Goal: Transaction & Acquisition: Download file/media

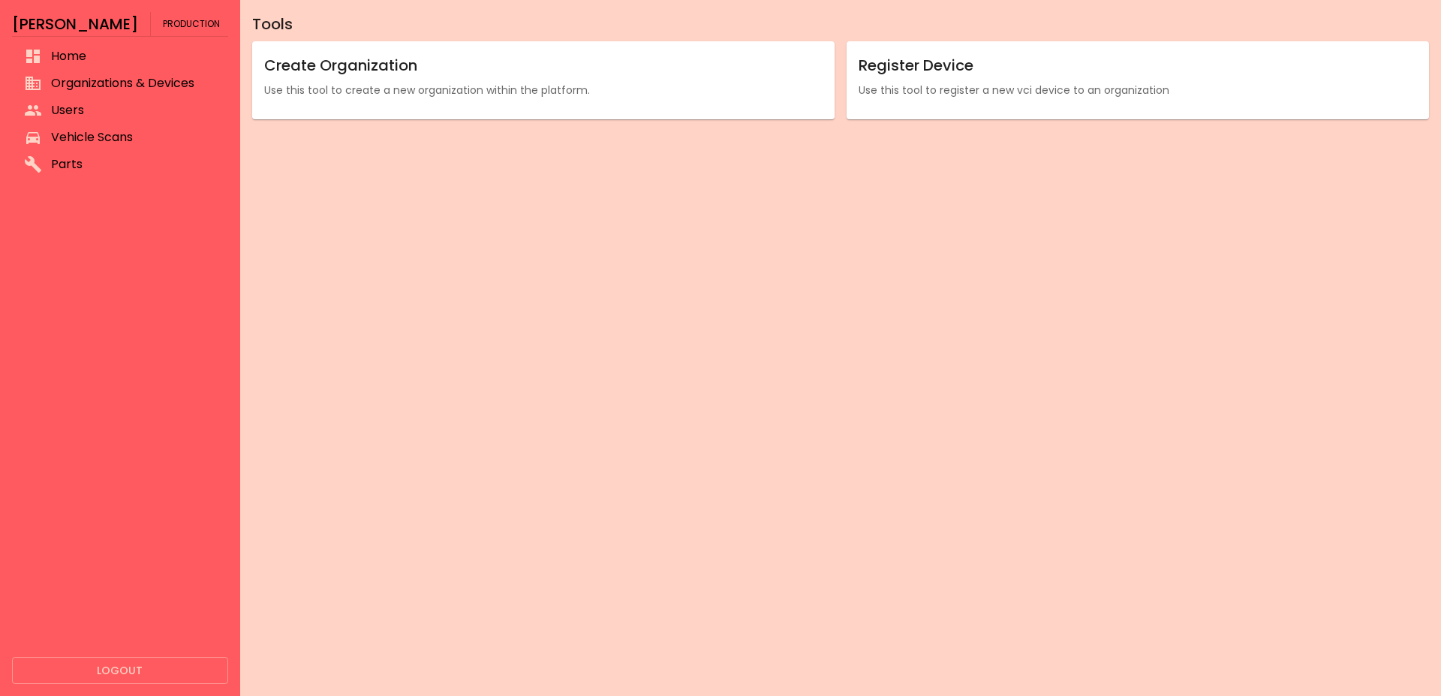
click at [113, 74] on span "Organizations & Devices" at bounding box center [133, 83] width 165 height 18
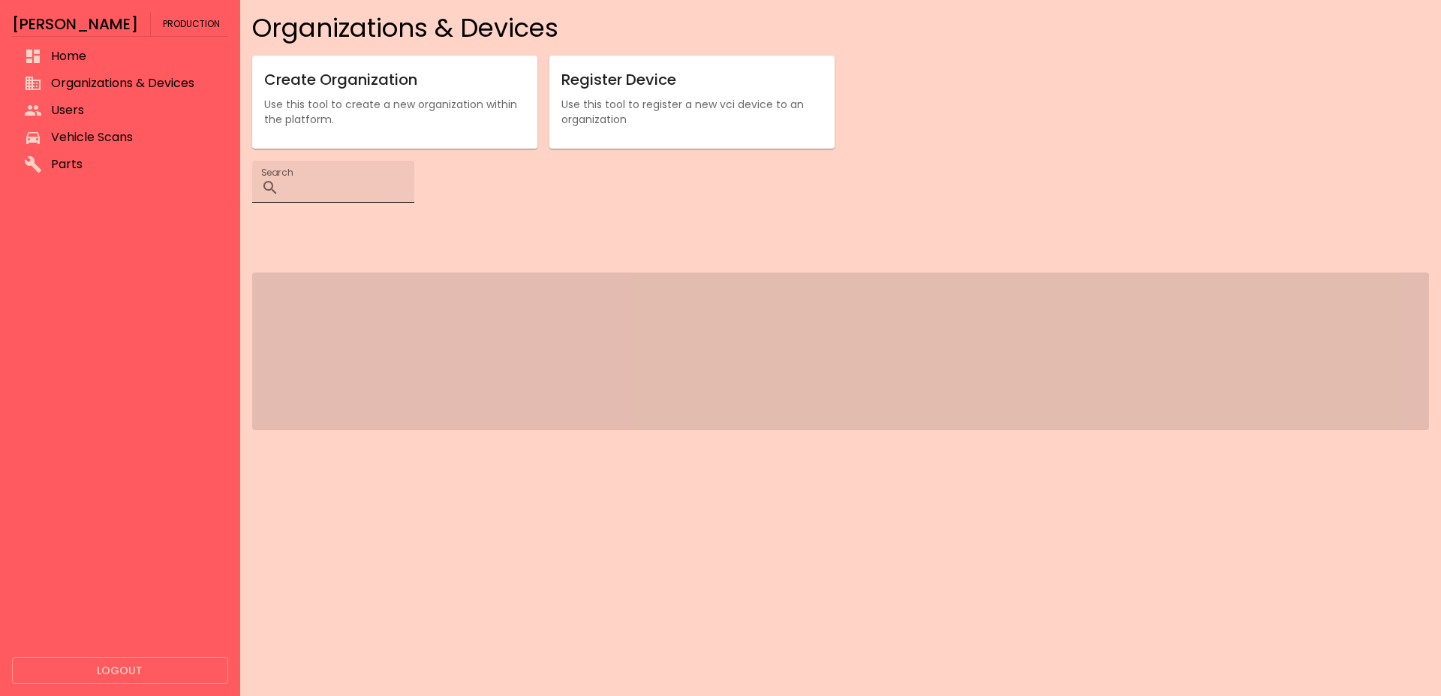
click at [334, 187] on input "Search" at bounding box center [349, 182] width 129 height 42
paste input "**********"
type input "**********"
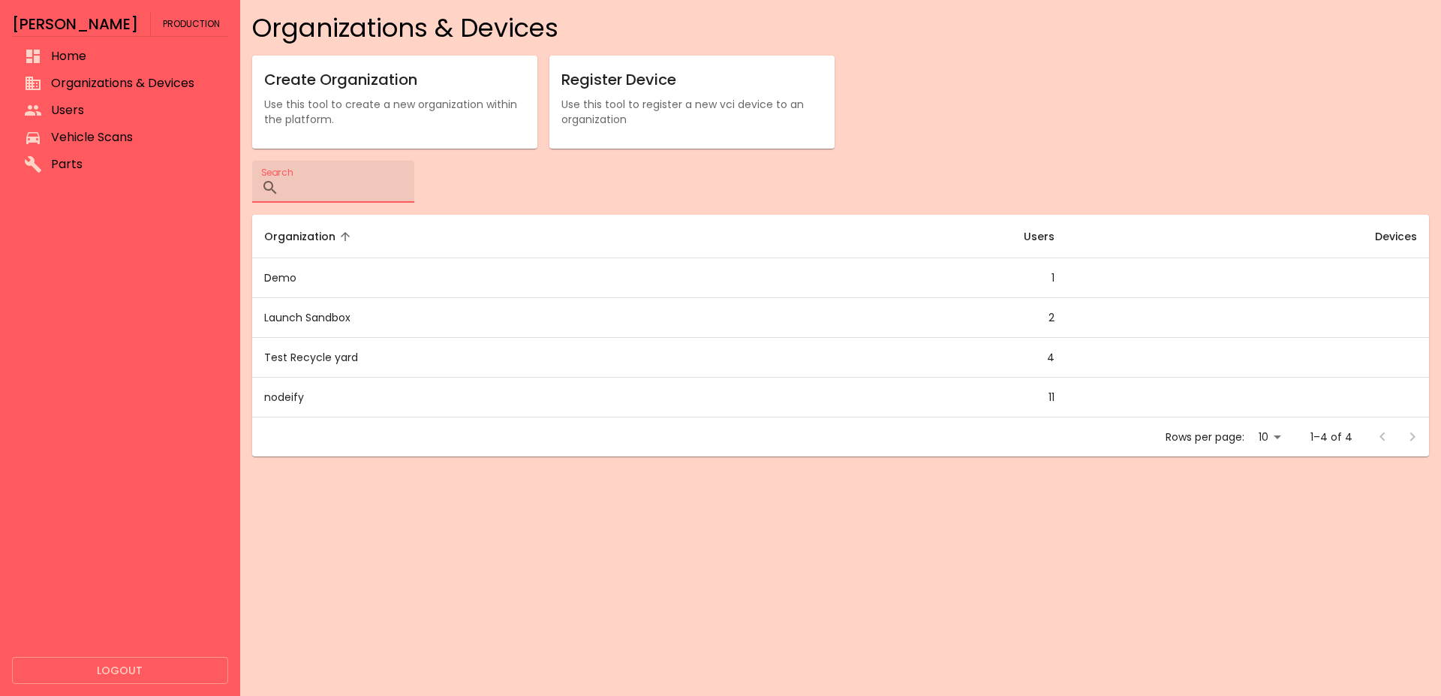
paste input "**********"
type input "**********"
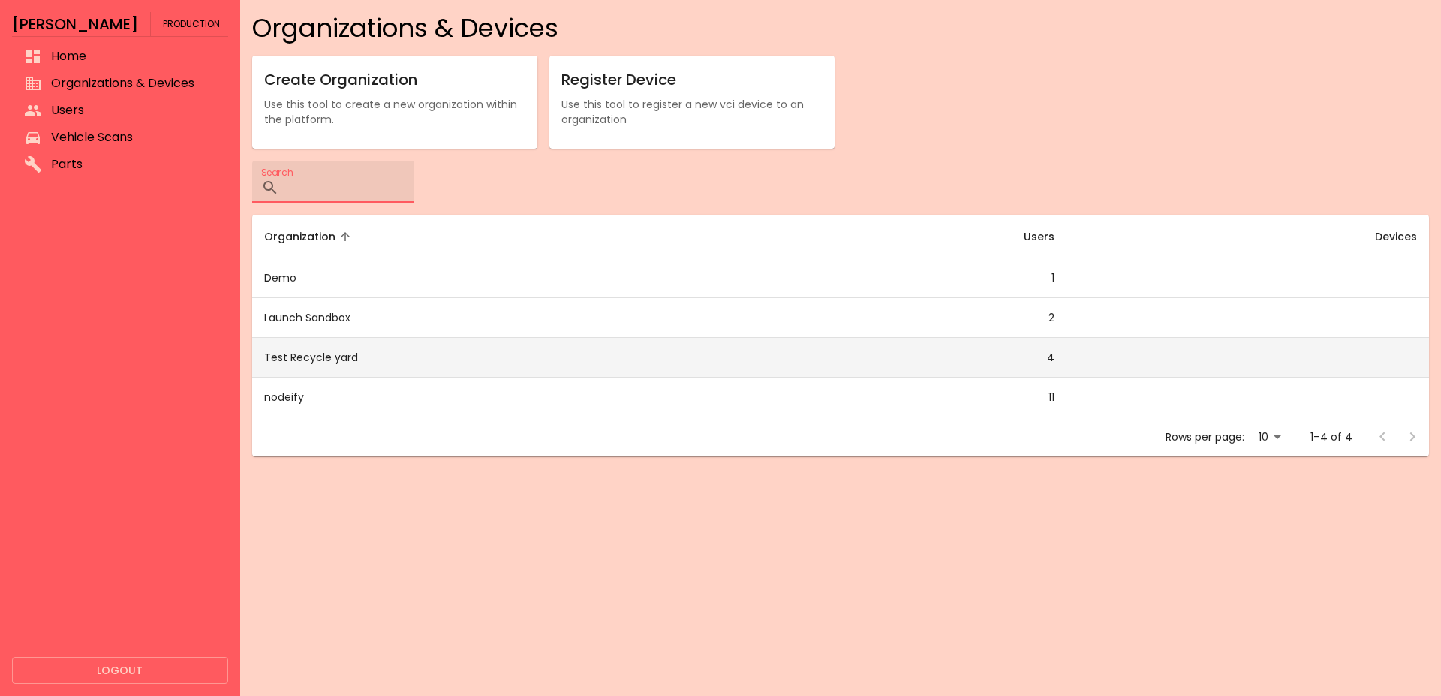
click at [419, 360] on td "Test Recycle yard" at bounding box center [501, 358] width 499 height 40
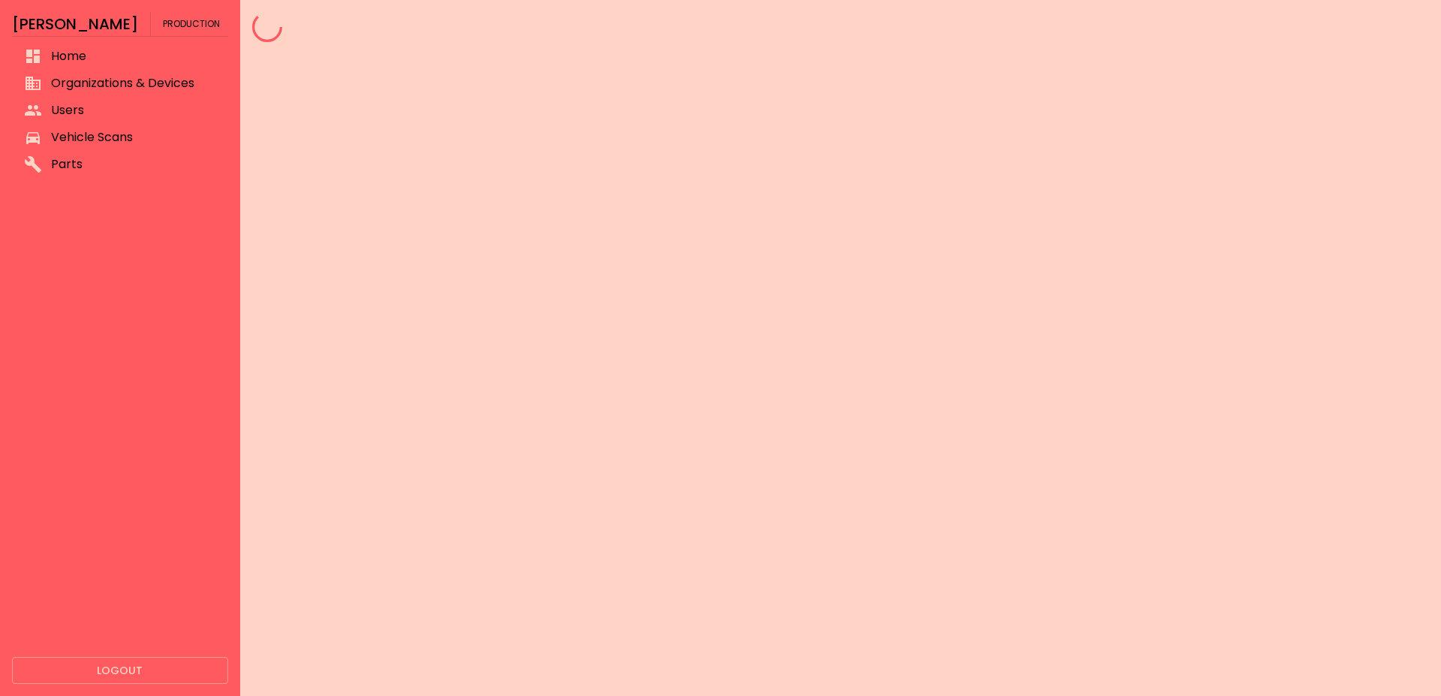
click at [420, 360] on div at bounding box center [840, 348] width 1201 height 696
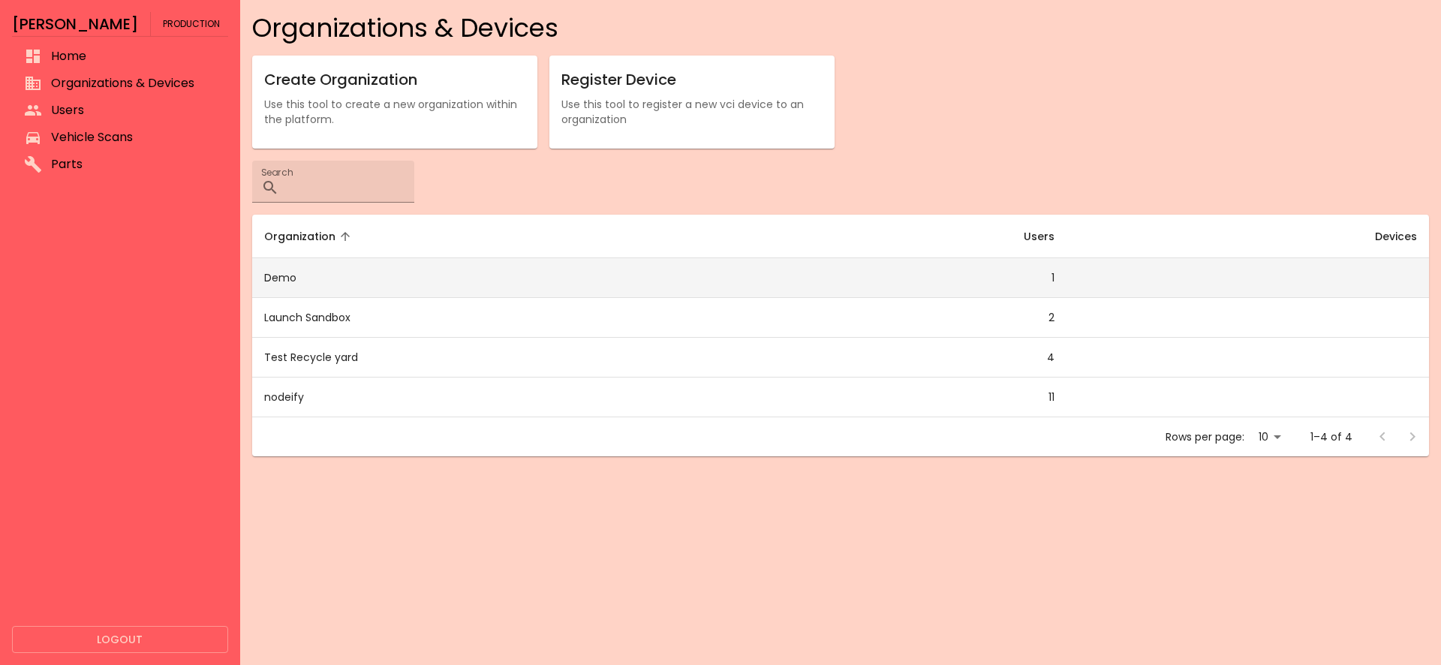
click at [319, 285] on td "Demo" at bounding box center [501, 278] width 499 height 40
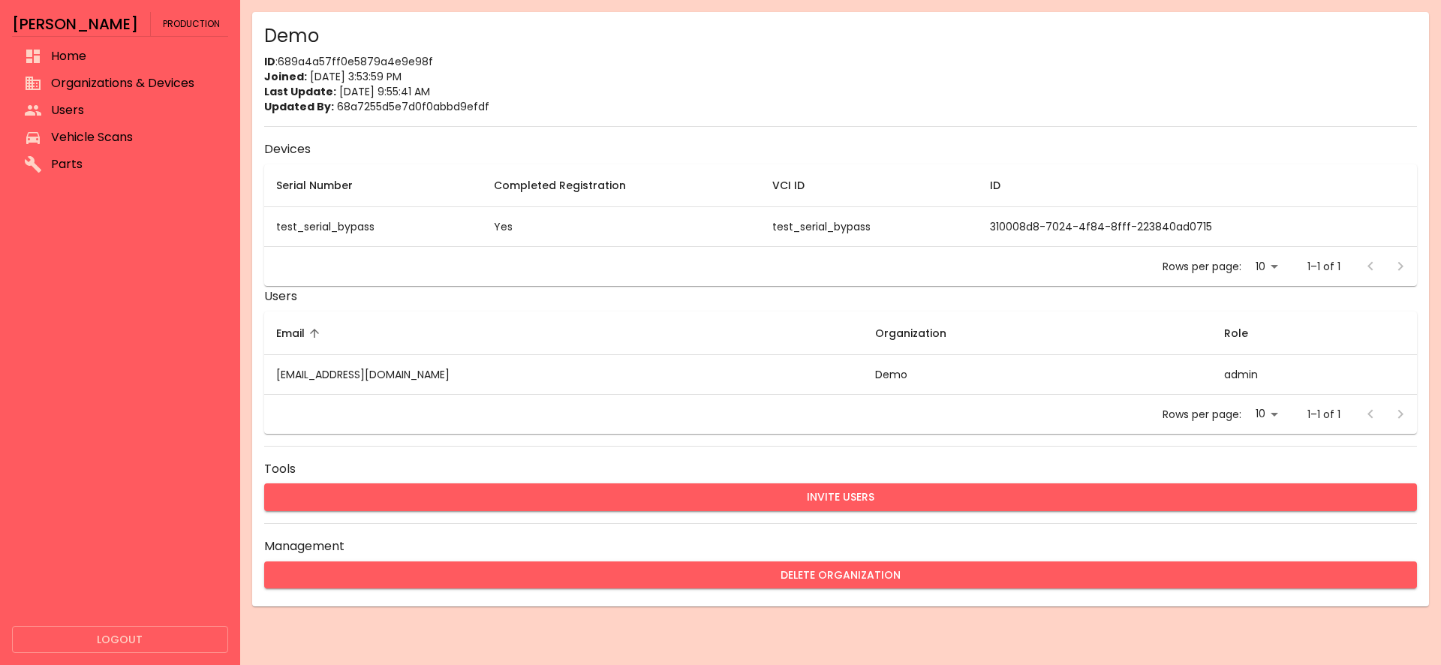
click at [544, 91] on p "Last Update: 8/21/2025, 9:55:41 AM" at bounding box center [840, 91] width 1153 height 15
click at [510, 84] on p "Joined: 8/11/2025, 3:53:59 PM" at bounding box center [840, 76] width 1153 height 15
click at [501, 98] on p "Last Update: 8/21/2025, 9:55:41 AM" at bounding box center [840, 91] width 1153 height 15
click at [486, 104] on p "Updated By: 68a7255d5e7d0f0abbd9efdf" at bounding box center [840, 106] width 1153 height 15
click at [476, 106] on p "Updated By: 68a7255d5e7d0f0abbd9efdf" at bounding box center [840, 106] width 1153 height 15
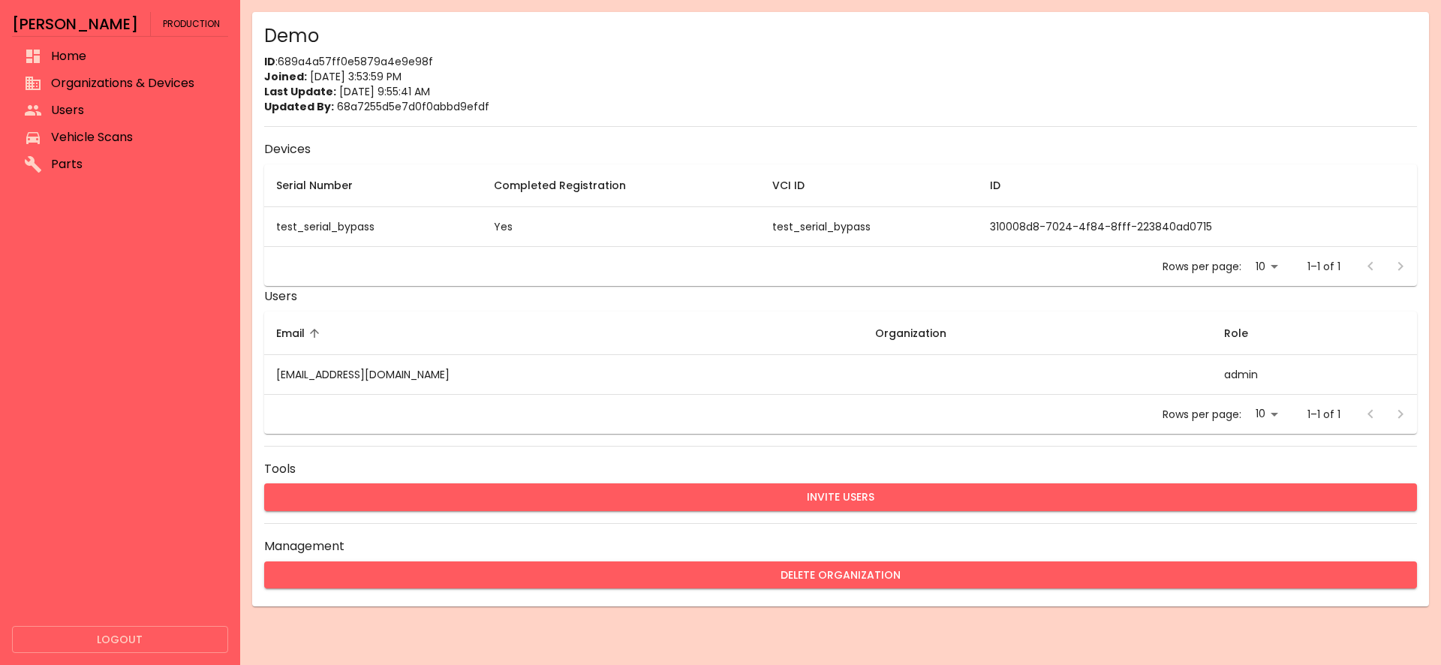
click at [348, 52] on div "Demo ID : 689a4a57ff0e5879a4e9e98f Joined: 8/11/2025, 3:53:59 PM Last Update: 8…" at bounding box center [840, 309] width 1177 height 594
click at [348, 61] on p "ID : 689a4a57ff0e5879a4e9e98f" at bounding box center [840, 61] width 1153 height 15
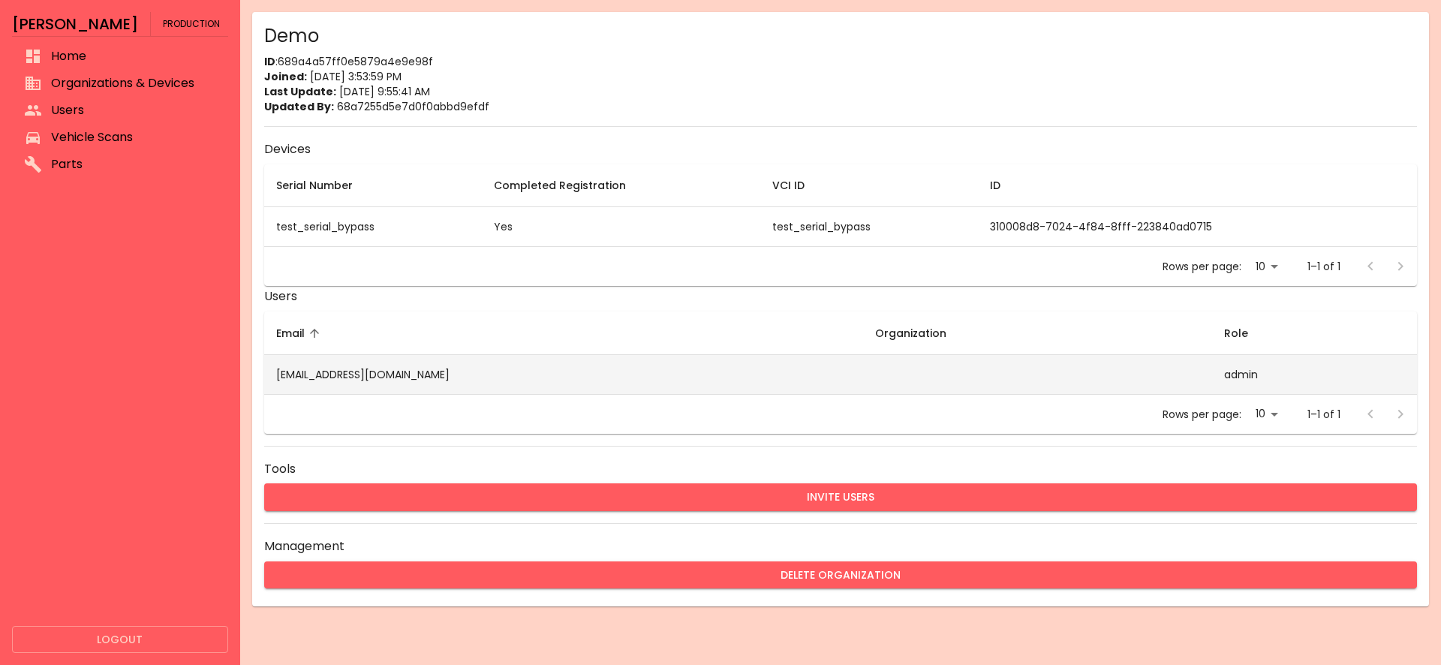
drag, startPoint x: 491, startPoint y: 363, endPoint x: 266, endPoint y: 369, distance: 224.5
click at [266, 369] on td "malexanderboyd+demo3@gmail.com" at bounding box center [563, 374] width 599 height 40
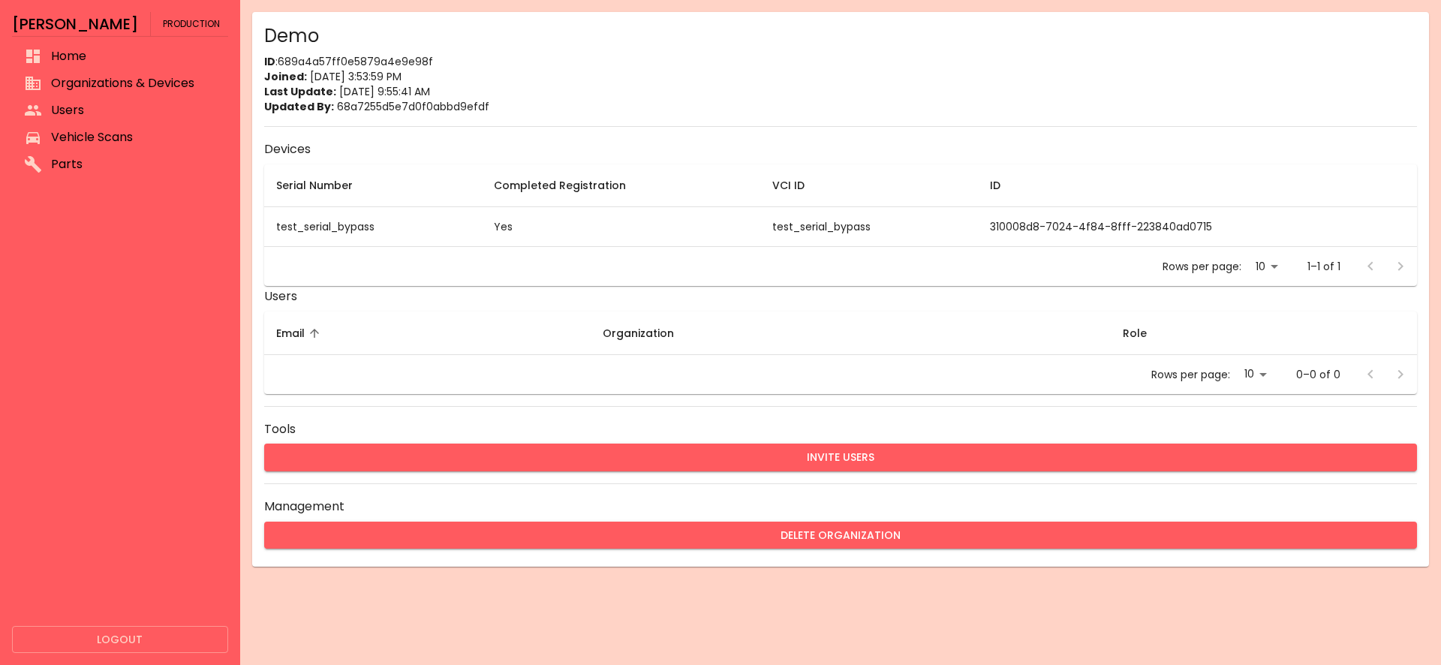
click at [114, 134] on span "Vehicle Scans" at bounding box center [133, 137] width 165 height 18
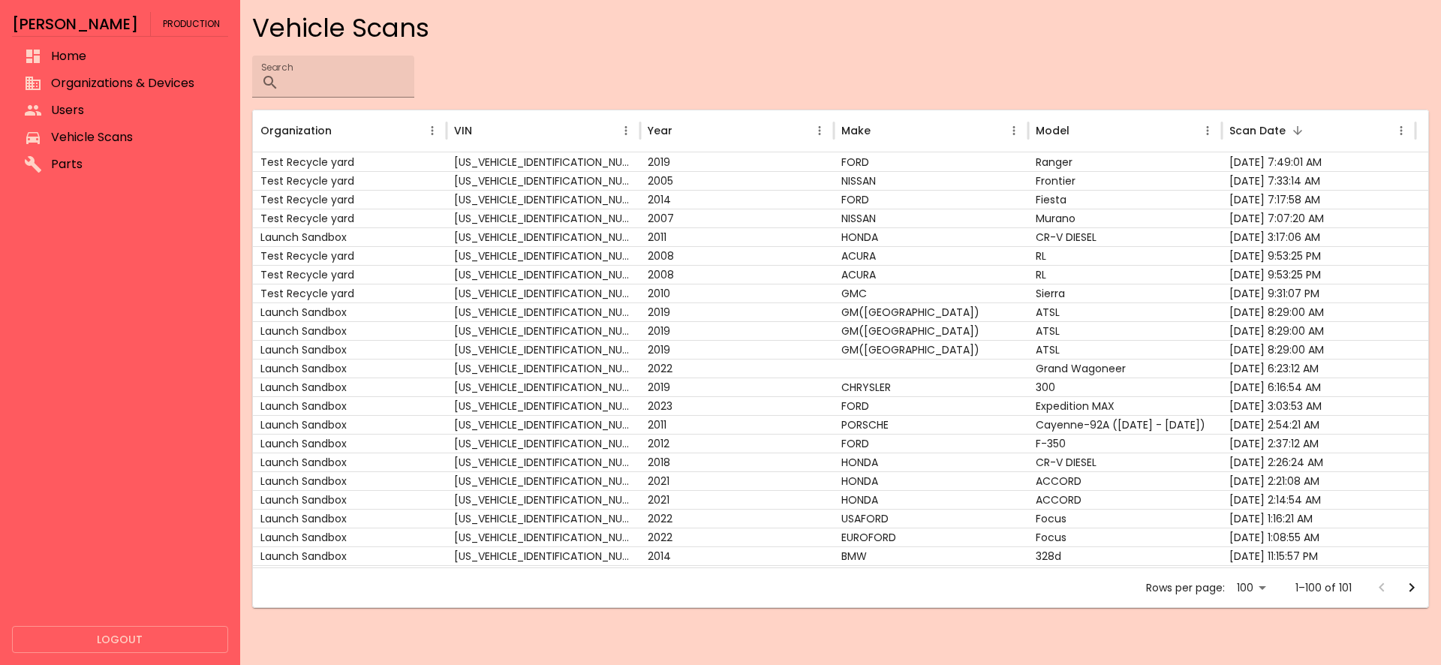
click at [1249, 594] on body "Rex Production Home Organizations & Devices Users Vehicle Scans Parts Logout Ve…" at bounding box center [720, 332] width 1441 height 665
click at [1253, 627] on li "100" at bounding box center [1251, 633] width 43 height 27
click at [318, 81] on input "Search" at bounding box center [349, 77] width 129 height 42
type input "**"
click at [1404, 583] on button "Go to next page" at bounding box center [1412, 588] width 30 height 30
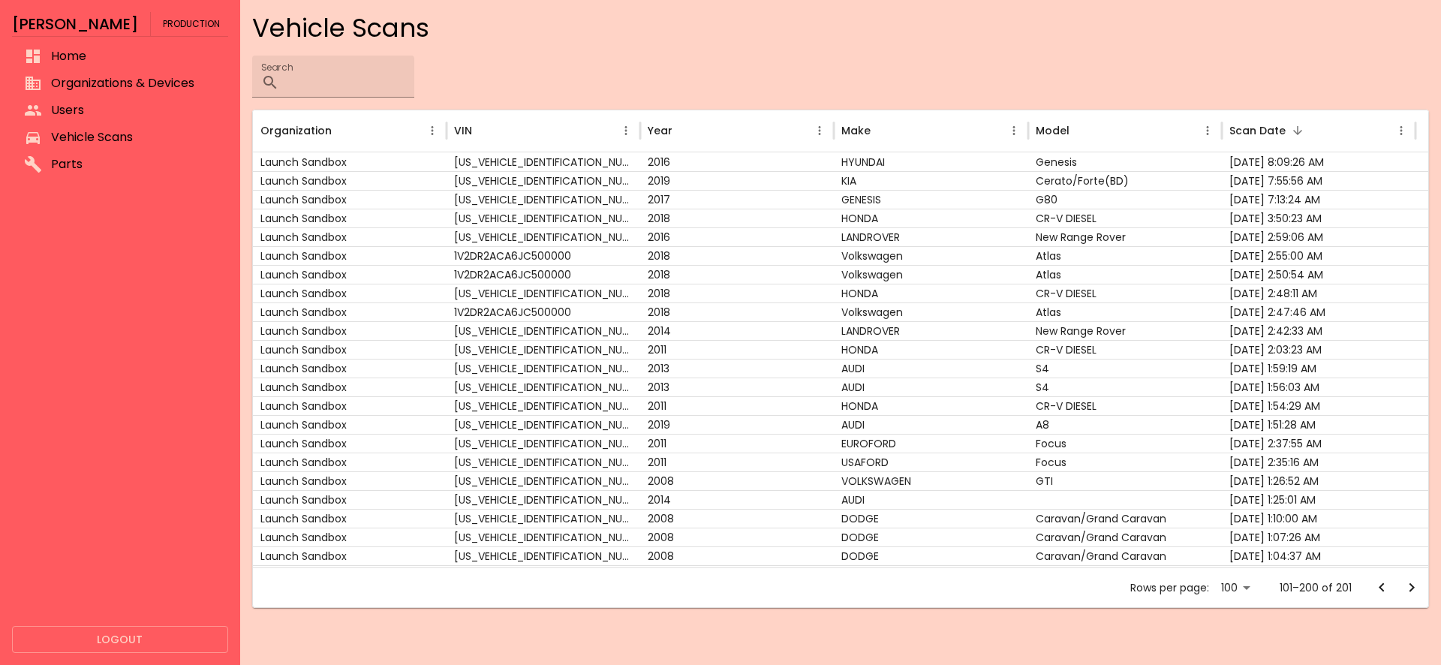
click at [1410, 585] on icon "Go to next page" at bounding box center [1412, 588] width 18 height 18
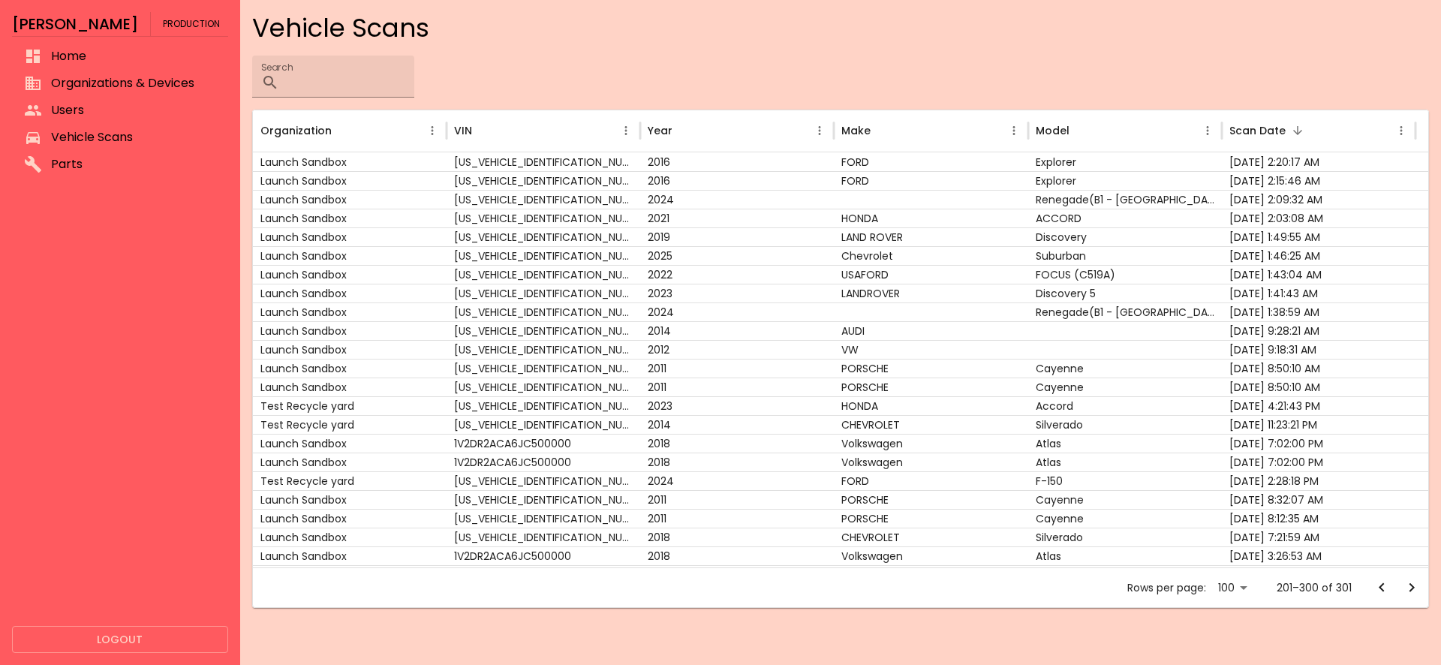
click at [1410, 585] on icon "Go to next page" at bounding box center [1412, 588] width 18 height 18
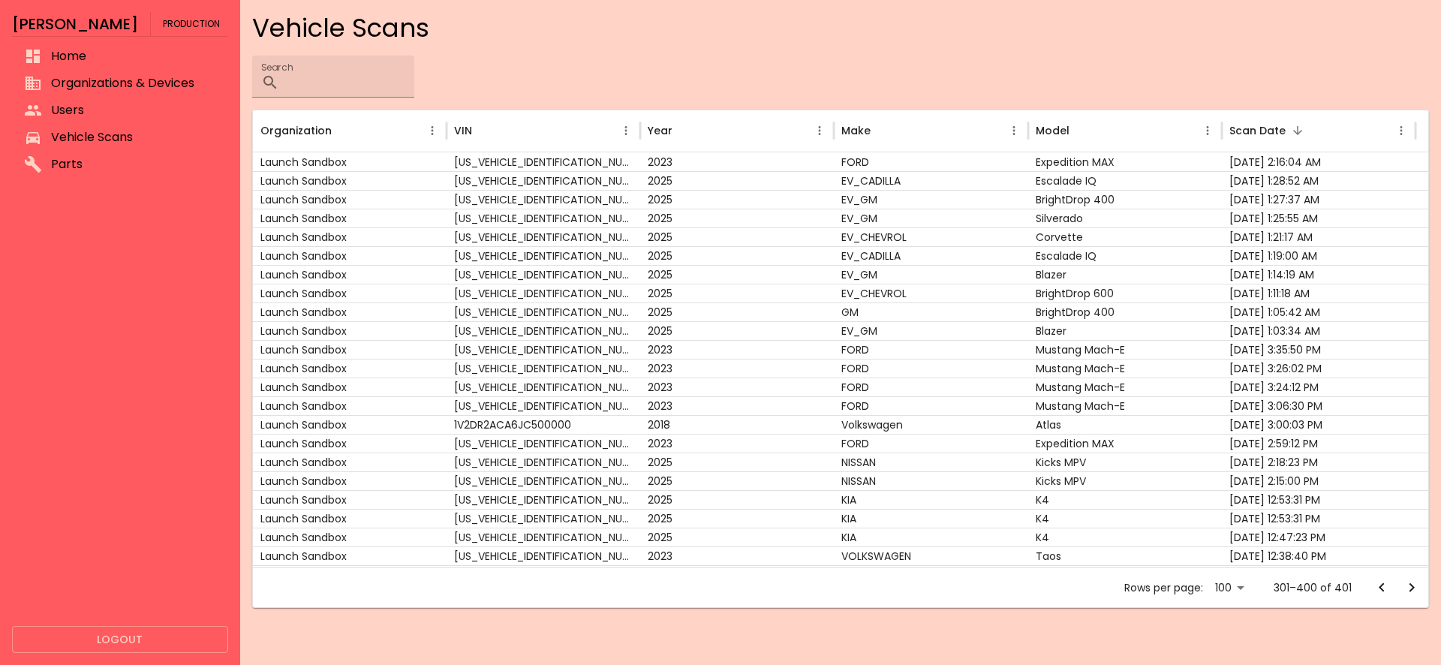
click at [1410, 585] on icon "Go to next page" at bounding box center [1412, 588] width 18 height 18
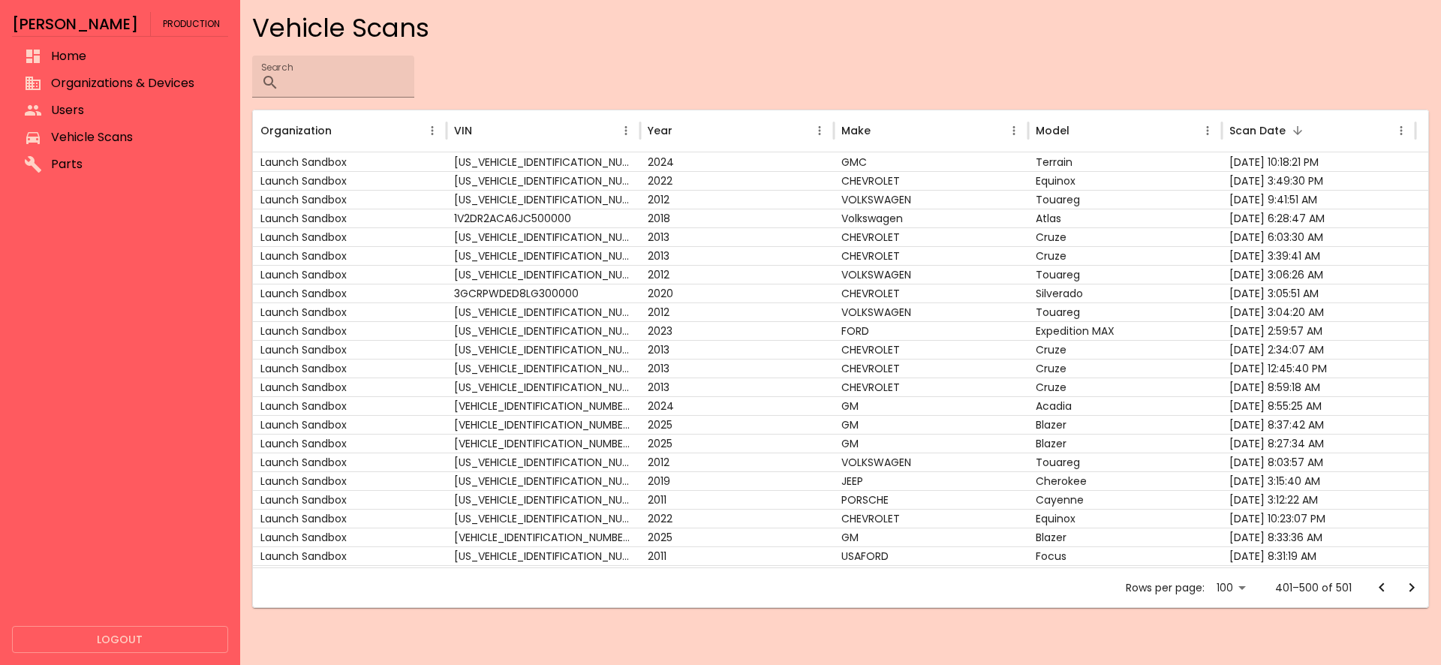
click at [1410, 585] on icon "Go to next page" at bounding box center [1412, 588] width 18 height 18
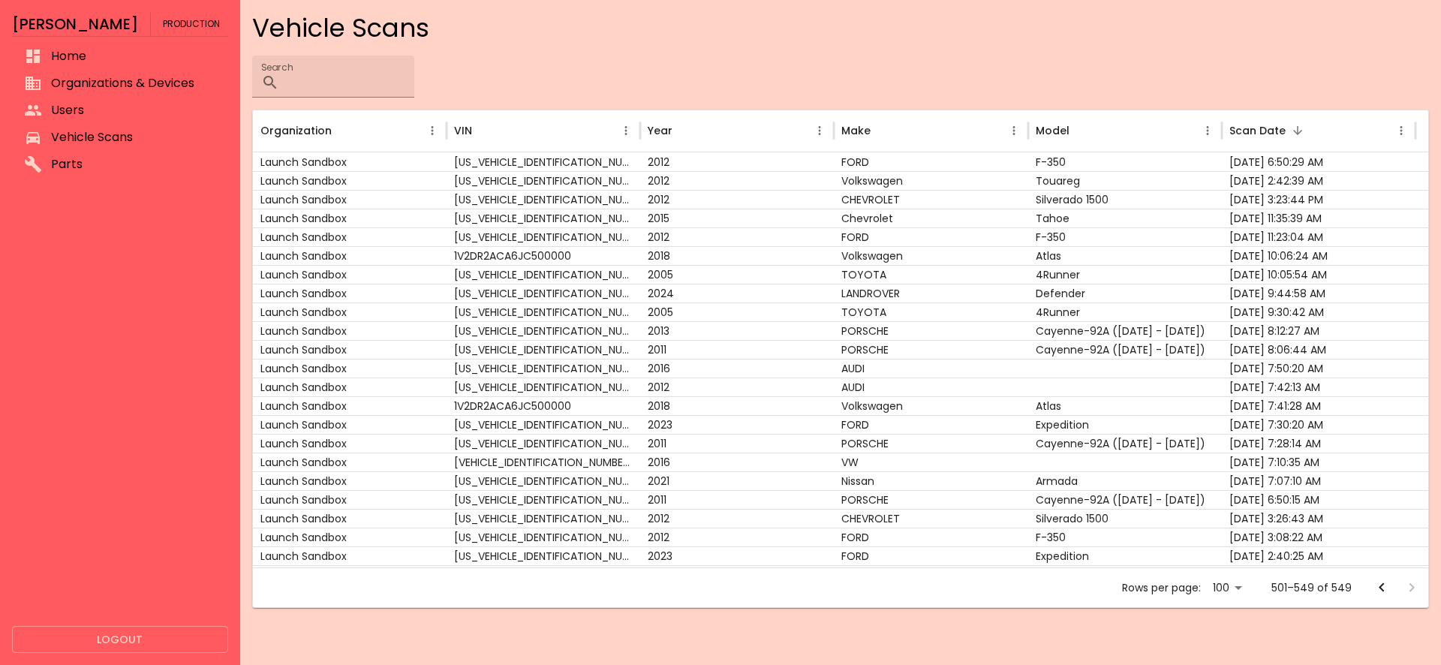
click at [1410, 585] on div at bounding box center [1397, 588] width 60 height 30
click at [1403, 587] on div at bounding box center [1397, 588] width 60 height 30
click at [1383, 591] on icon "Go to previous page" at bounding box center [1381, 587] width 5 height 9
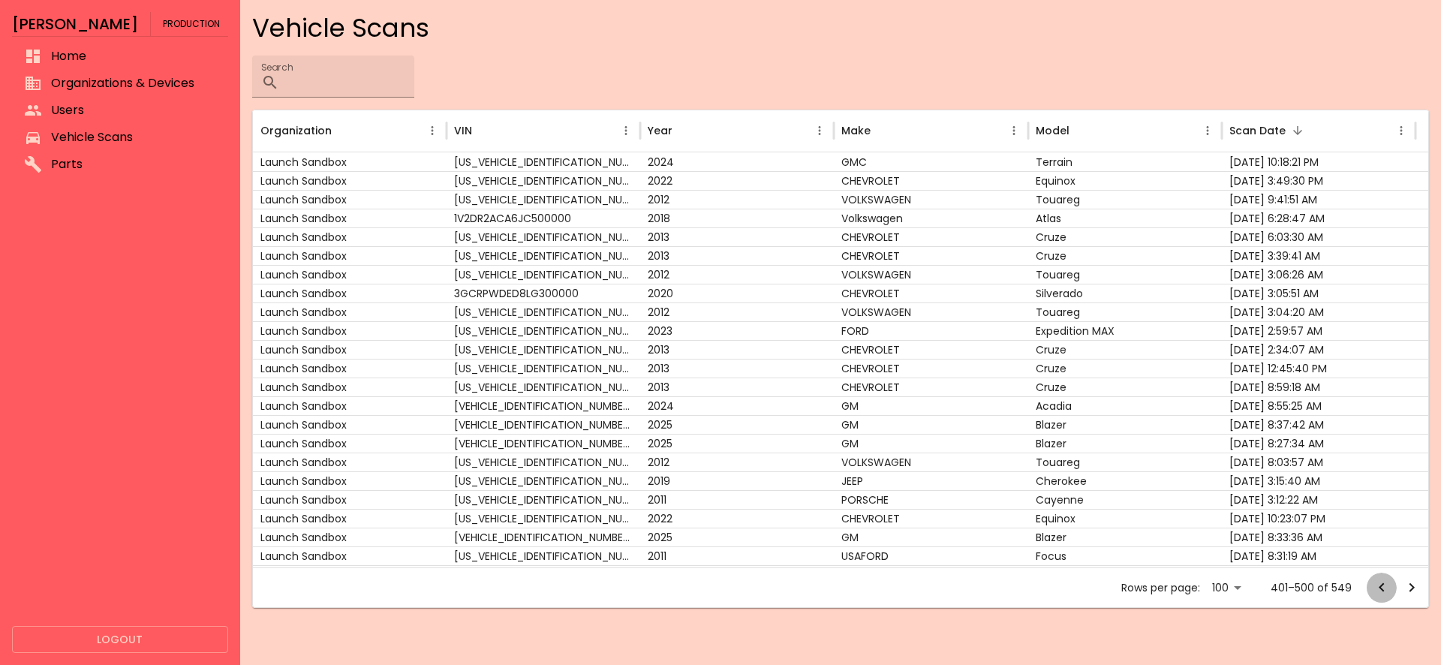
click at [1383, 591] on icon "Go to previous page" at bounding box center [1381, 587] width 5 height 9
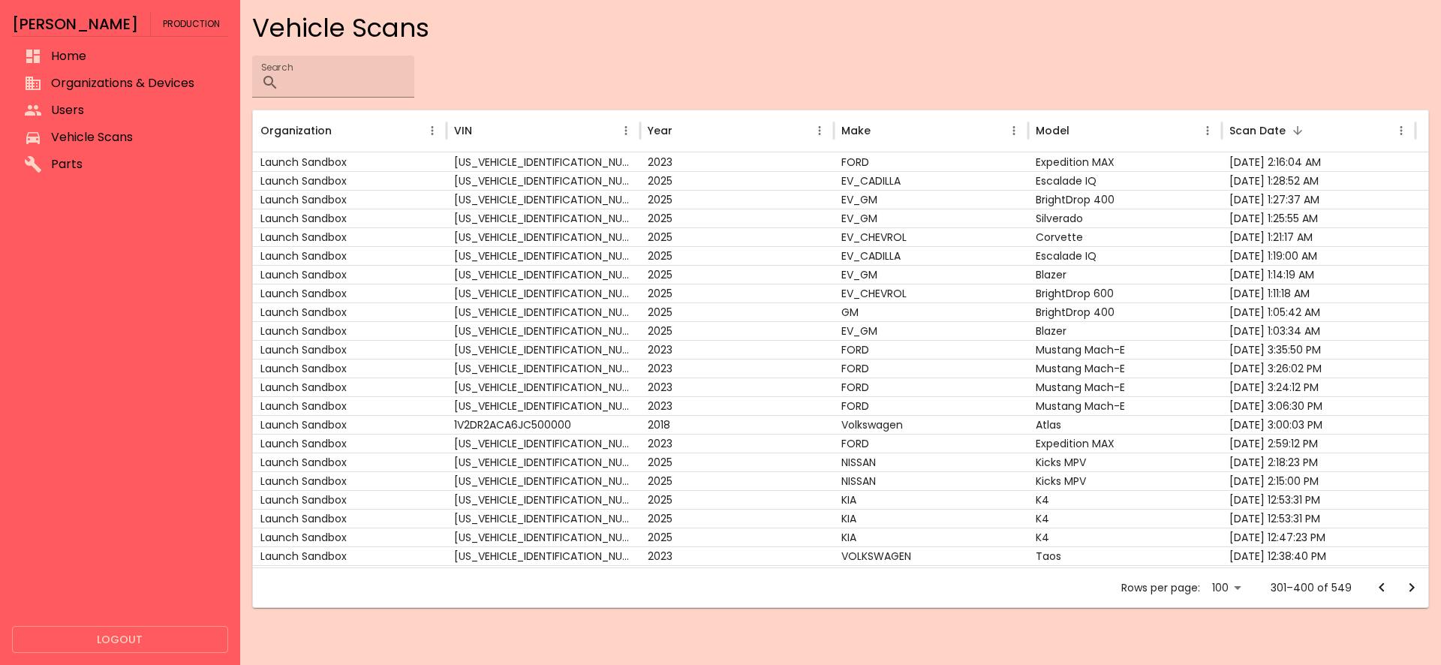
click at [1383, 591] on icon "Go to previous page" at bounding box center [1381, 587] width 5 height 9
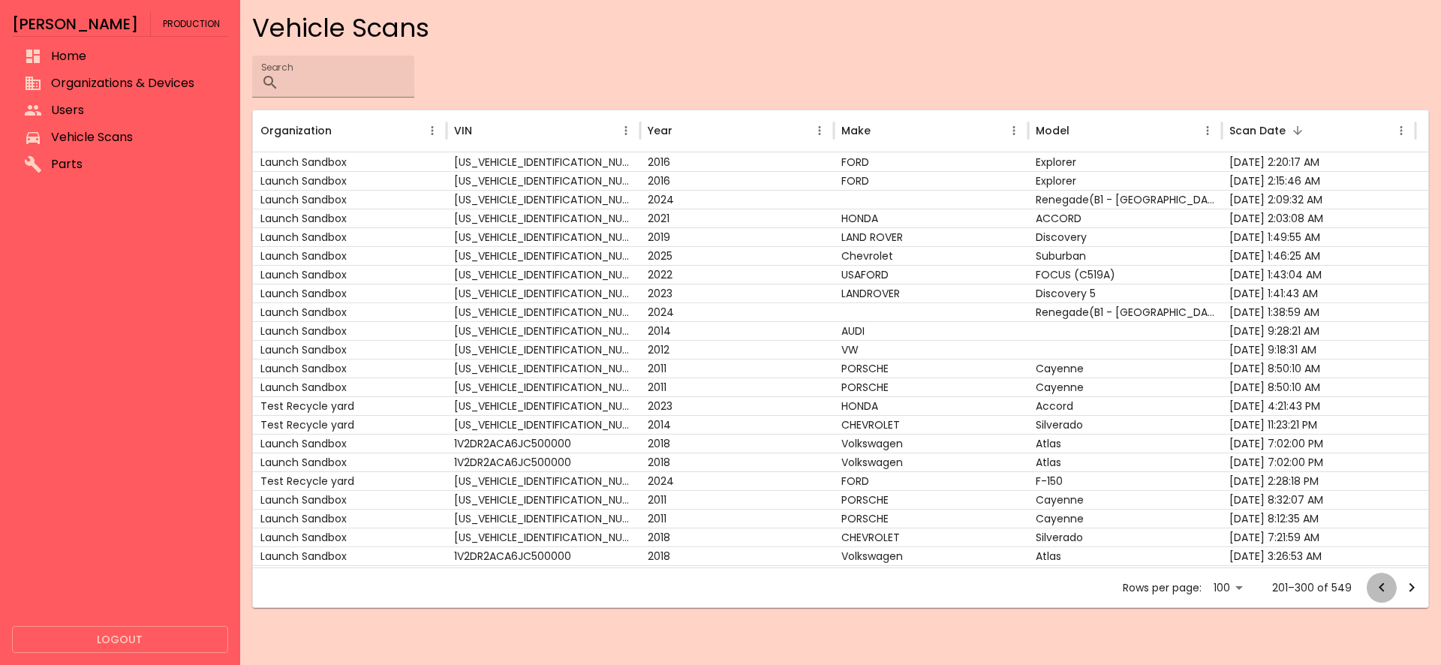
click at [1383, 591] on icon "Go to previous page" at bounding box center [1381, 587] width 5 height 9
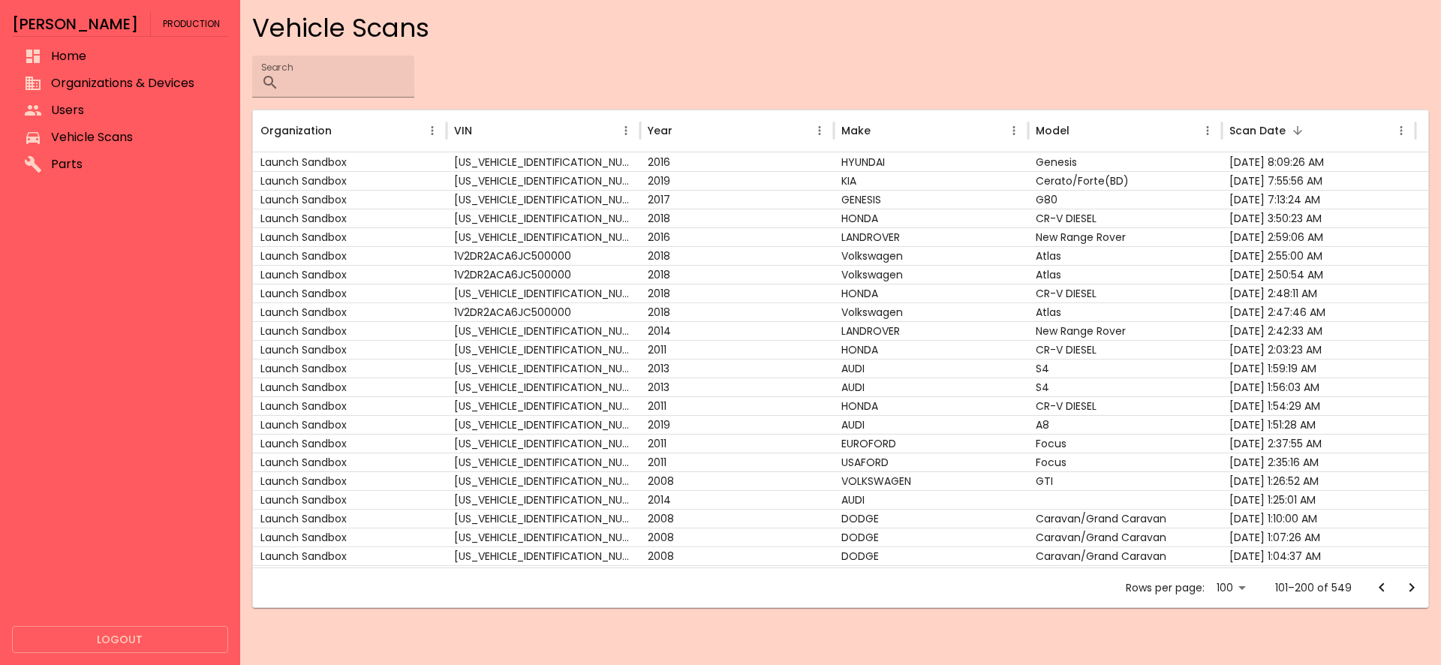
click at [1383, 591] on icon "Go to previous page" at bounding box center [1381, 587] width 5 height 9
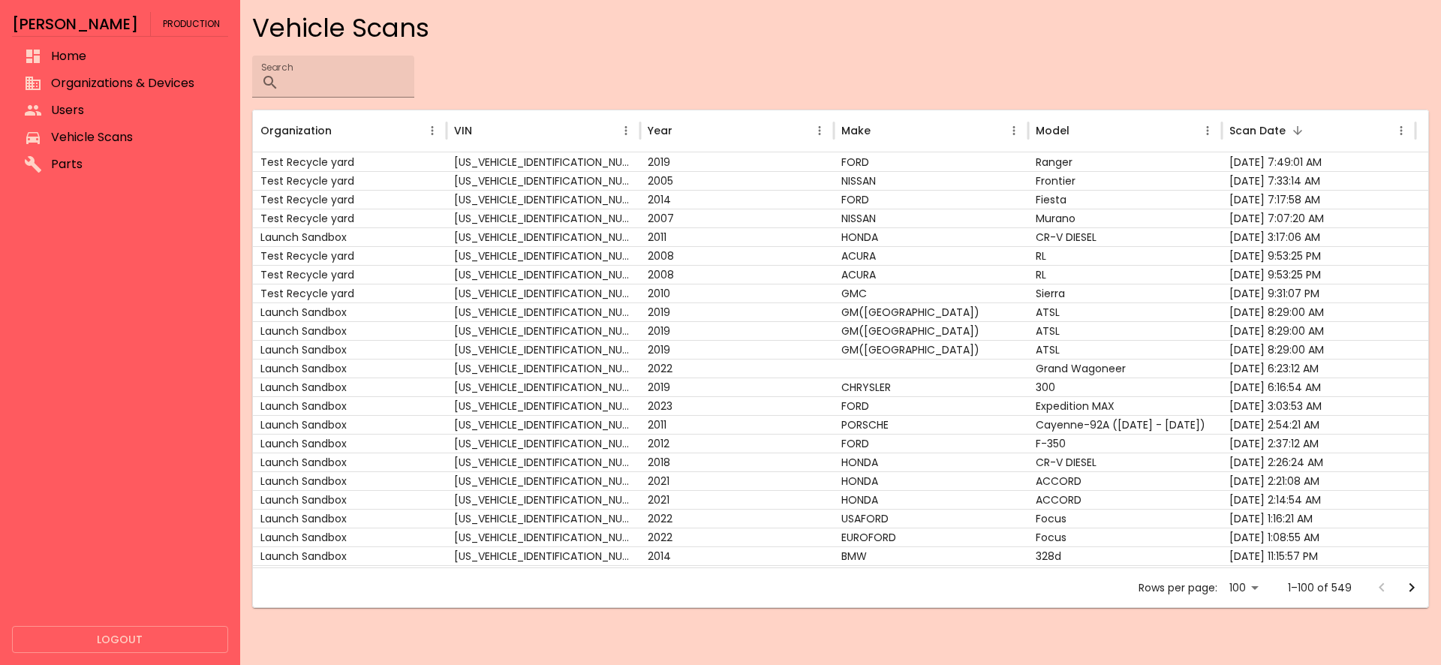
click at [1383, 591] on div at bounding box center [1397, 588] width 60 height 30
click at [284, 71] on label "Search" at bounding box center [277, 67] width 32 height 13
click at [317, 92] on input "Search" at bounding box center [349, 77] width 129 height 42
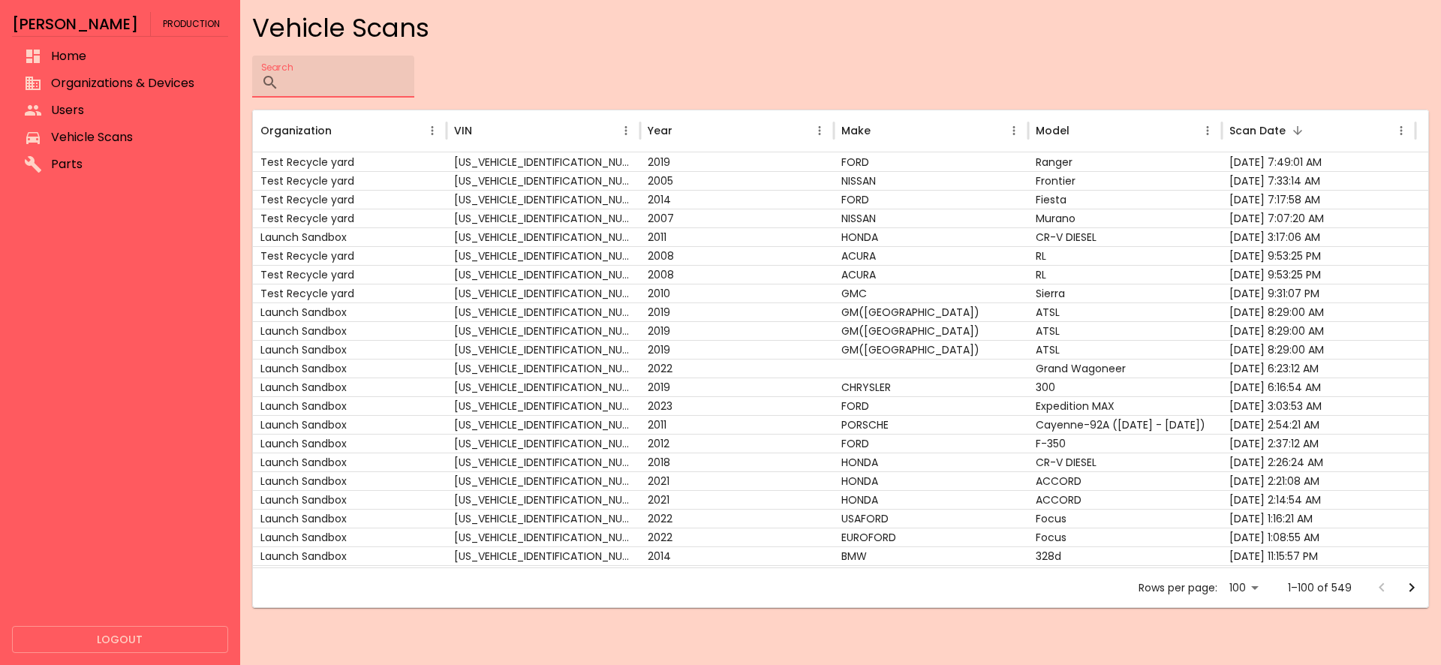
paste input "**"
type input "****"
paste input "**********"
type input "**********"
click at [414, 71] on input "Search" at bounding box center [349, 77] width 129 height 42
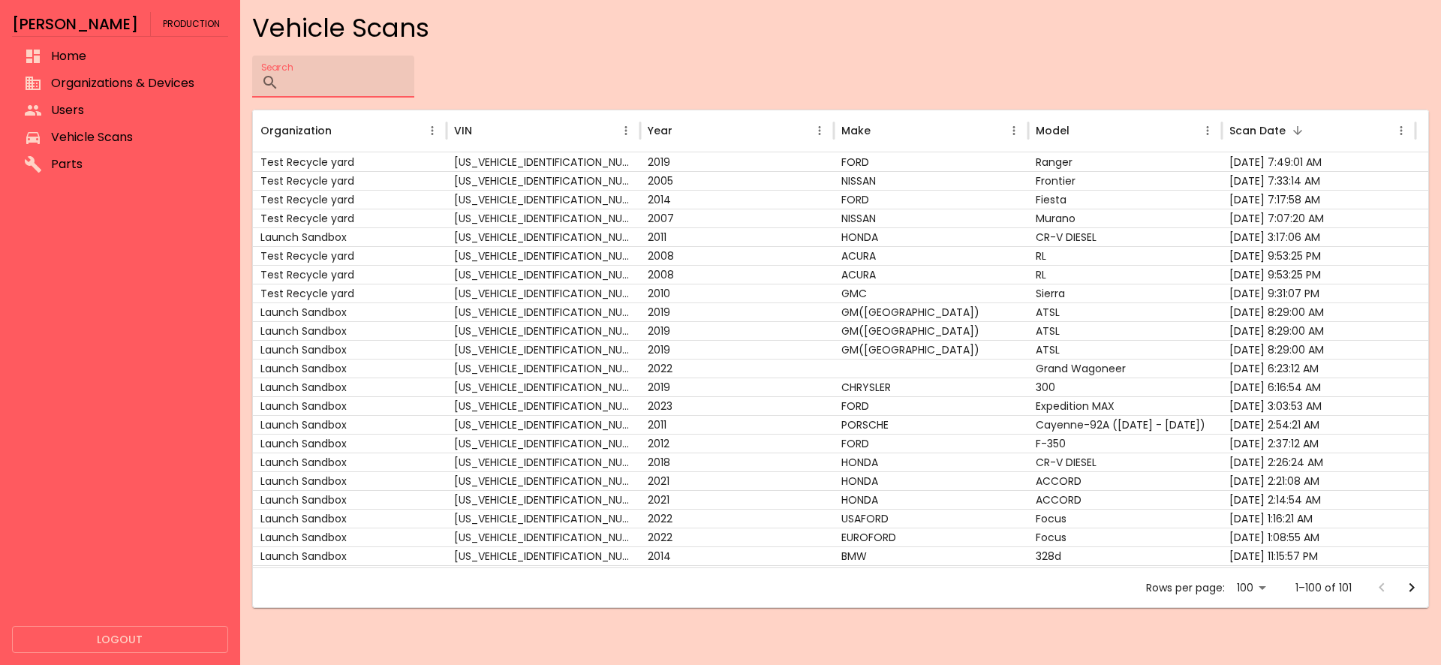
paste input "**********"
type input "**********"
click at [1398, 592] on button "Go to next page" at bounding box center [1412, 588] width 30 height 30
click at [1404, 589] on div at bounding box center [1397, 588] width 60 height 30
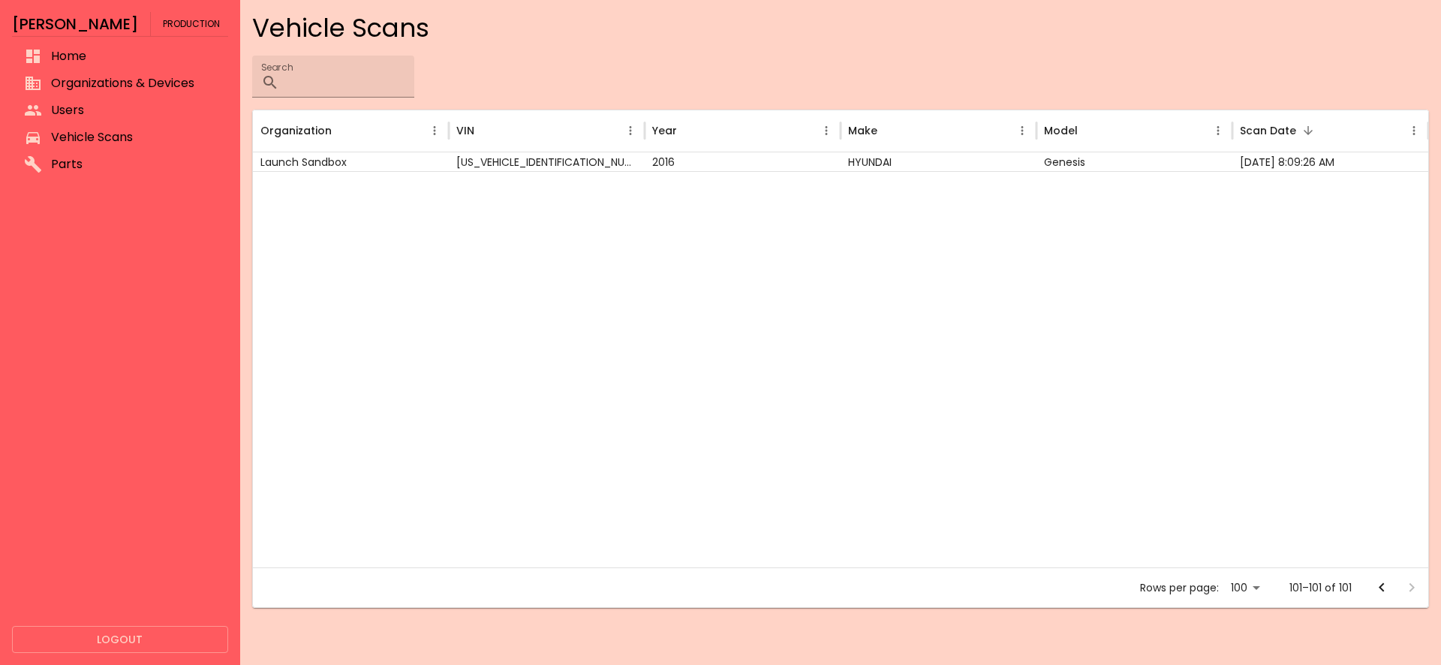
click at [1404, 589] on div at bounding box center [1397, 588] width 60 height 30
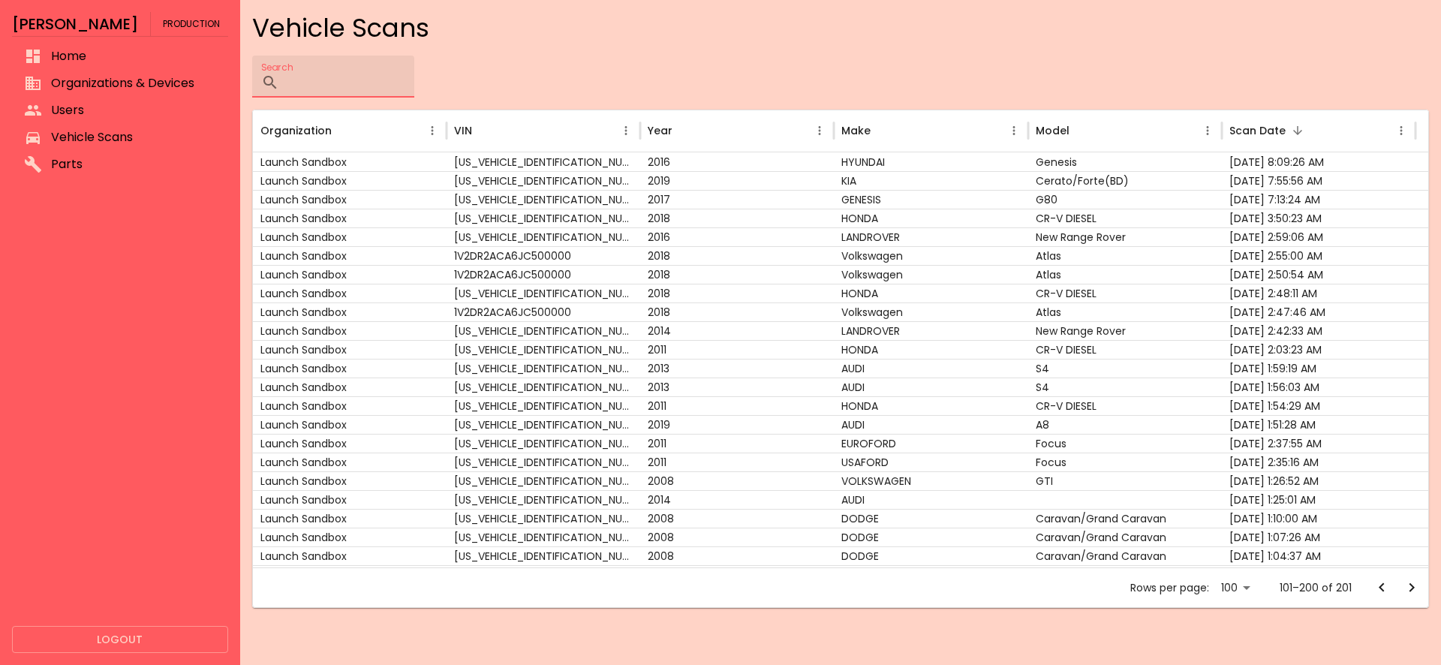
click at [384, 96] on input "Search" at bounding box center [349, 77] width 129 height 42
paste input "**********"
type input "**********"
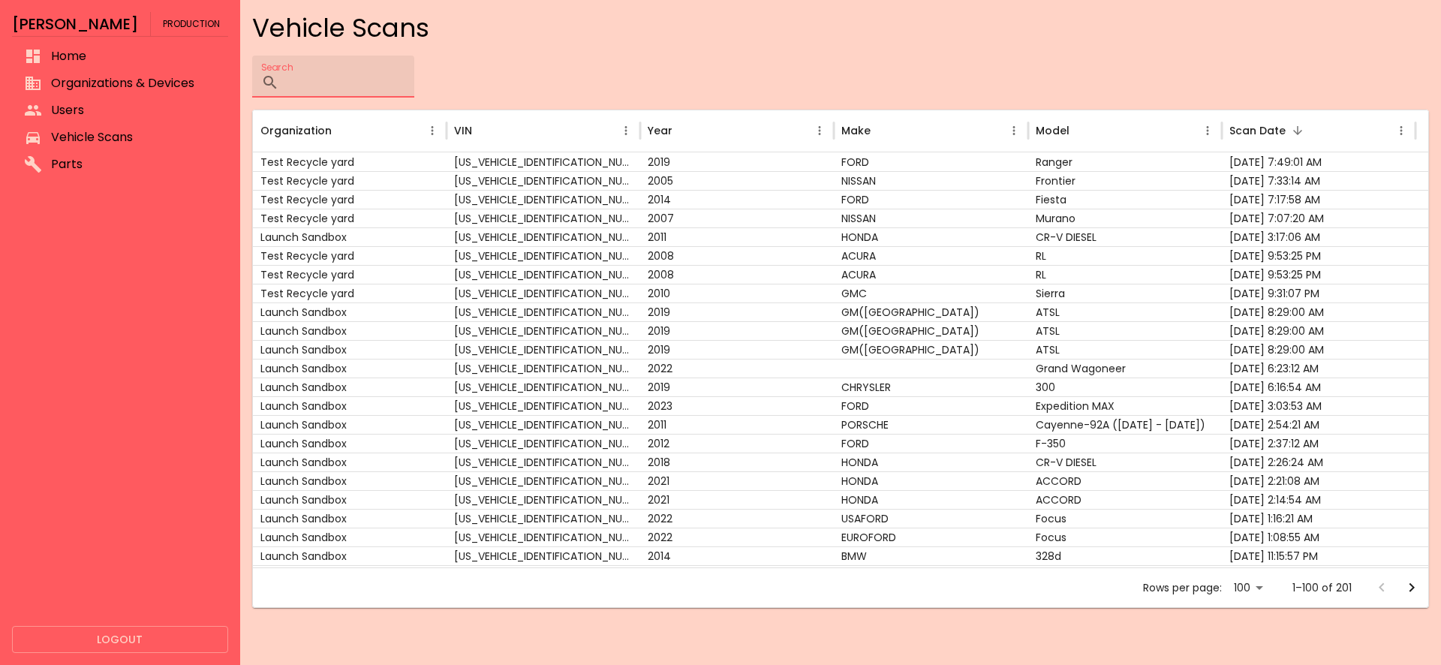
click at [1407, 575] on button "Go to next page" at bounding box center [1412, 588] width 30 height 30
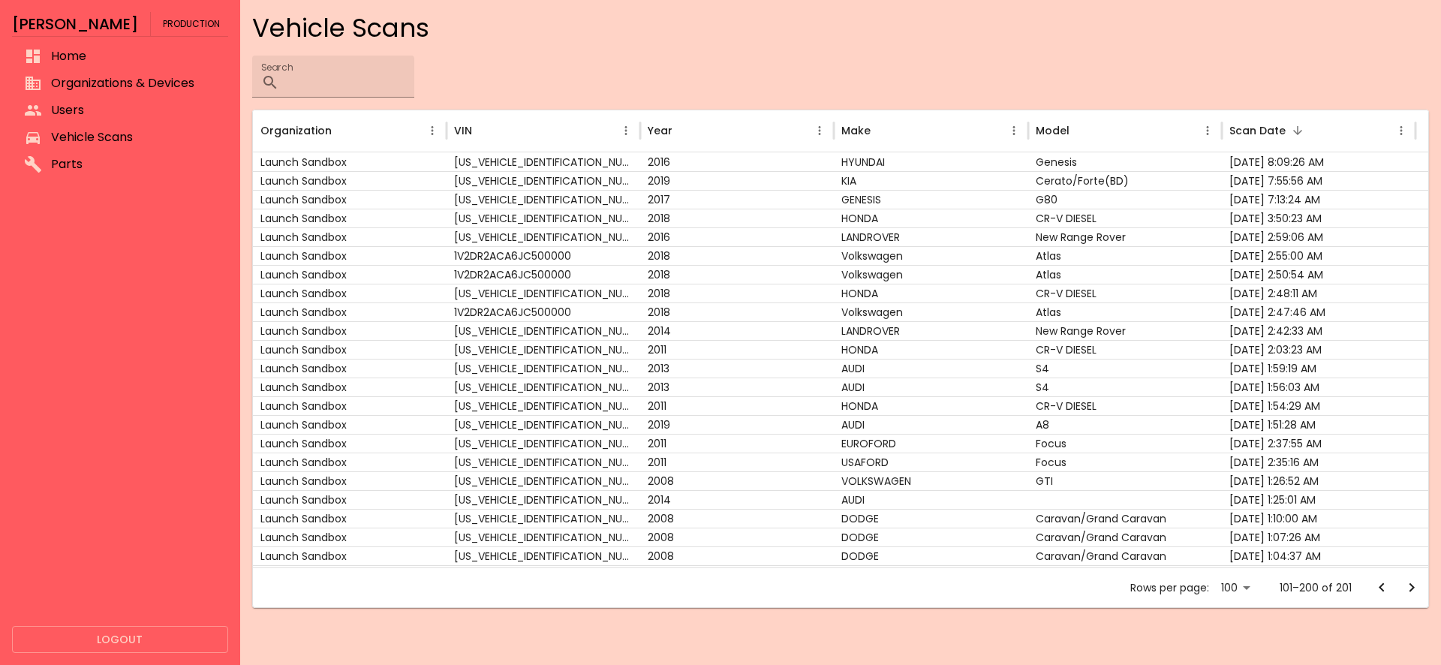
click at [1405, 591] on icon "Go to next page" at bounding box center [1412, 588] width 18 height 18
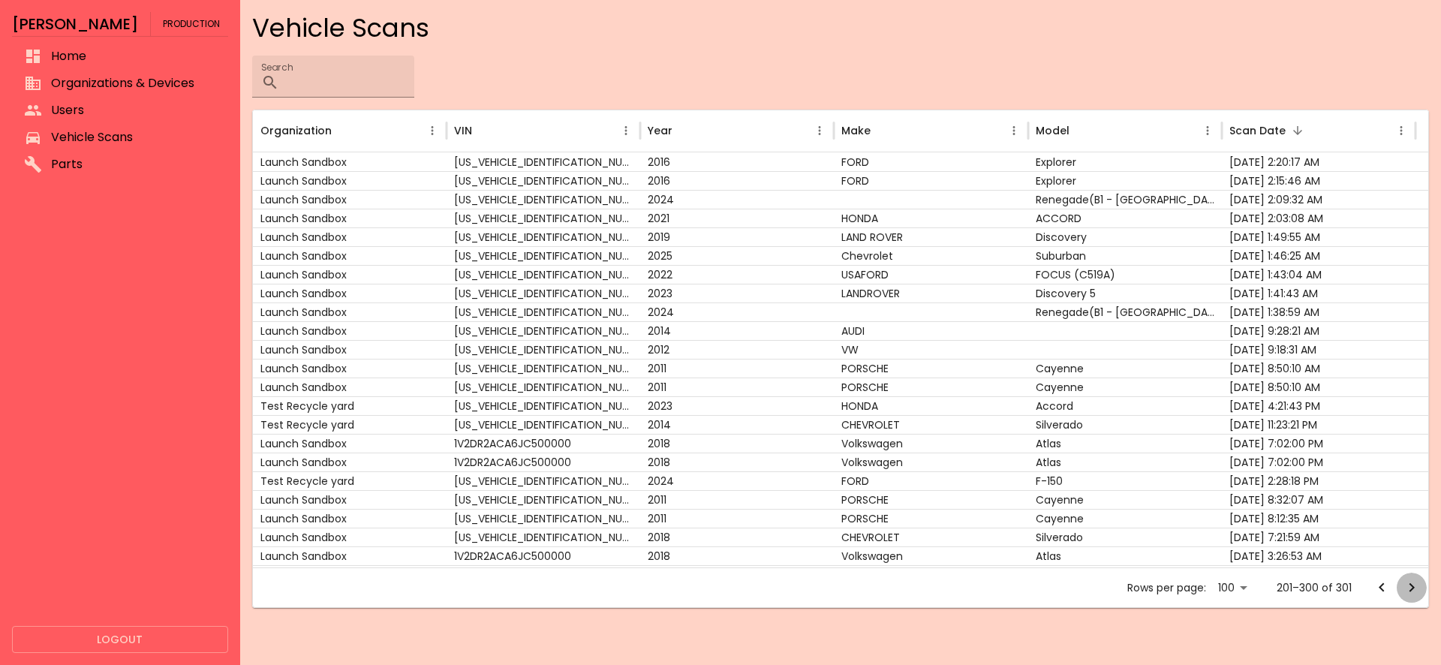
click at [1404, 586] on icon "Go to next page" at bounding box center [1412, 588] width 18 height 18
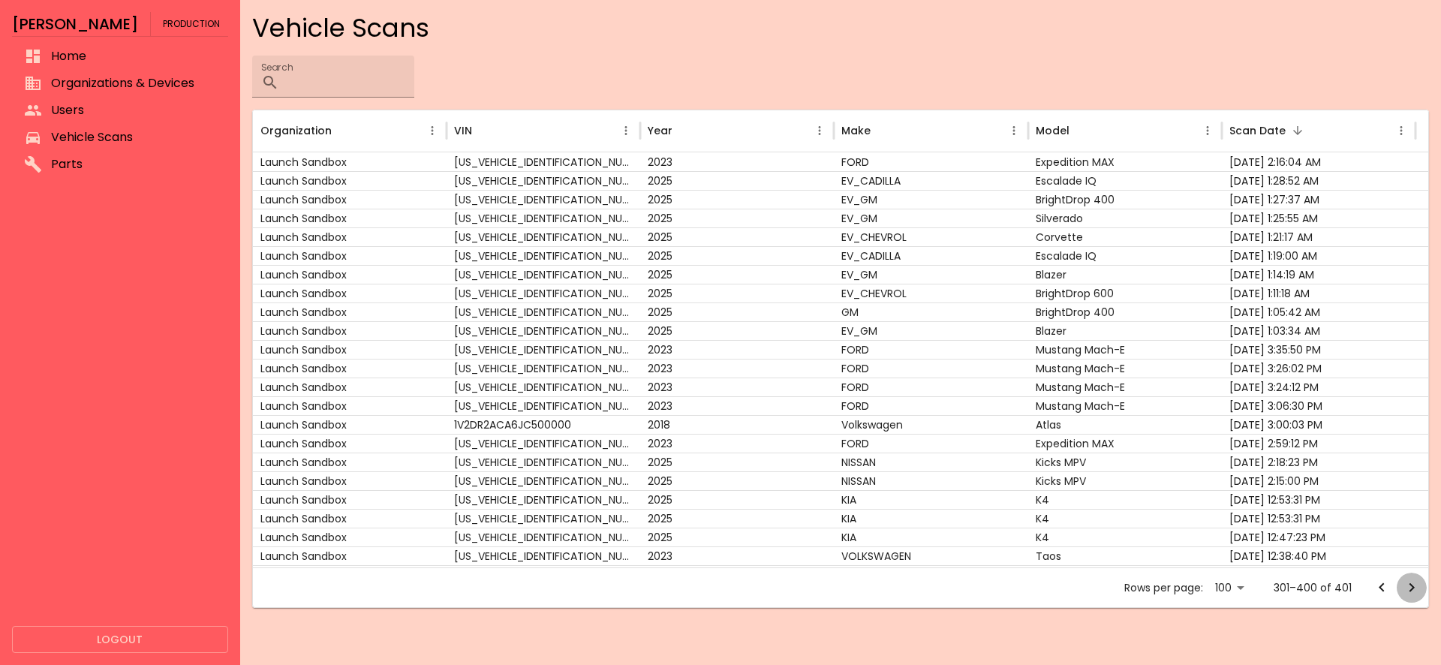
click at [1404, 586] on icon "Go to next page" at bounding box center [1412, 588] width 18 height 18
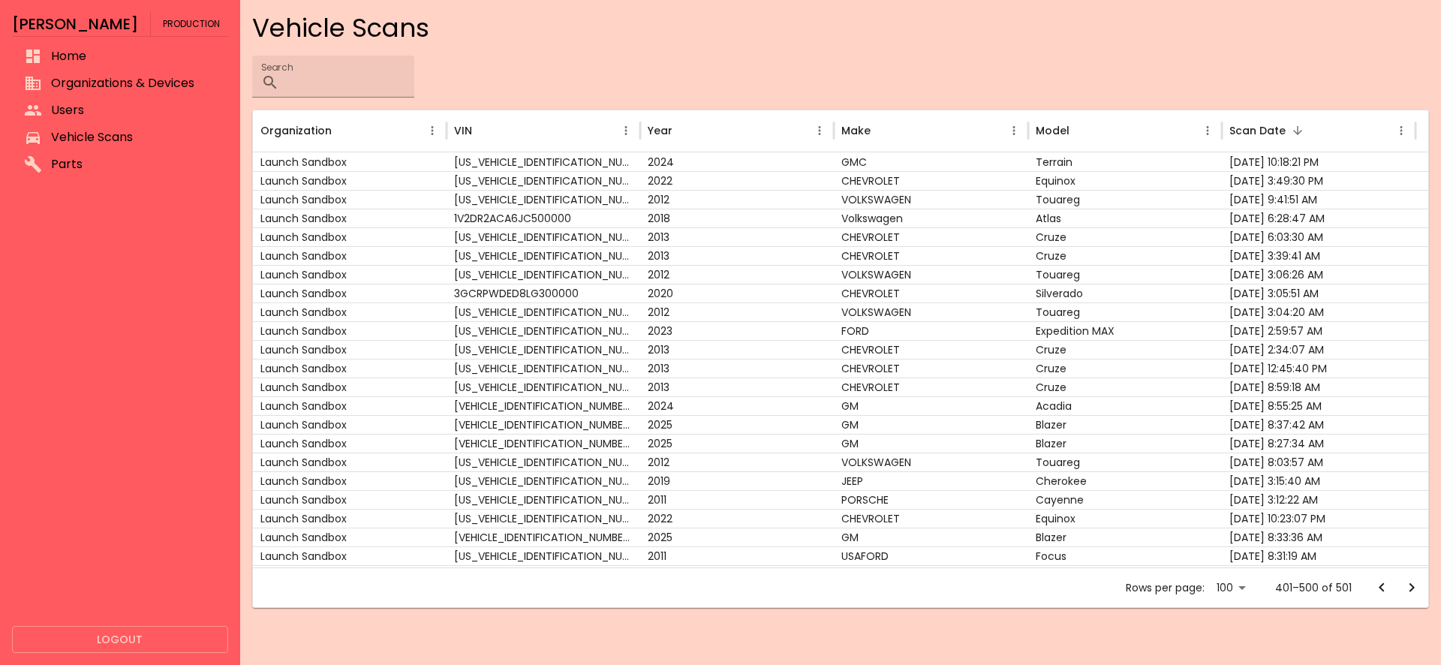
click at [1404, 586] on icon "Go to next page" at bounding box center [1412, 588] width 18 height 18
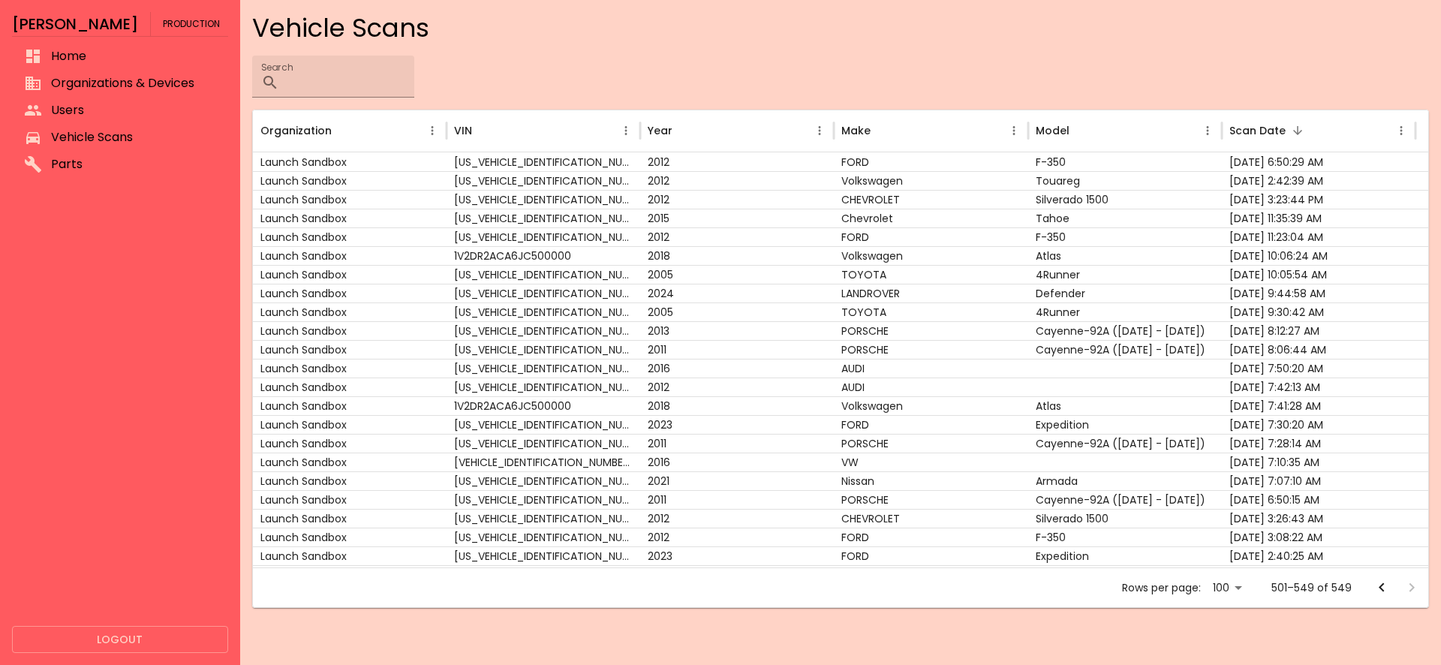
click at [1404, 586] on div at bounding box center [1397, 588] width 60 height 30
click at [1380, 590] on icon "Go to previous page" at bounding box center [1382, 588] width 18 height 18
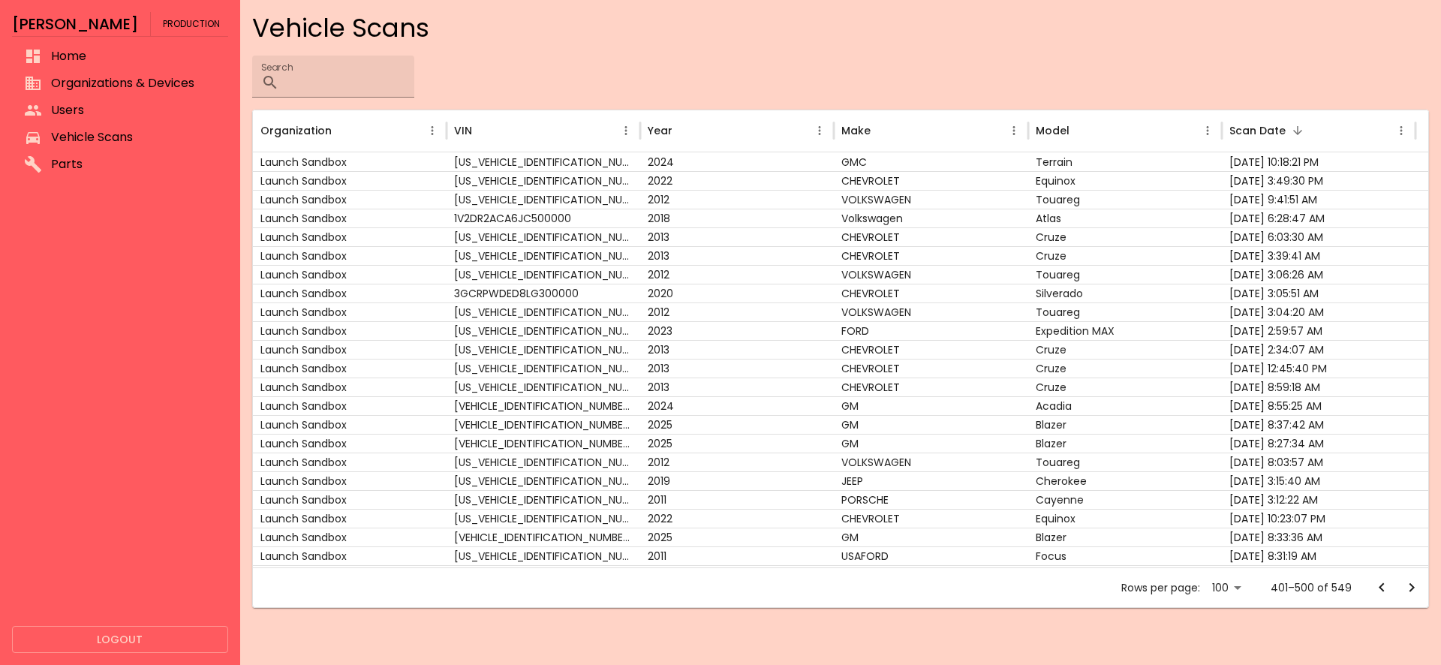
click at [1380, 590] on icon "Go to previous page" at bounding box center [1382, 588] width 18 height 18
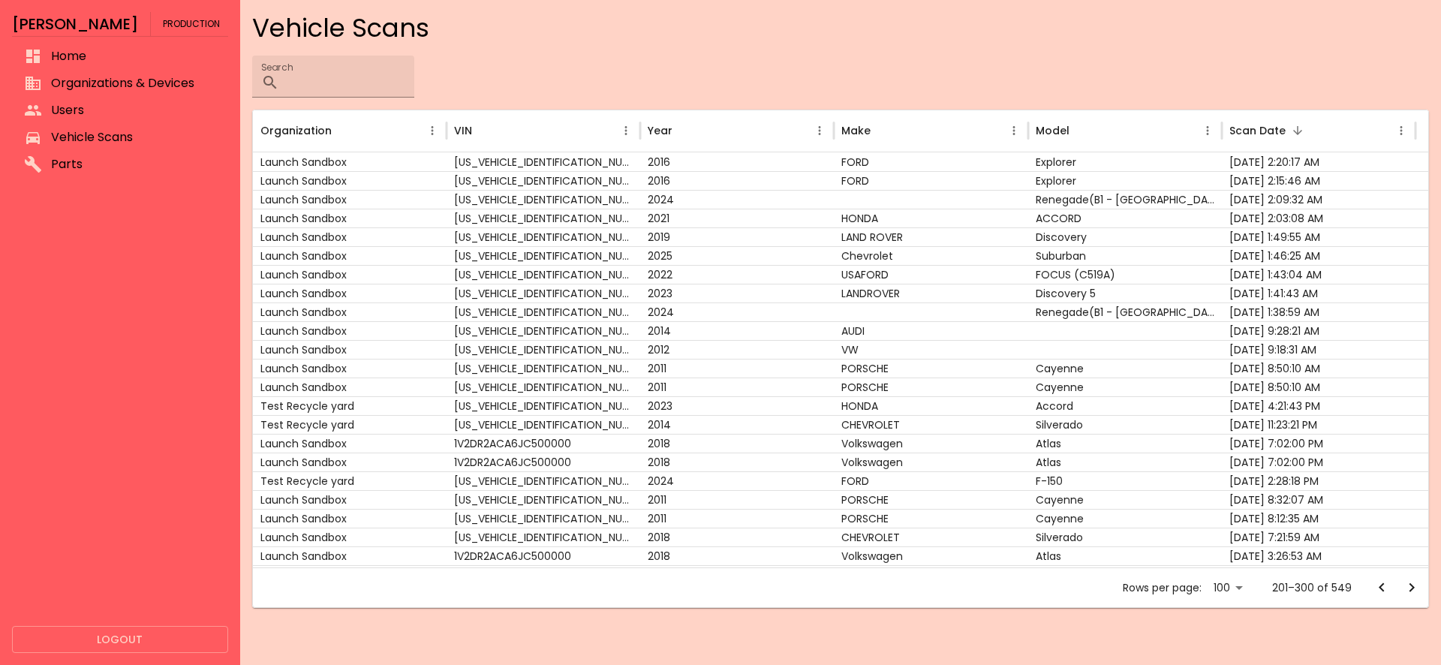
click at [1380, 590] on icon "Go to previous page" at bounding box center [1382, 588] width 18 height 18
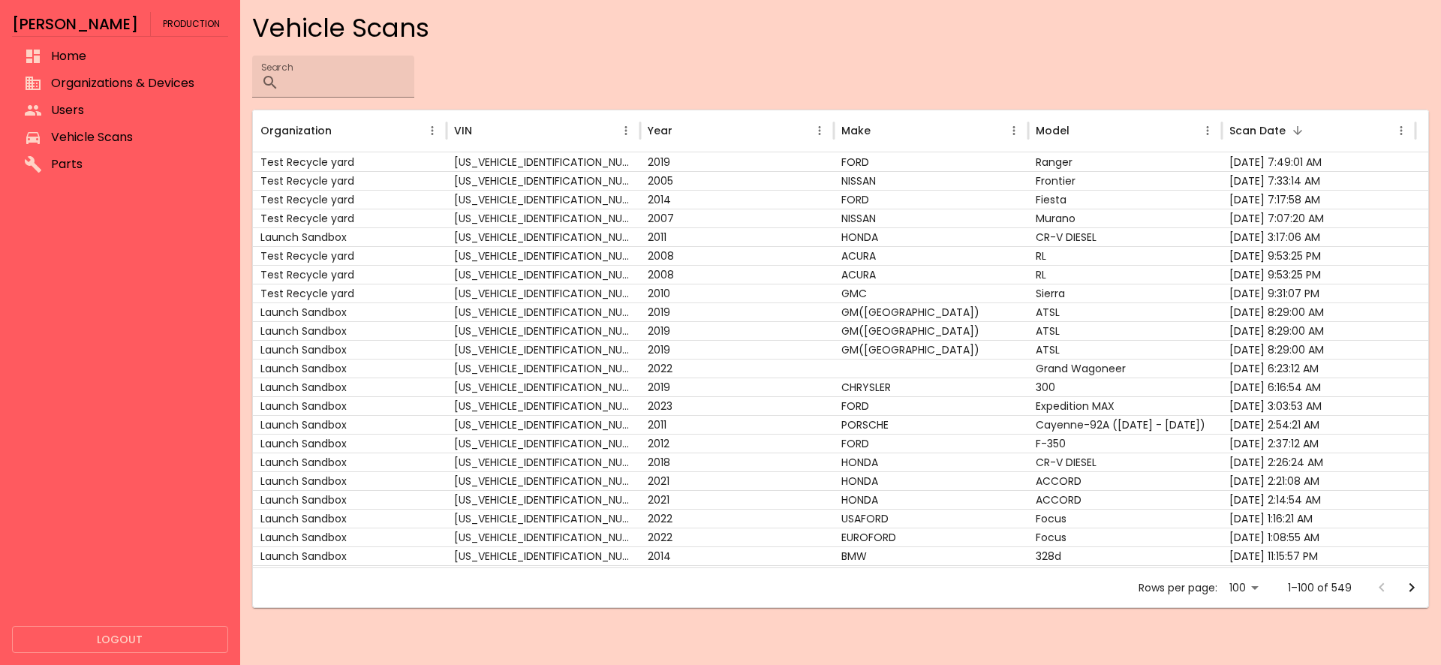
click at [1380, 590] on div at bounding box center [1397, 588] width 60 height 30
click at [336, 86] on input "Search" at bounding box center [349, 77] width 129 height 42
paste input "**********"
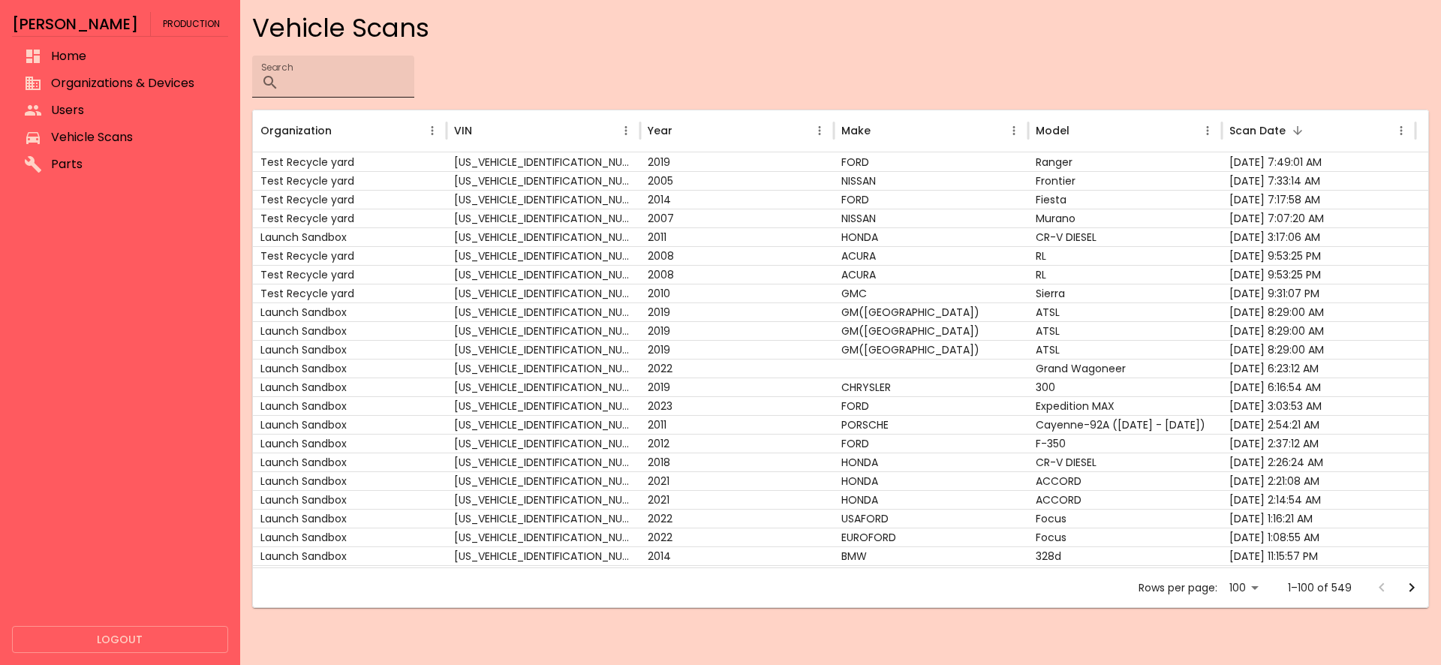
type input "**********"
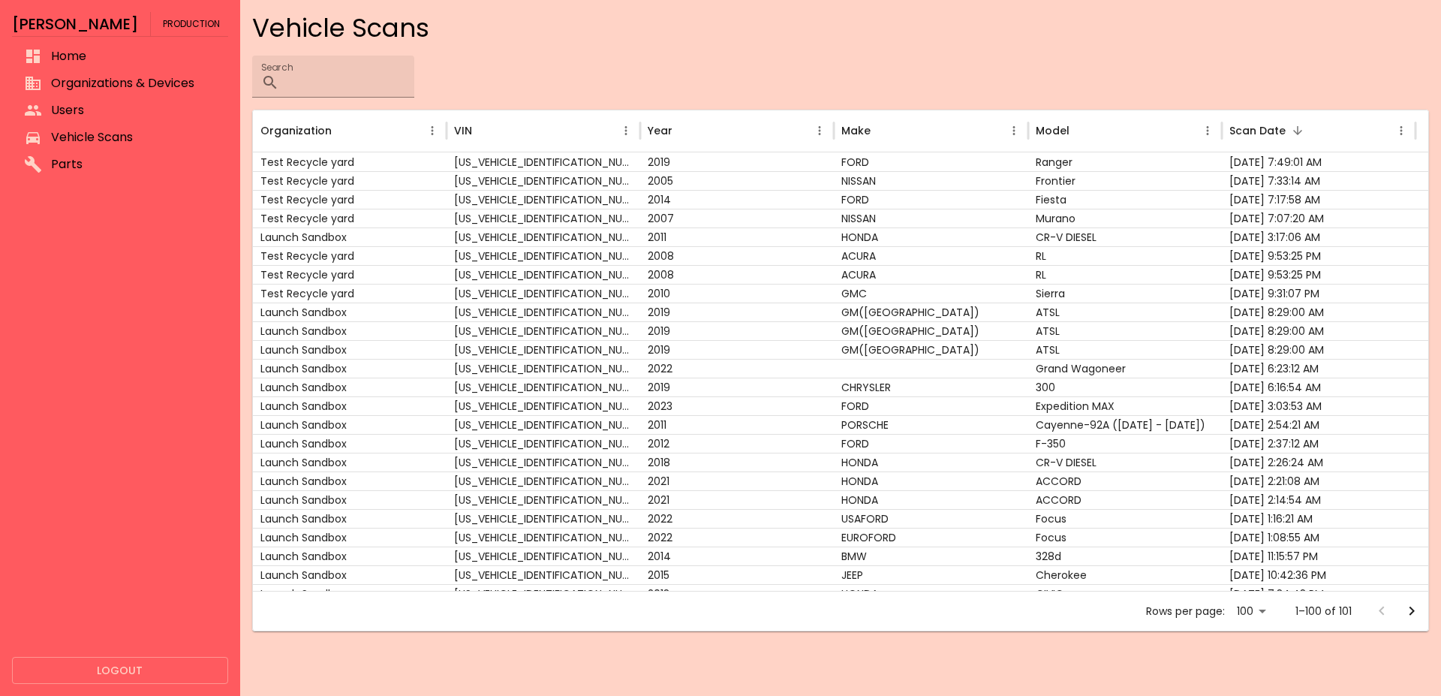
click at [1407, 609] on icon "Go to next page" at bounding box center [1412, 611] width 18 height 18
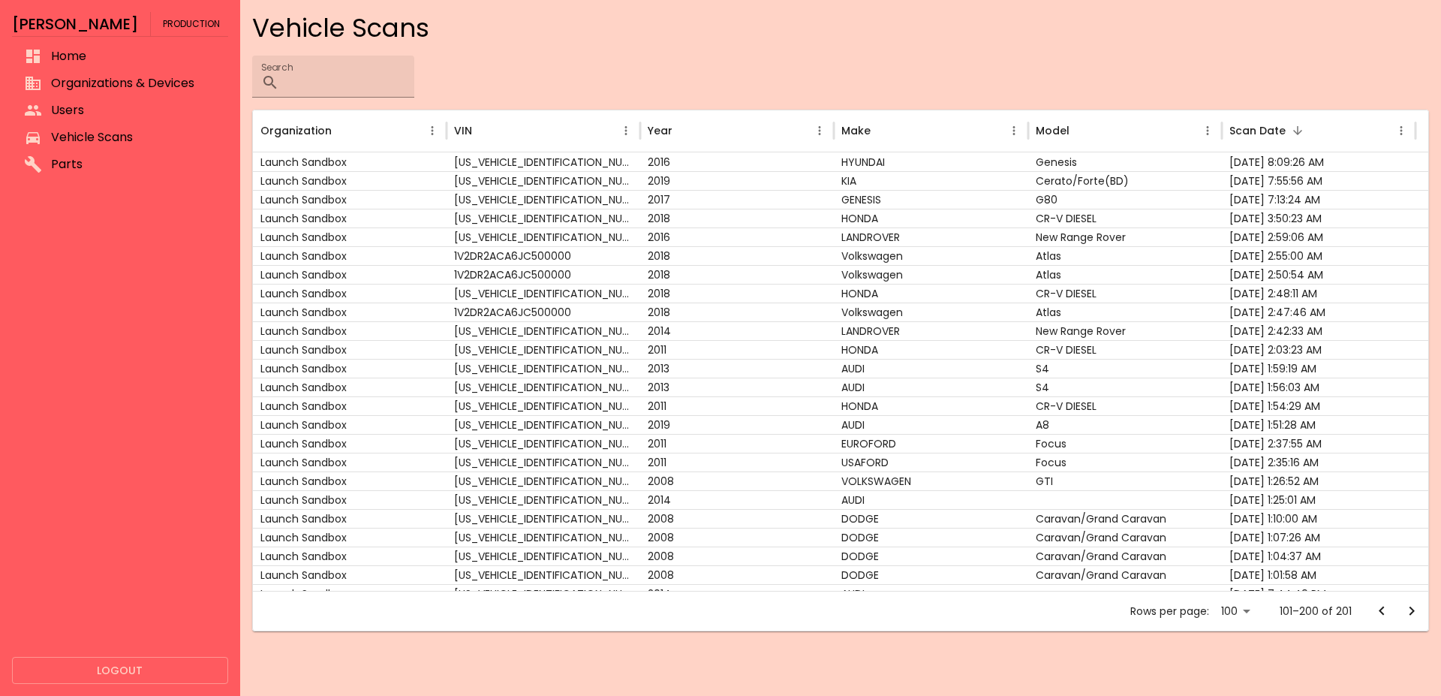
click at [1407, 609] on icon "Go to next page" at bounding box center [1412, 611] width 18 height 18
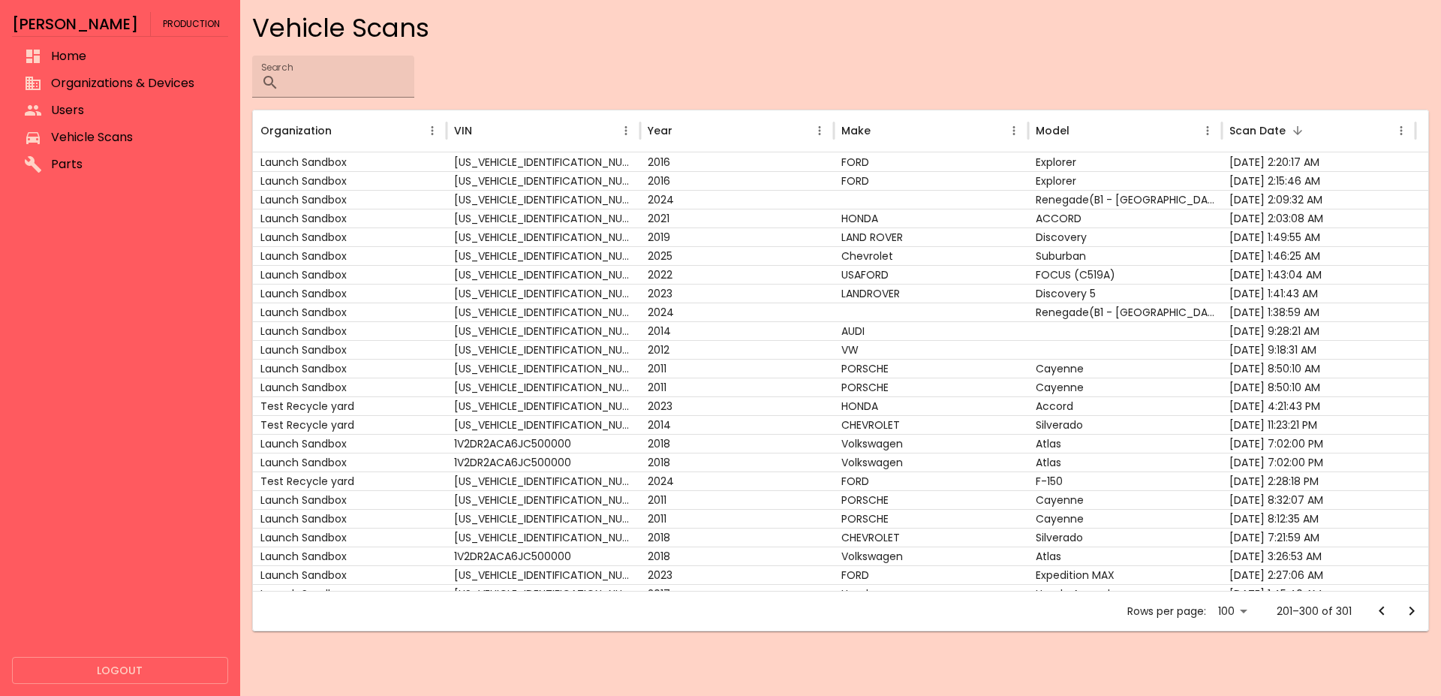
click at [1407, 609] on icon "Go to next page" at bounding box center [1412, 611] width 18 height 18
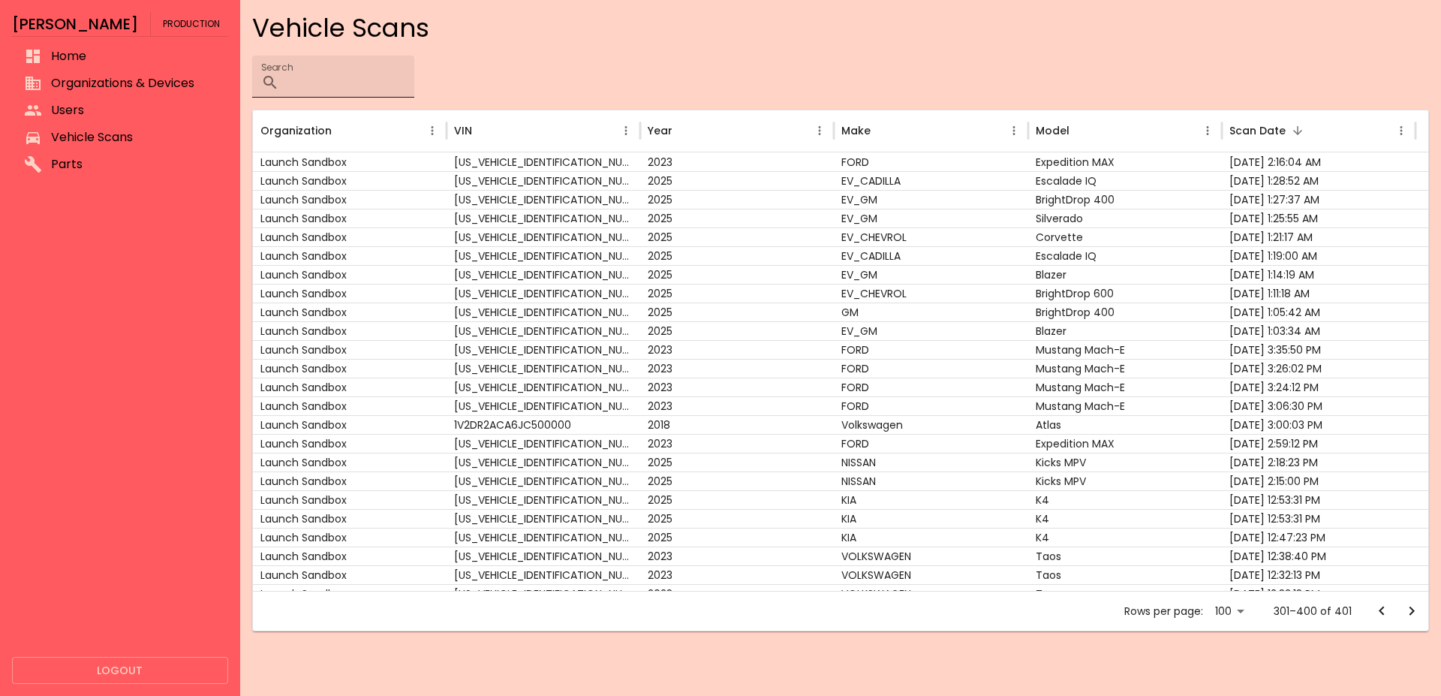
click at [414, 91] on input "Search" at bounding box center [349, 77] width 129 height 42
paste input "**********"
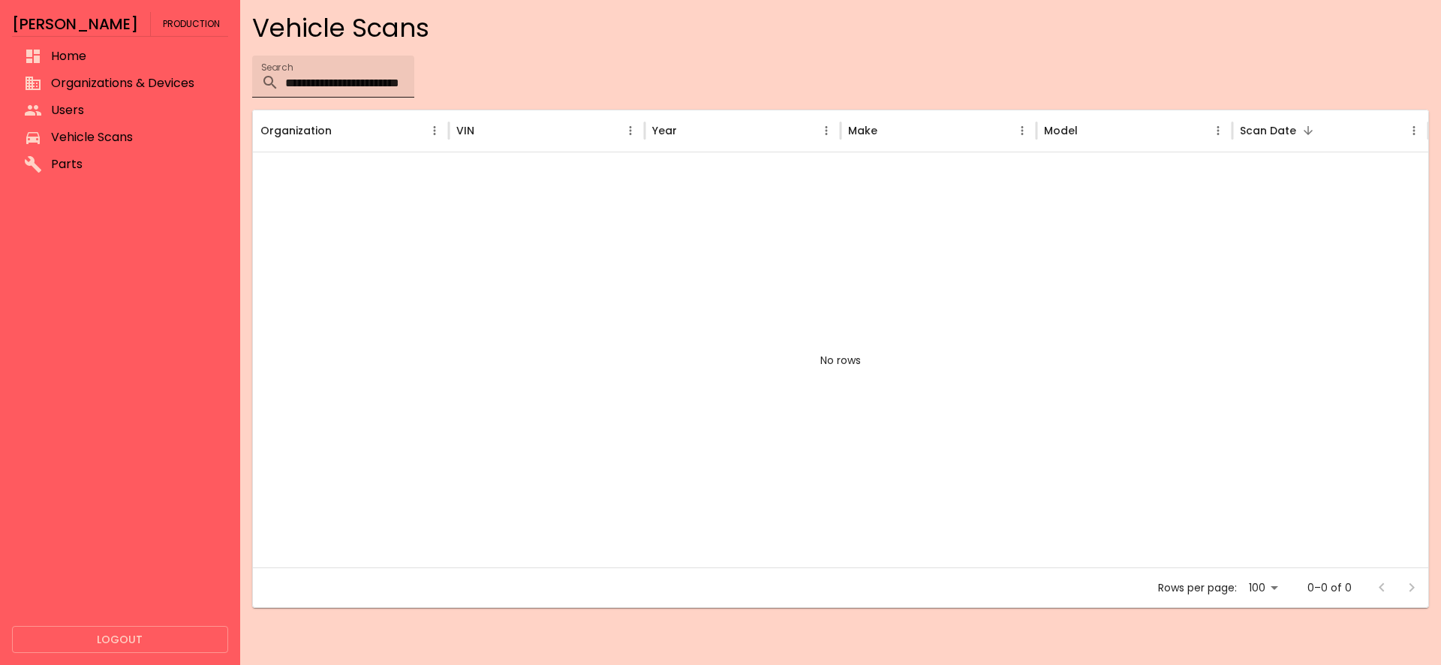
click at [414, 77] on input "**********" at bounding box center [349, 77] width 129 height 42
paste input "text"
type input "**********"
drag, startPoint x: 1258, startPoint y: 572, endPoint x: 1272, endPoint y: 581, distance: 16.9
click at [1260, 572] on div "Rows per page: 100 *** 0–0 of 0" at bounding box center [840, 587] width 1175 height 39
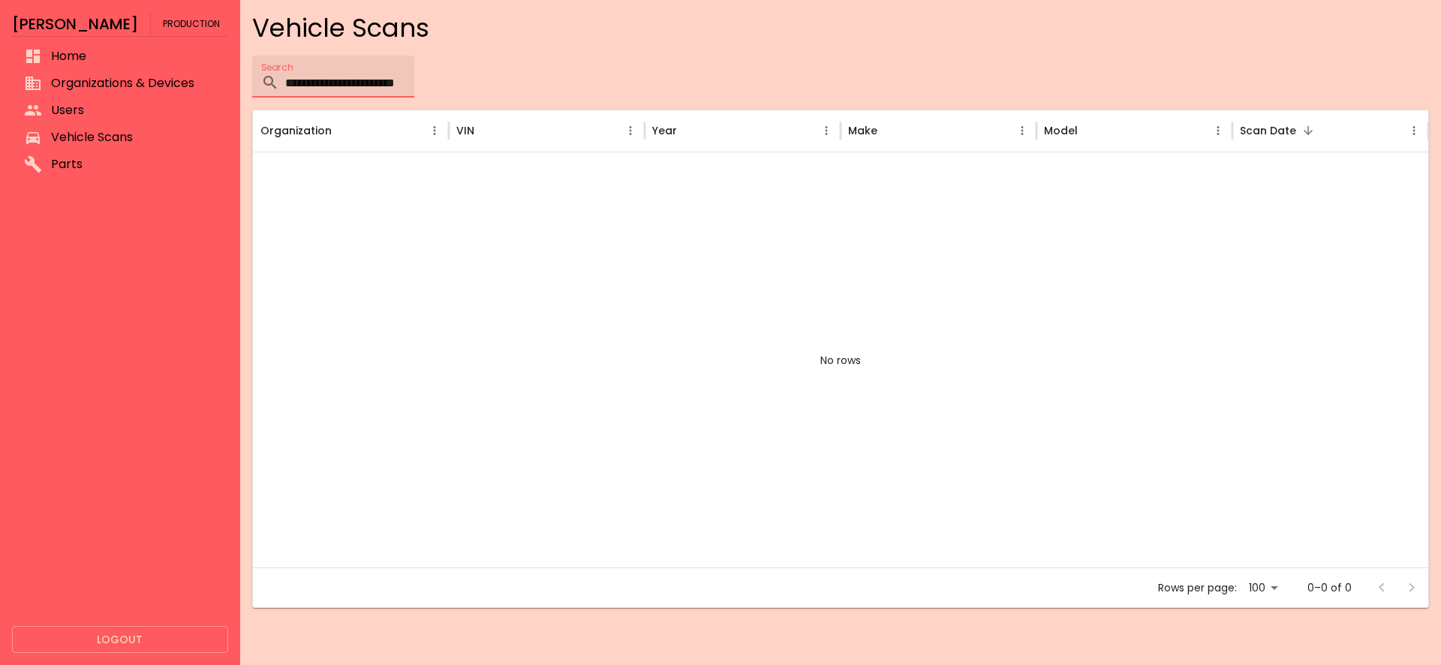
click at [414, 86] on input "**********" at bounding box center [349, 77] width 129 height 42
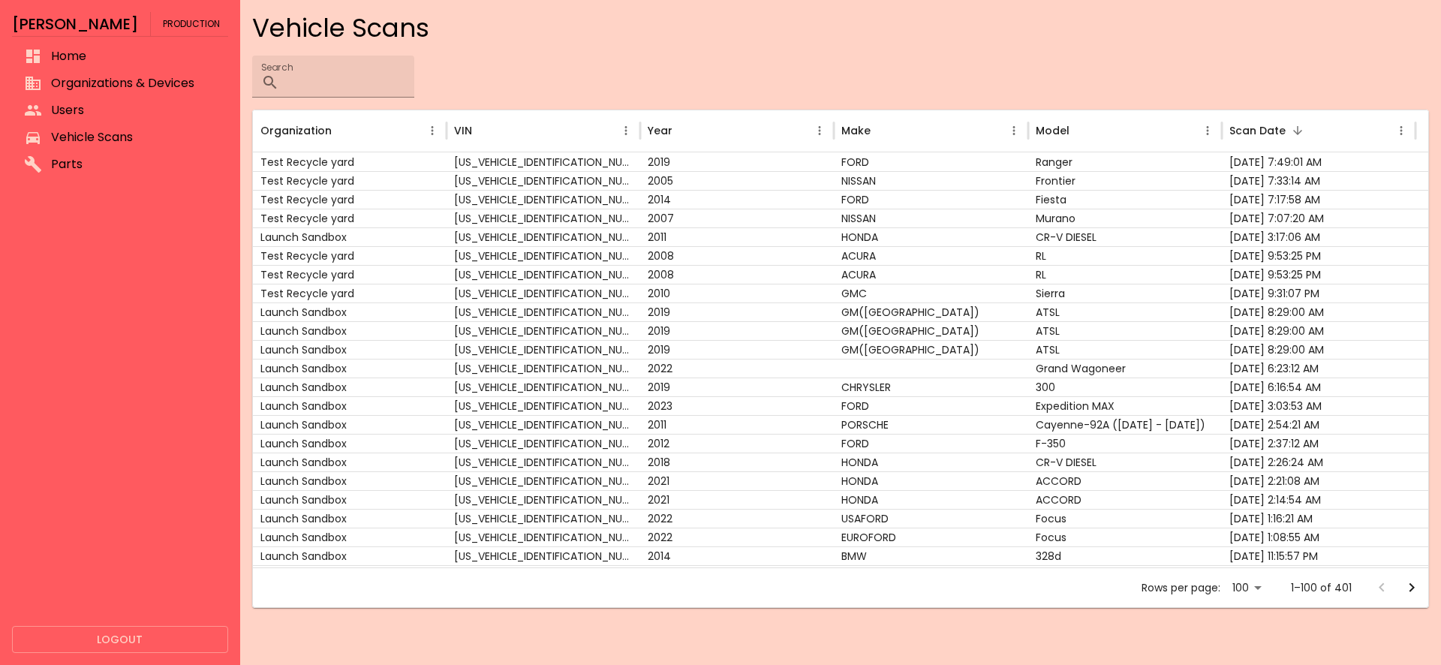
click at [683, 86] on div "Search ​" at bounding box center [840, 77] width 1177 height 42
click at [1406, 589] on icon "Go to next page" at bounding box center [1412, 588] width 18 height 18
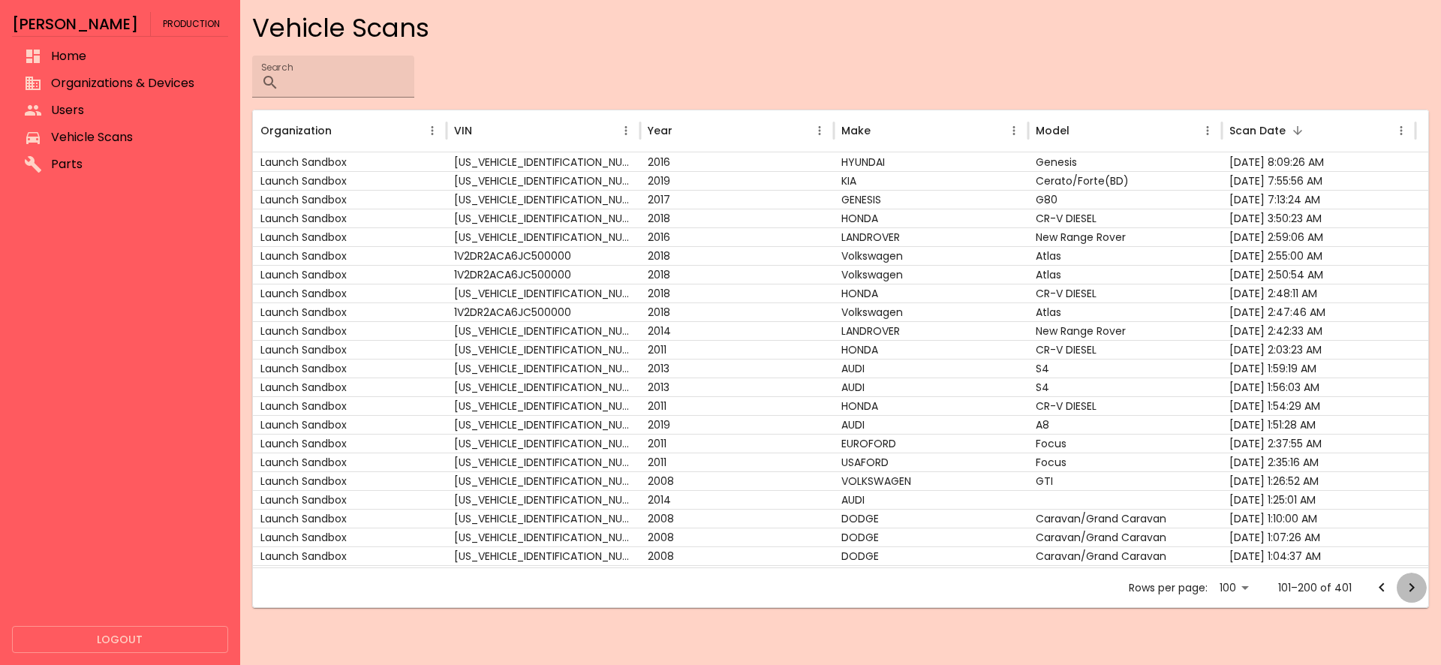
click at [1406, 589] on icon "Go to next page" at bounding box center [1412, 588] width 18 height 18
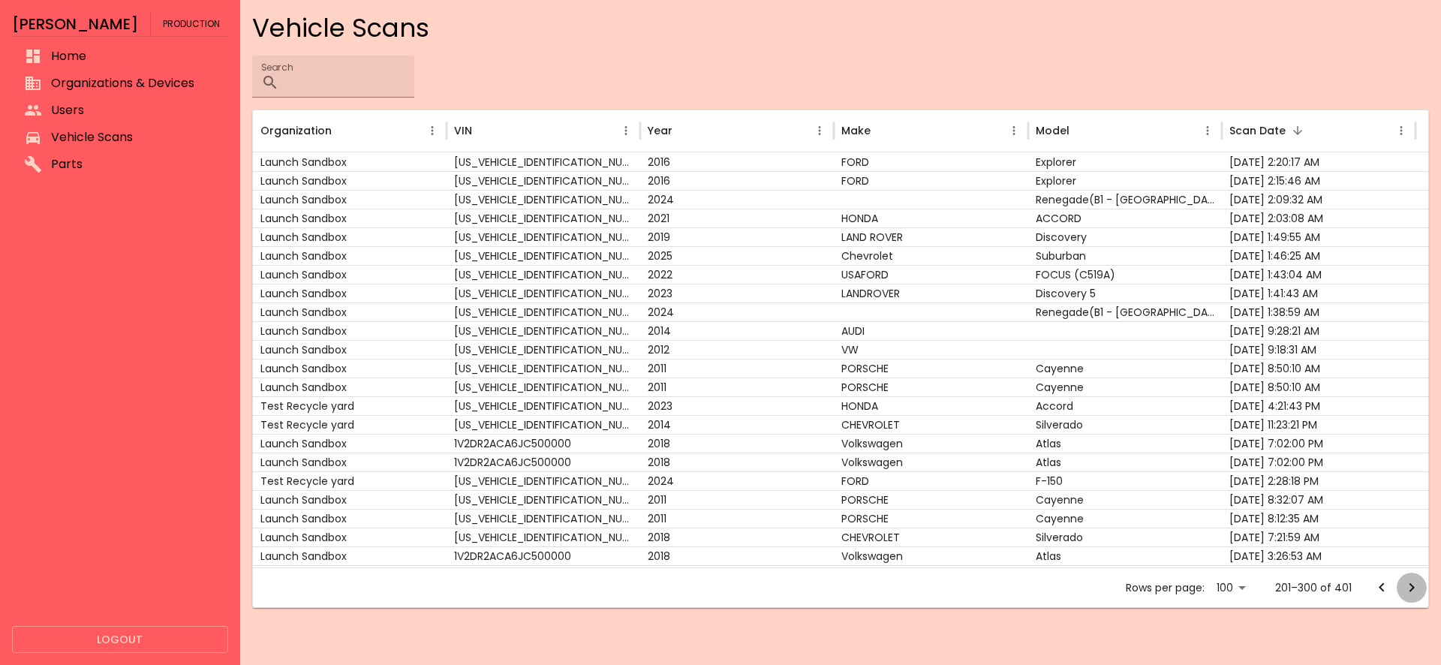
click at [1406, 589] on icon "Go to next page" at bounding box center [1412, 588] width 18 height 18
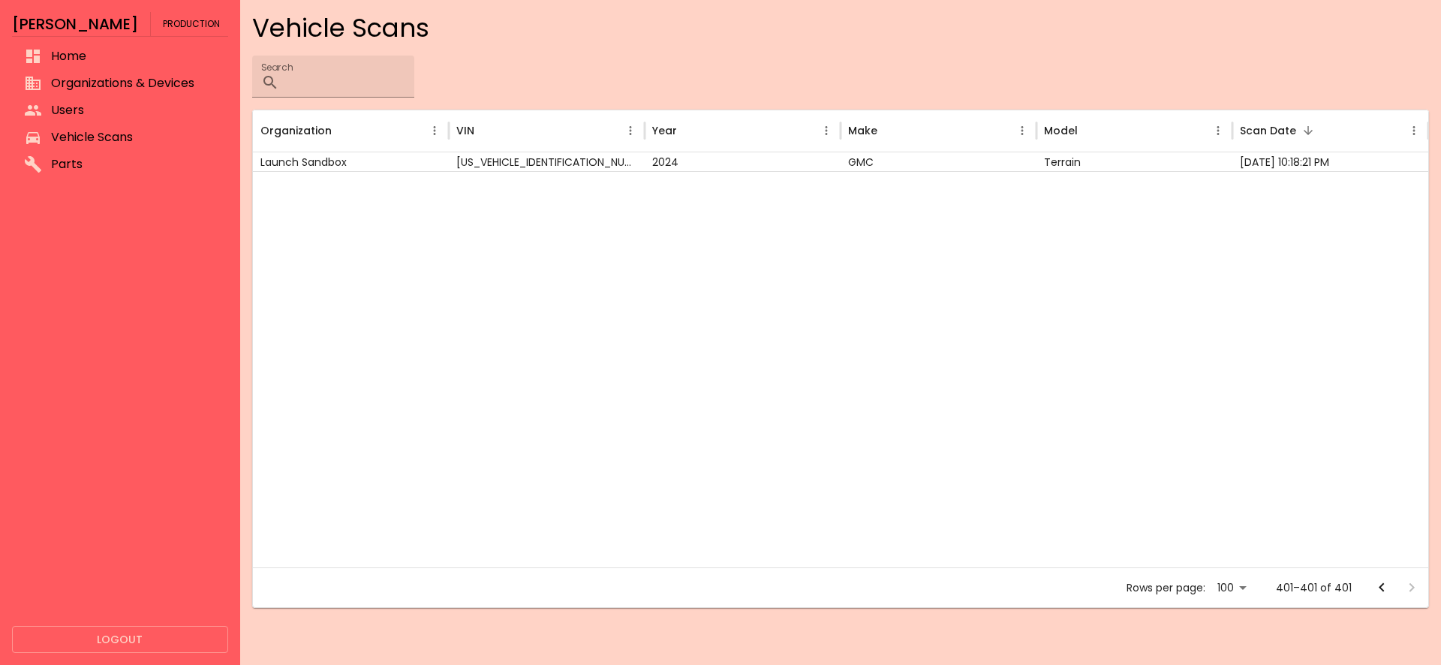
click at [1406, 589] on div at bounding box center [1397, 588] width 60 height 30
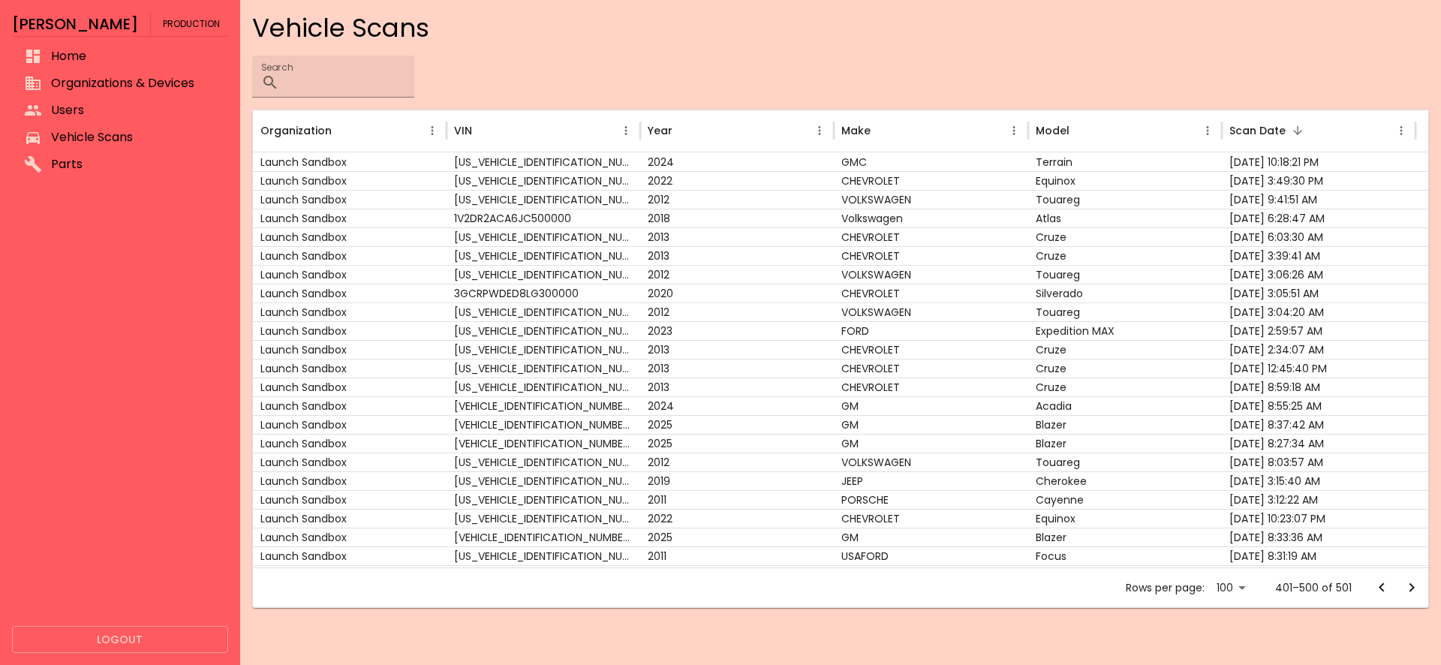
click at [1384, 597] on button "Go to previous page" at bounding box center [1382, 588] width 30 height 30
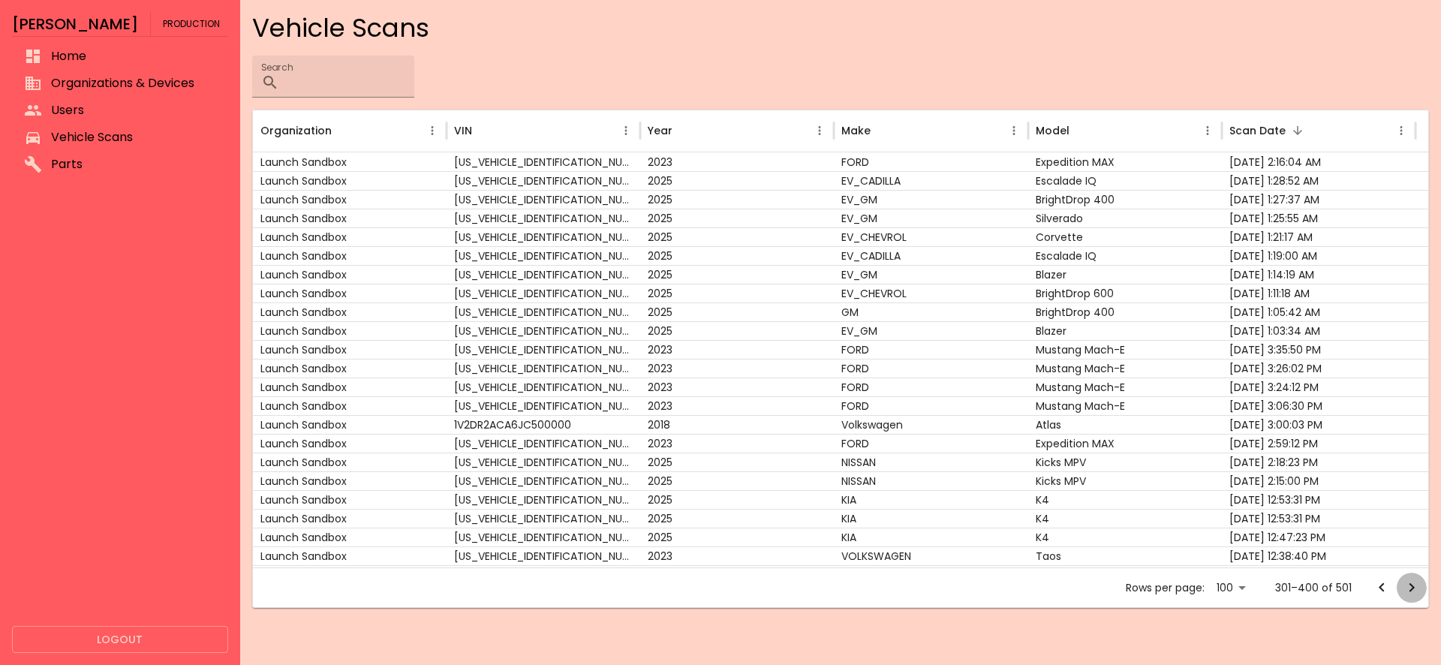
click at [1410, 594] on icon "Go to next page" at bounding box center [1412, 588] width 18 height 18
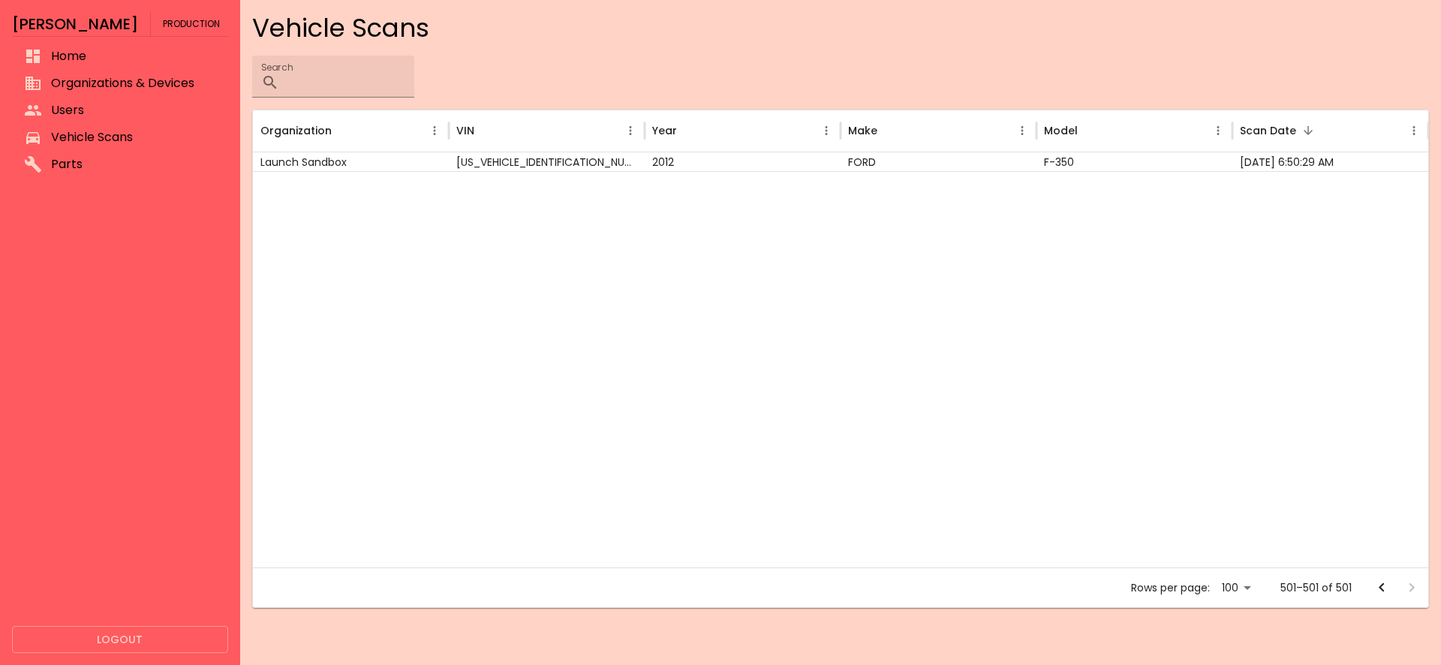
click at [1410, 594] on div at bounding box center [1397, 588] width 60 height 30
click at [1376, 592] on icon "Go to previous page" at bounding box center [1382, 588] width 18 height 18
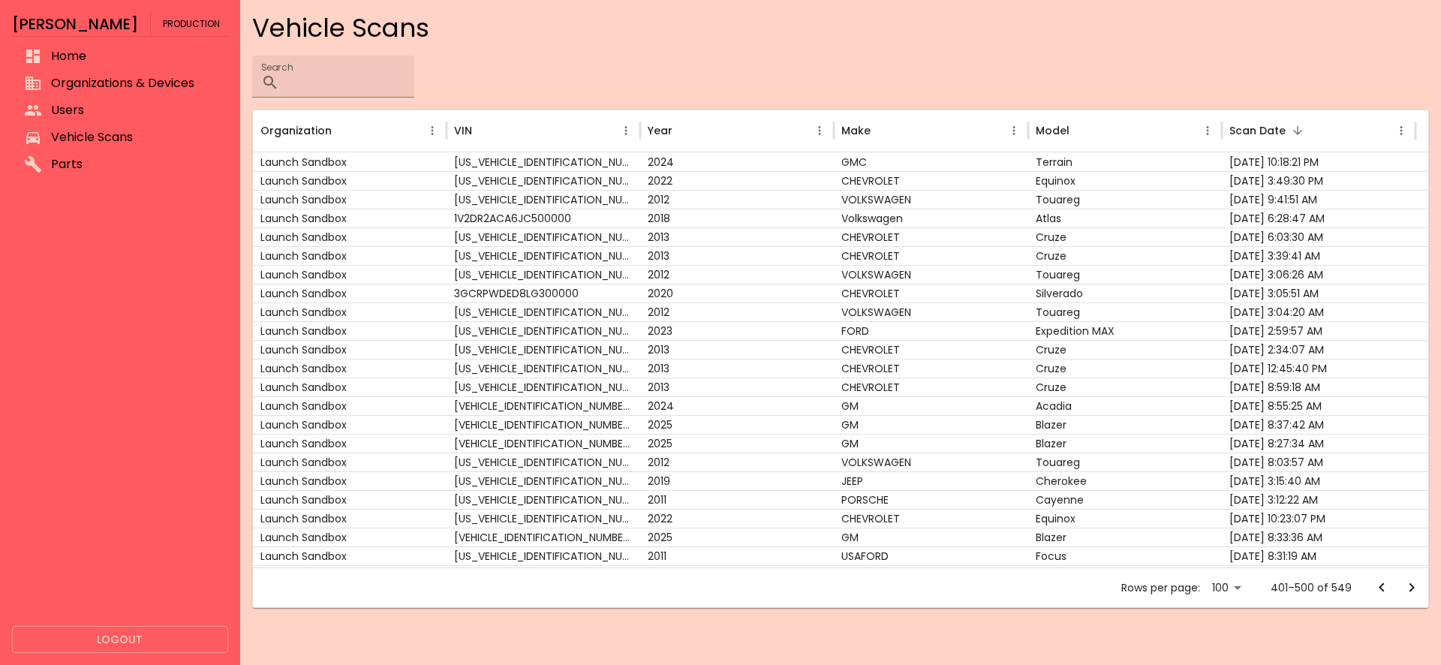
click at [1376, 592] on icon "Go to previous page" at bounding box center [1382, 588] width 18 height 18
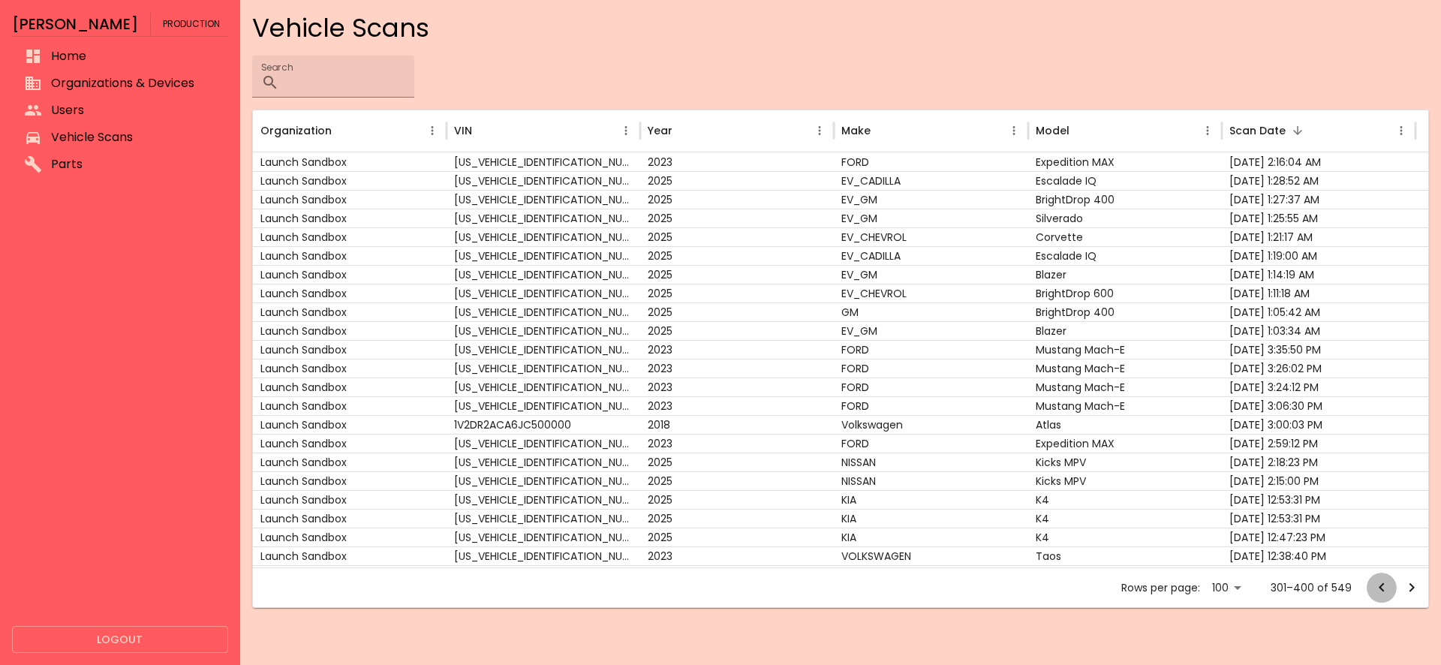
click at [1376, 592] on icon "Go to previous page" at bounding box center [1382, 588] width 18 height 18
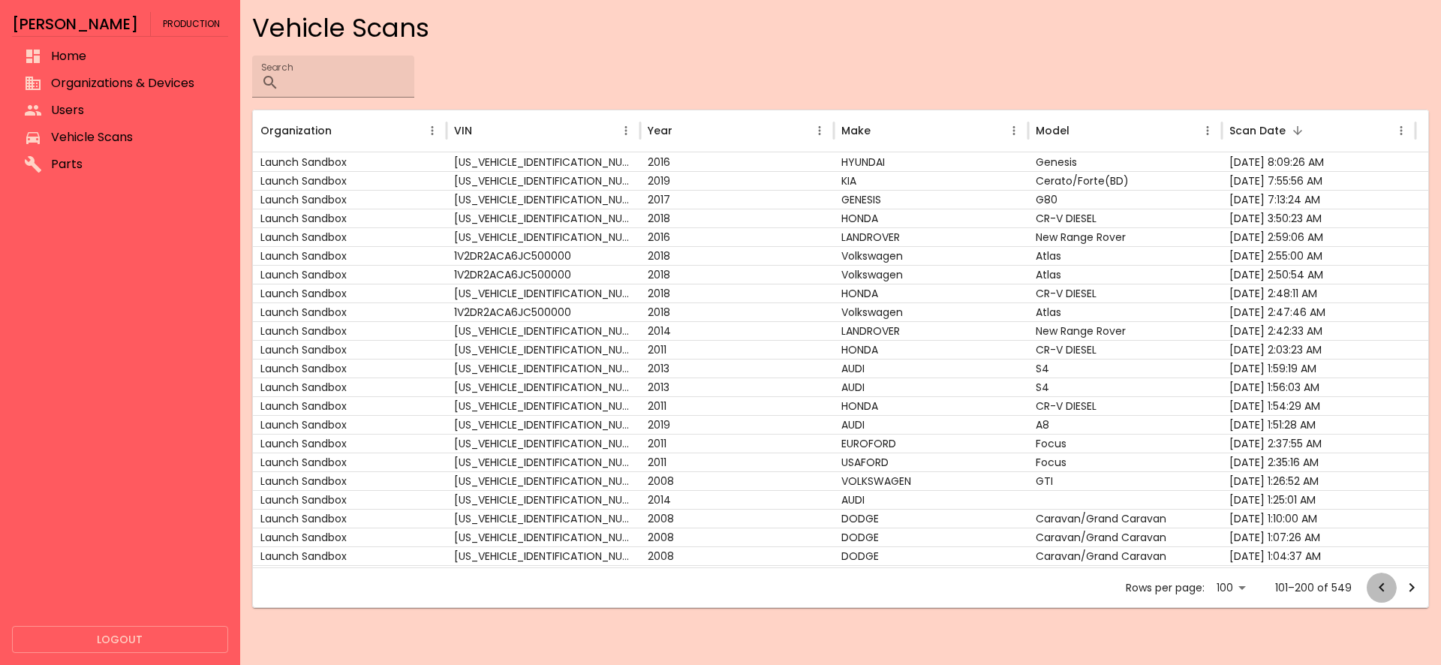
click at [1376, 592] on icon "Go to previous page" at bounding box center [1382, 588] width 18 height 18
click at [1376, 592] on div at bounding box center [1397, 588] width 60 height 30
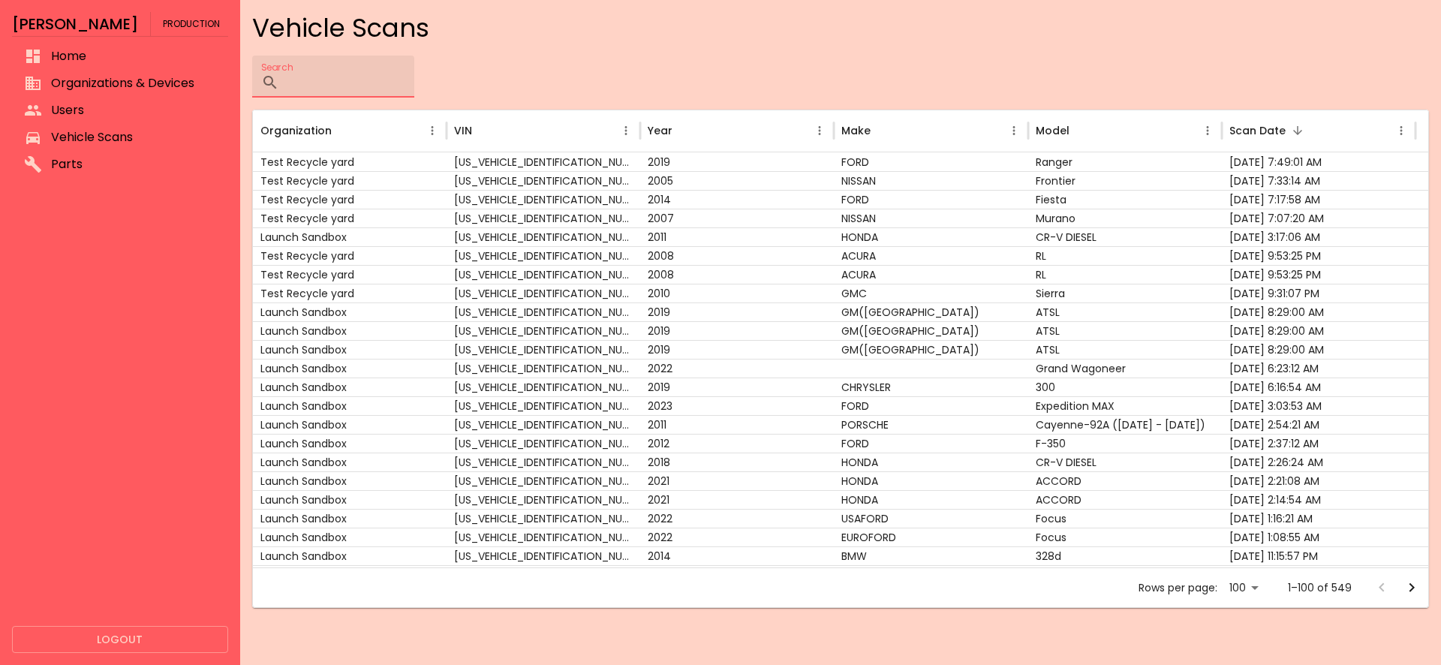
click at [391, 83] on input "Search" at bounding box center [349, 77] width 129 height 42
paste input "**********"
type input "**********"
drag, startPoint x: 673, startPoint y: 94, endPoint x: 662, endPoint y: 85, distance: 14.4
click at [674, 94] on div "Search ​" at bounding box center [840, 77] width 1177 height 42
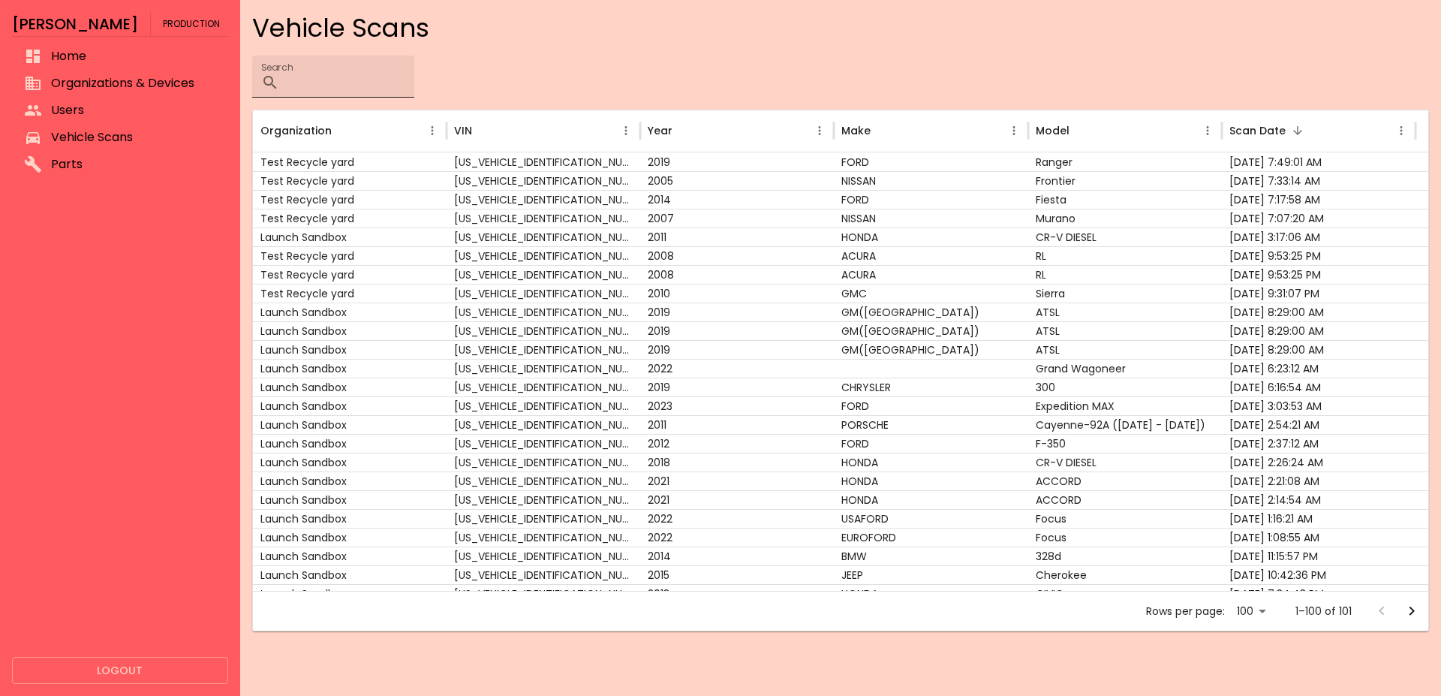
click at [414, 89] on input "Search" at bounding box center [349, 77] width 129 height 42
type input "**"
click at [1253, 606] on body "[PERSON_NAME] Production Home Organizations & Devices Users Vehicle Scans Parts…" at bounding box center [720, 348] width 1441 height 696
click at [1251, 664] on li "100" at bounding box center [1251, 664] width 43 height 27
click at [1418, 616] on icon "Go to next page" at bounding box center [1412, 611] width 18 height 18
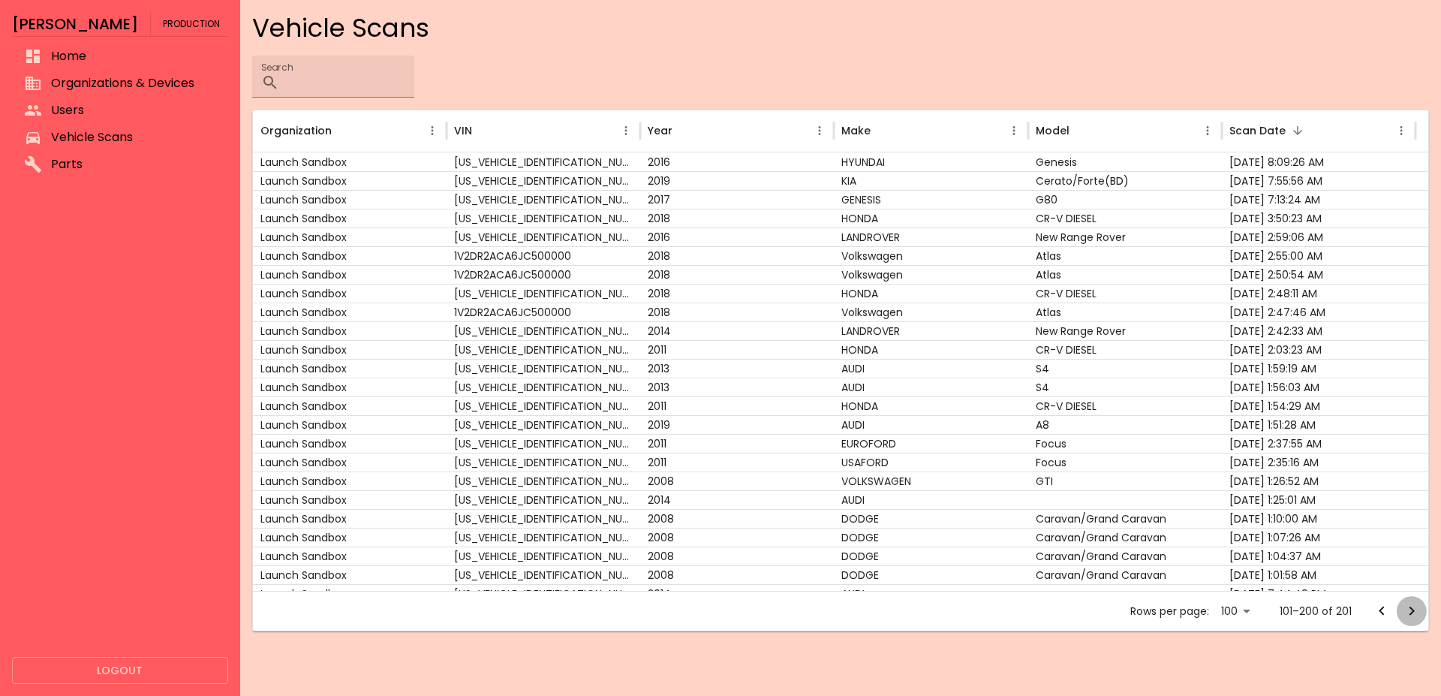
click at [1416, 616] on icon "Go to next page" at bounding box center [1412, 611] width 18 height 18
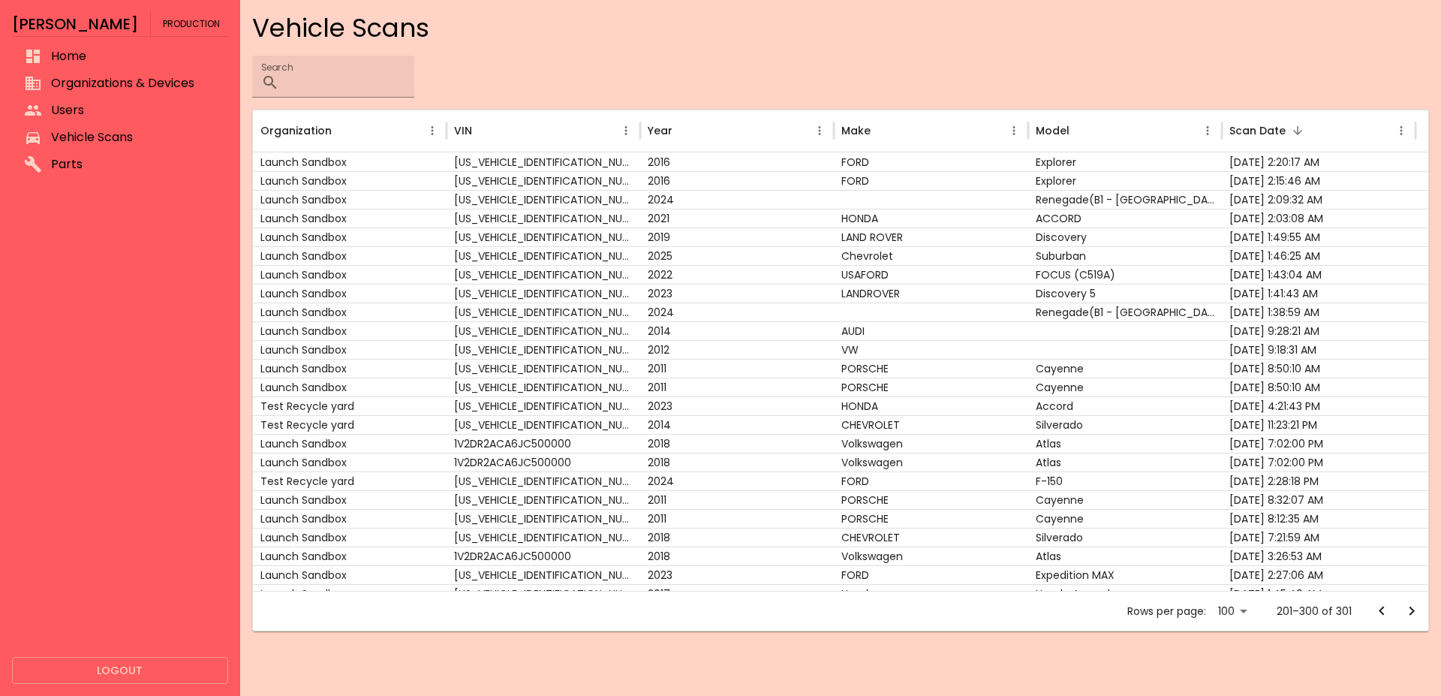
click at [1416, 616] on icon "Go to next page" at bounding box center [1412, 611] width 18 height 18
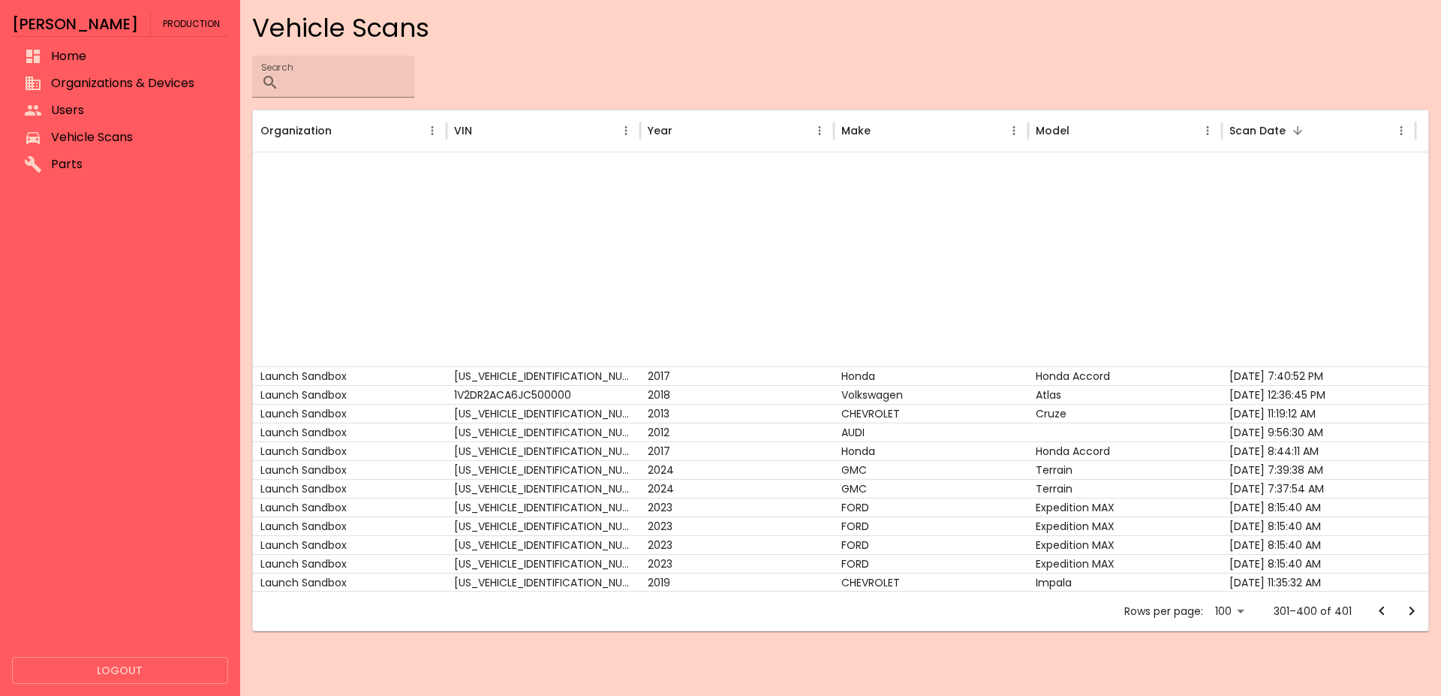
scroll to position [1312, 0]
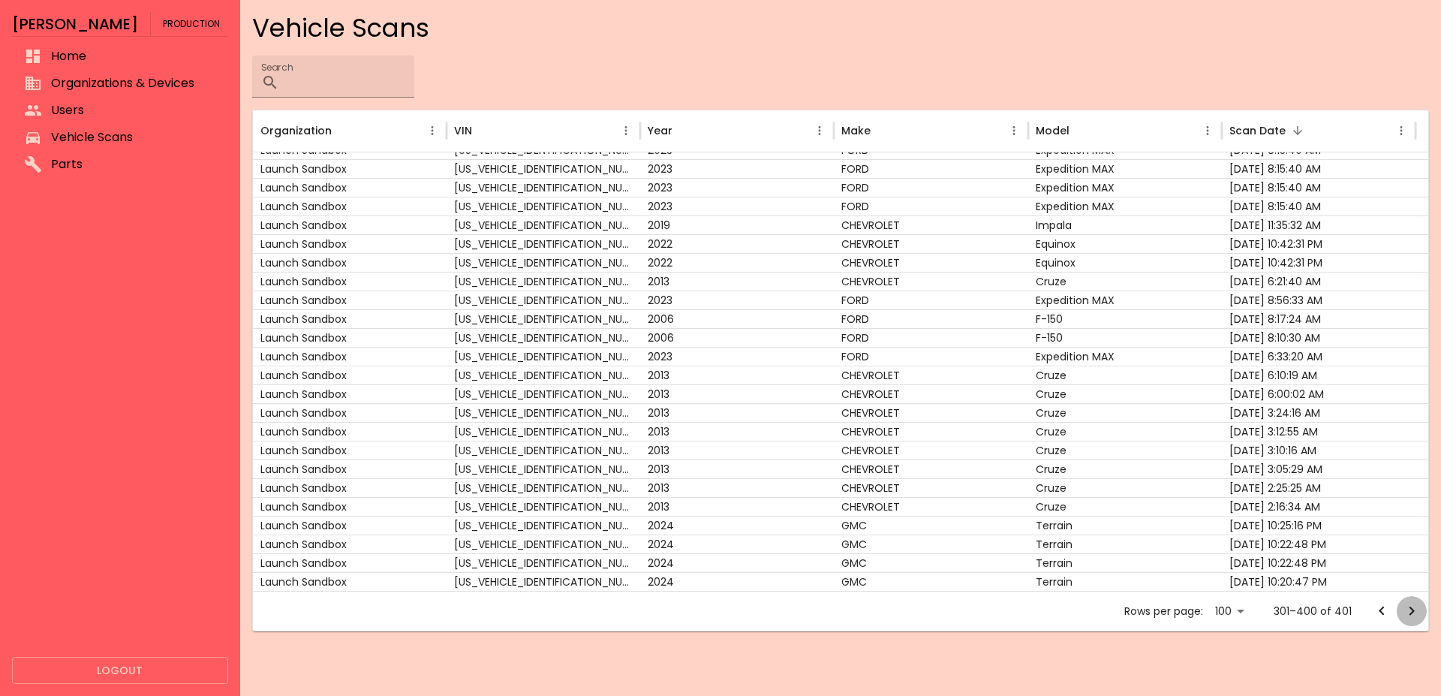
click at [1412, 600] on button "Go to next page" at bounding box center [1412, 611] width 30 height 30
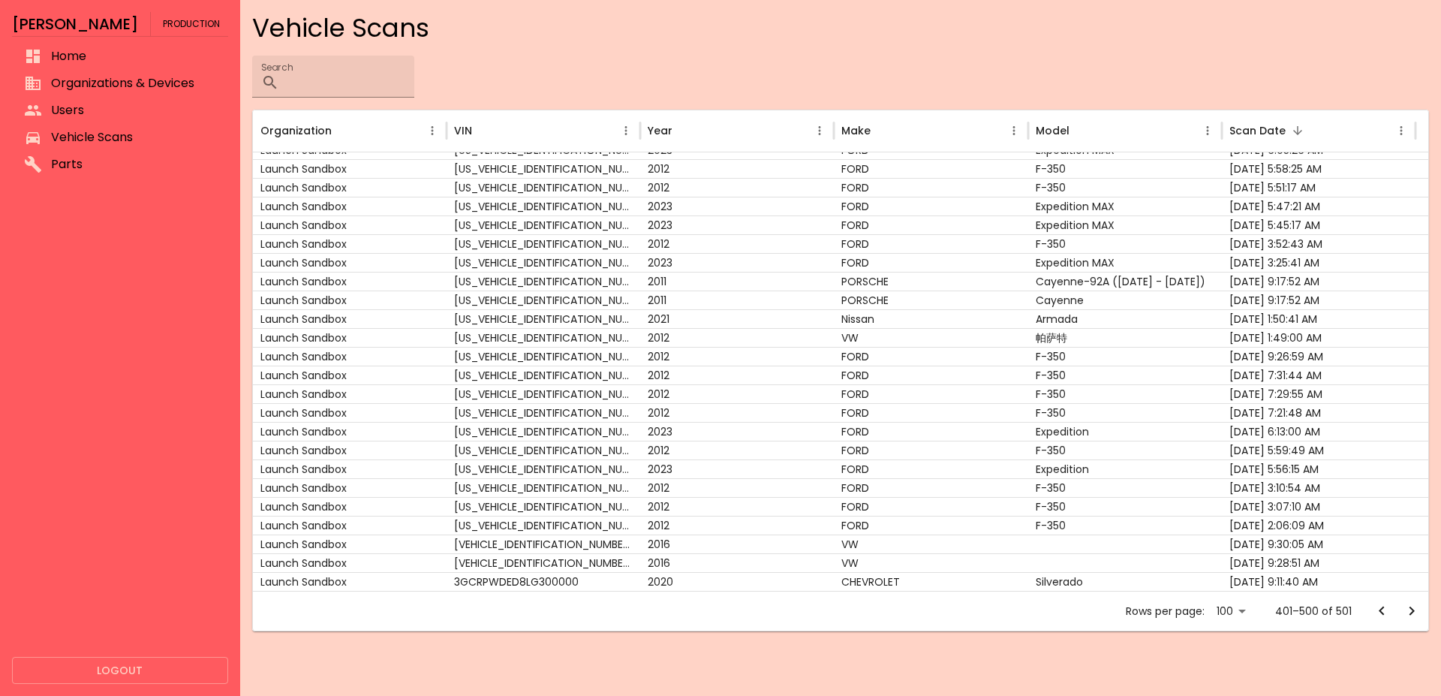
click at [1400, 606] on button "Go to next page" at bounding box center [1412, 611] width 30 height 30
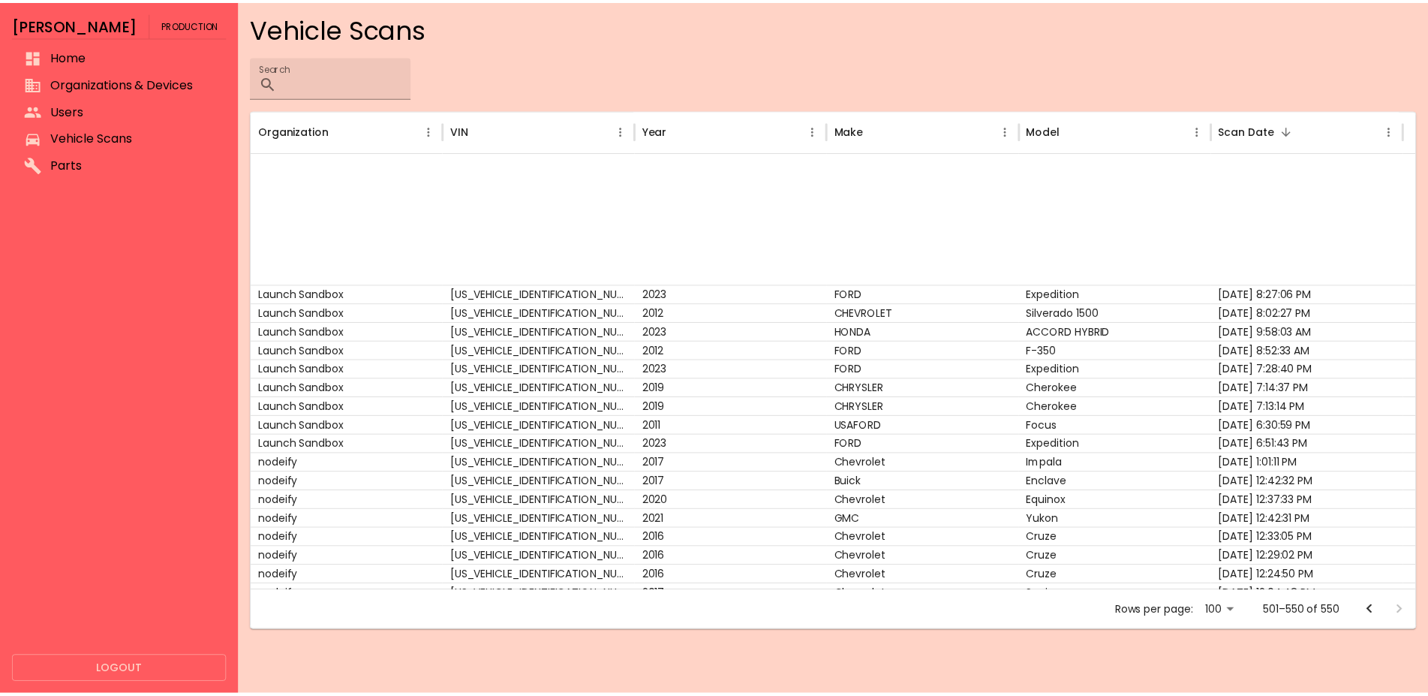
scroll to position [500, 0]
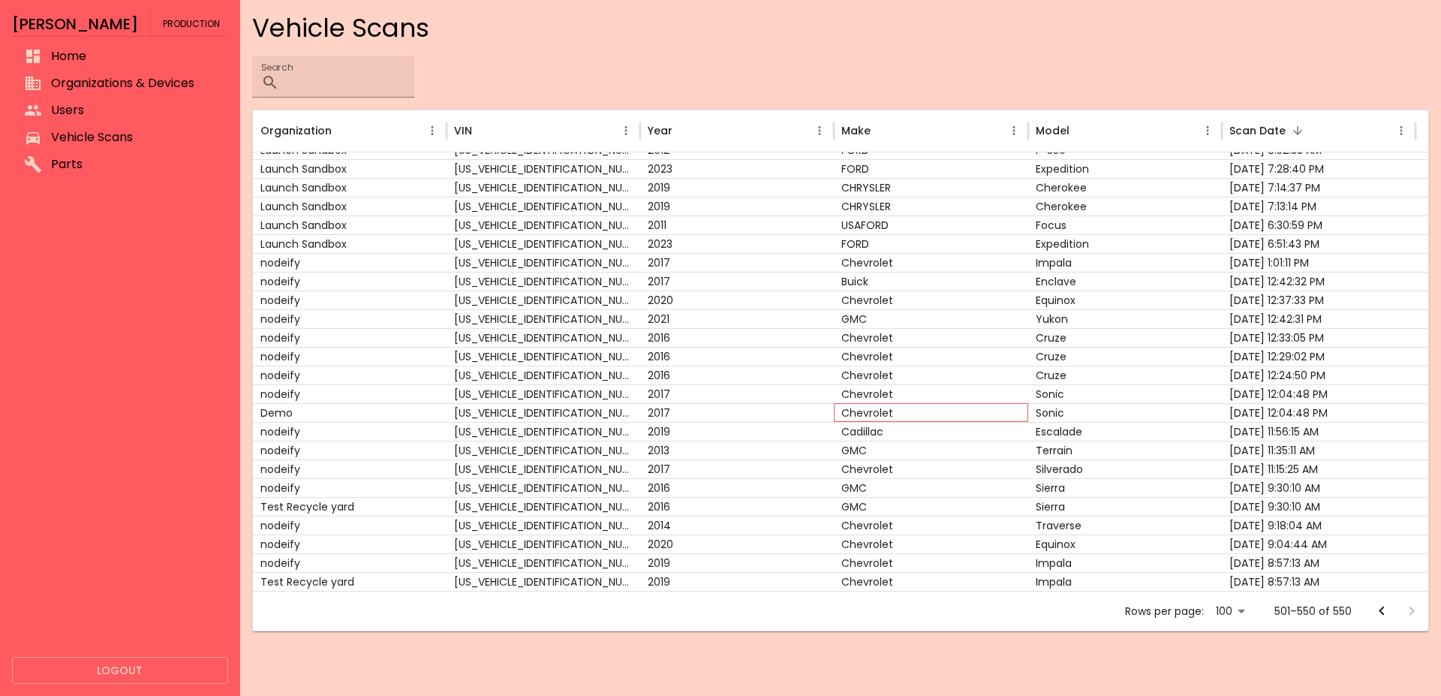
click at [890, 415] on div "Chevrolet" at bounding box center [931, 412] width 194 height 19
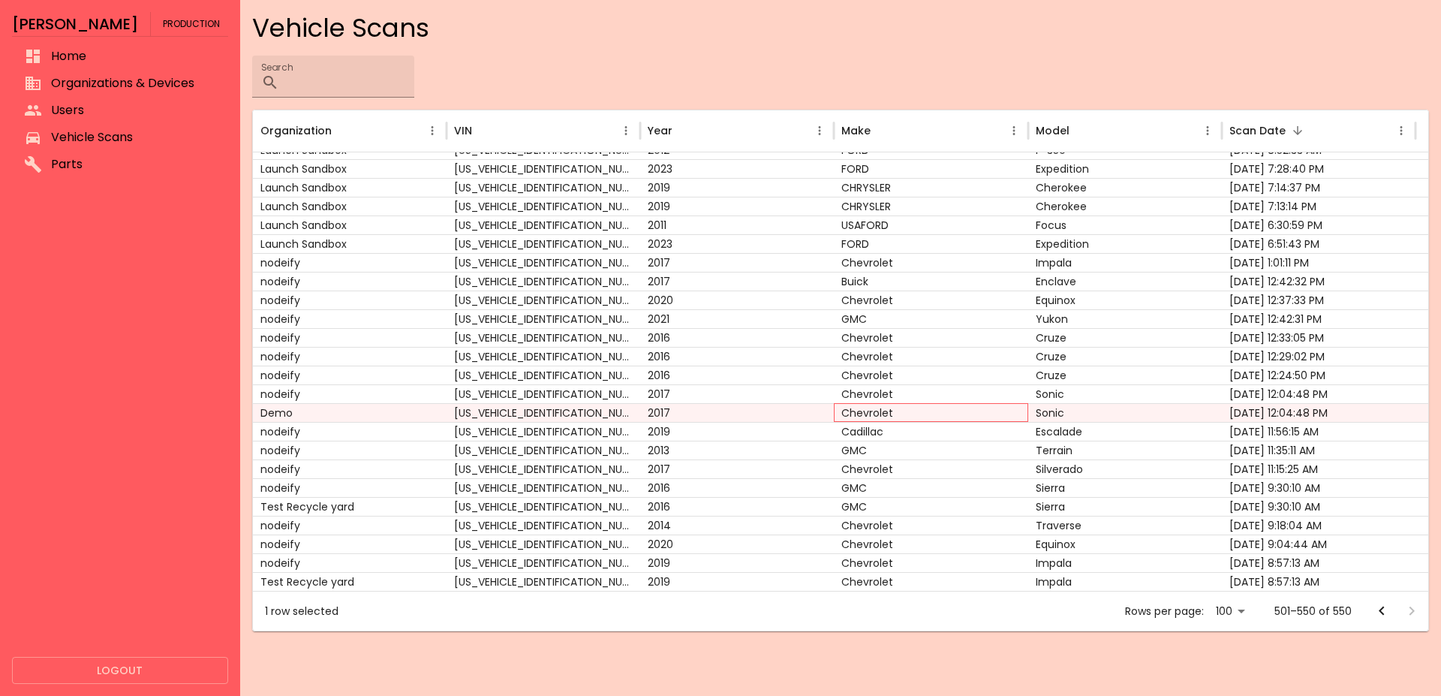
click at [890, 415] on div "Chevrolet" at bounding box center [931, 412] width 194 height 19
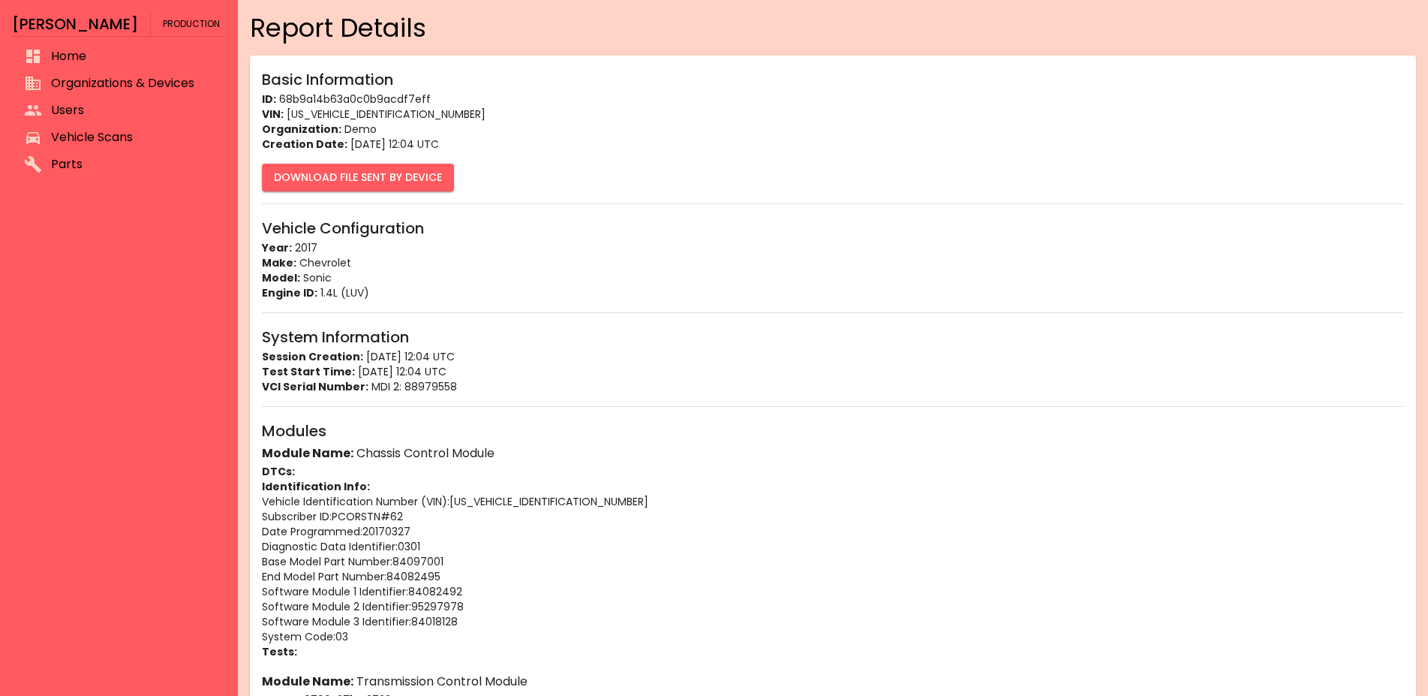
click at [410, 179] on button "Download File Sent By Device" at bounding box center [358, 178] width 192 height 28
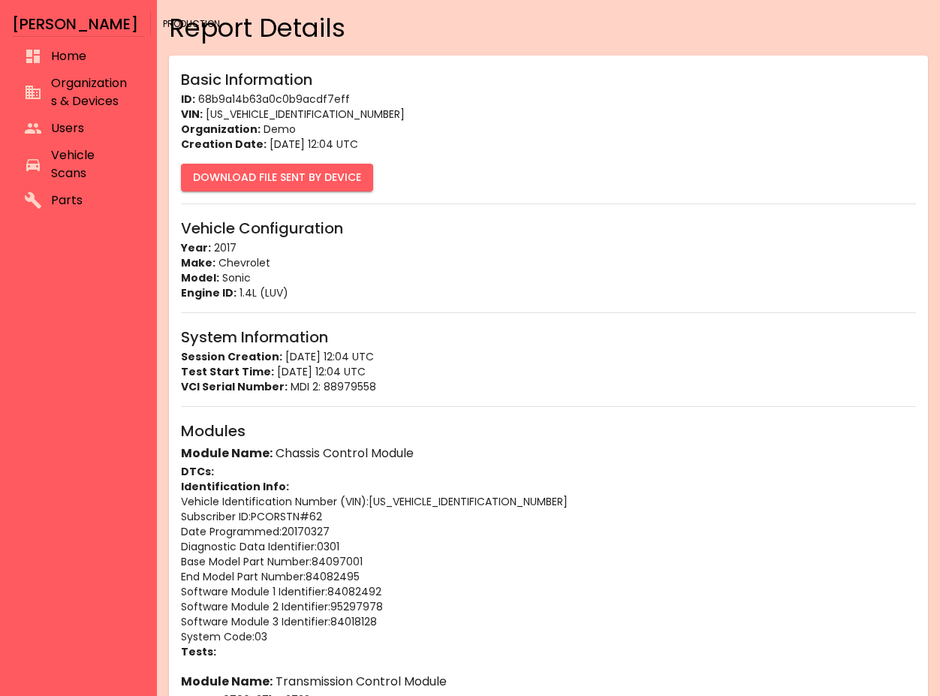
click at [293, 169] on button "Download File Sent By Device" at bounding box center [277, 178] width 192 height 28
click at [287, 101] on p "ID: 68b9a14b63a0c0b9acdf7eff" at bounding box center [548, 99] width 735 height 15
copy p "68b9a14b63a0c0b9acdf7eff"
click at [317, 175] on button "Download File Sent By Device" at bounding box center [277, 178] width 192 height 28
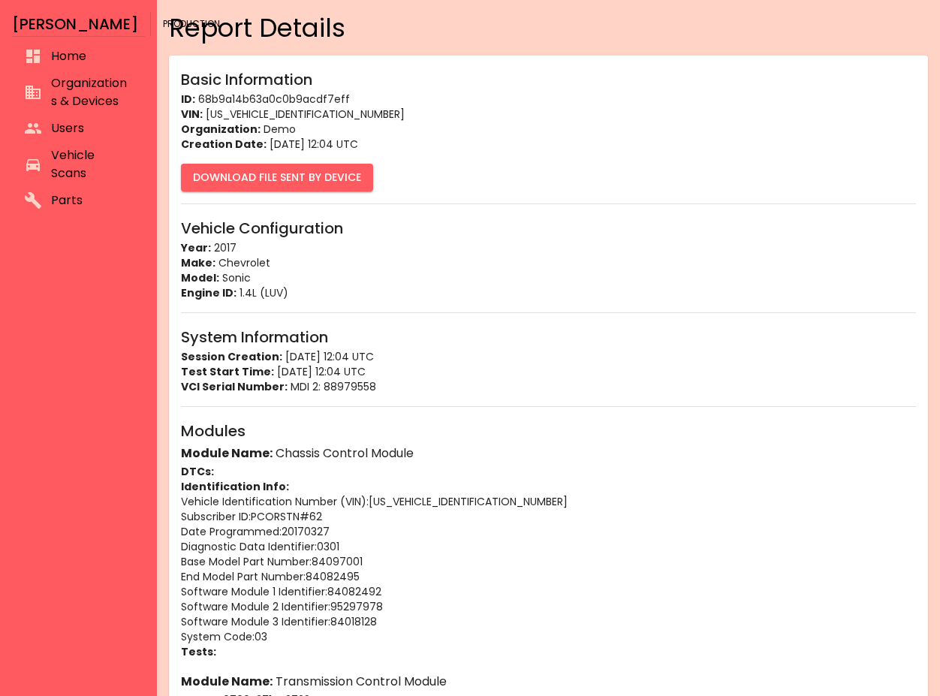
click at [641, 576] on p "End Model Part Number : 84082495" at bounding box center [548, 576] width 735 height 15
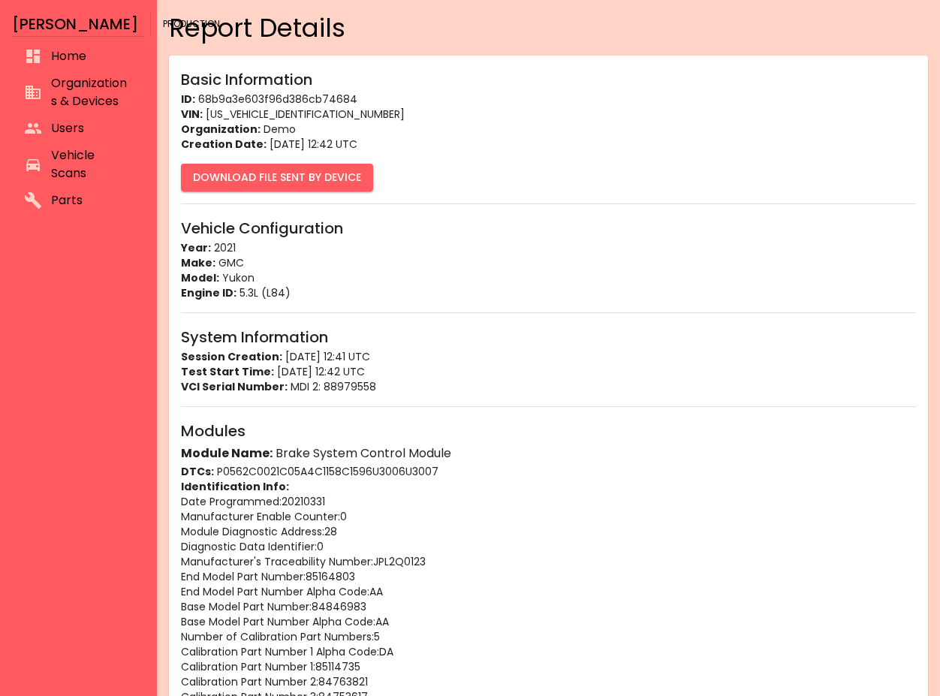
click at [335, 173] on button "Download File Sent By Device" at bounding box center [277, 178] width 192 height 28
click at [314, 171] on button "Download File Sent By Device" at bounding box center [277, 178] width 192 height 28
click at [346, 177] on button "Download File Sent By Device" at bounding box center [277, 178] width 192 height 28
click at [323, 187] on button "Download File Sent By Device" at bounding box center [277, 178] width 192 height 28
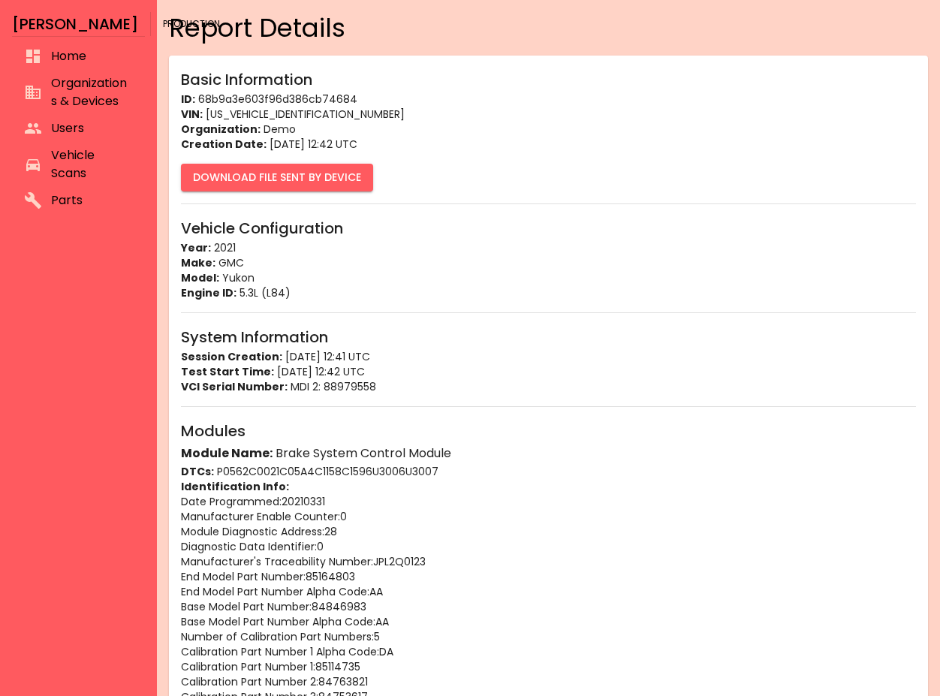
click at [272, 170] on button "Download File Sent By Device" at bounding box center [277, 178] width 192 height 28
click at [353, 180] on button "Download File Sent By Device" at bounding box center [277, 178] width 192 height 28
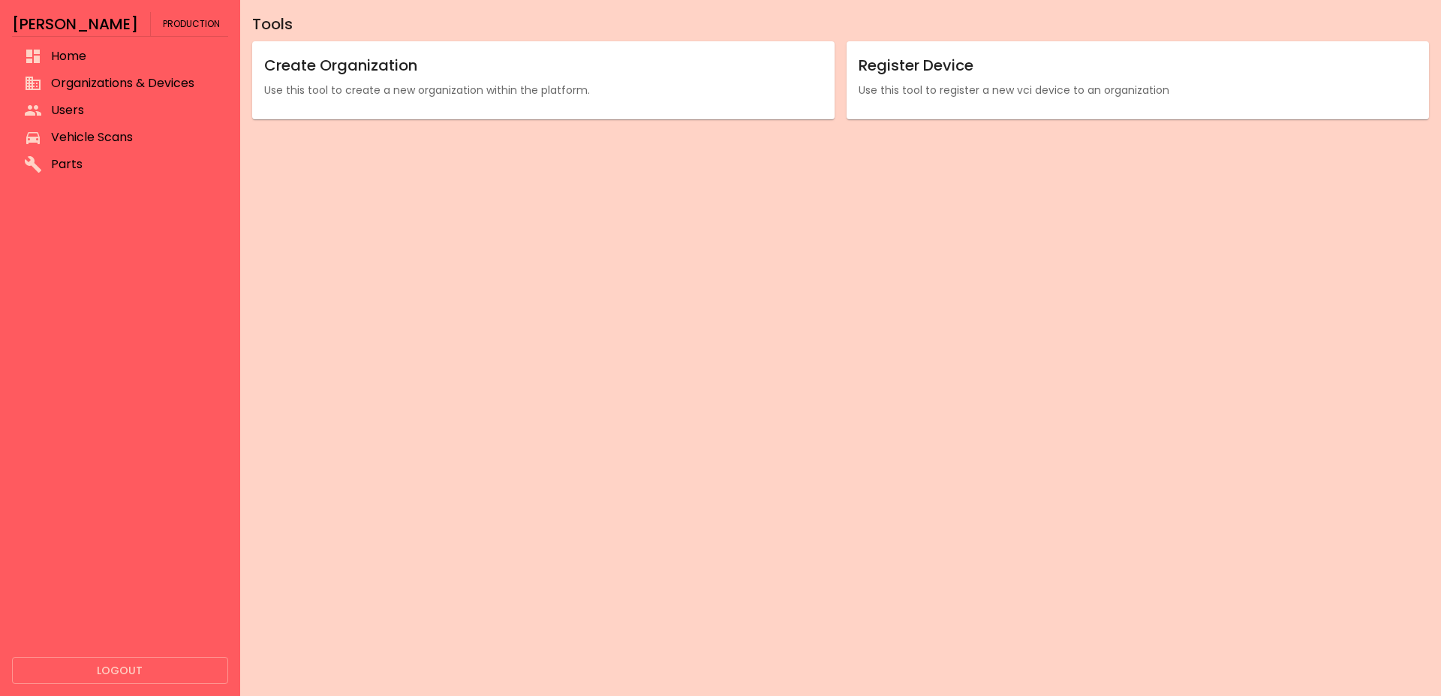
click at [115, 87] on span "Organizations & Devices" at bounding box center [133, 83] width 165 height 18
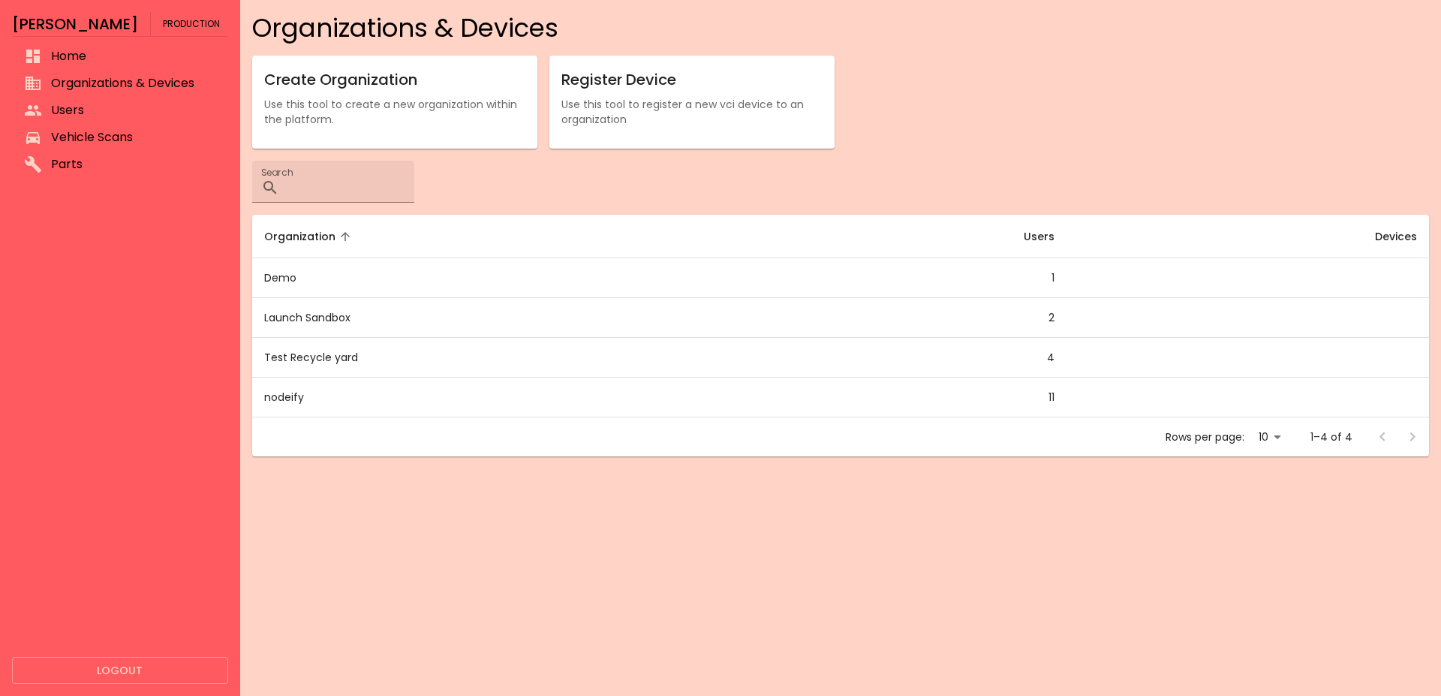
click at [109, 143] on span "Vehicle Scans" at bounding box center [133, 137] width 165 height 18
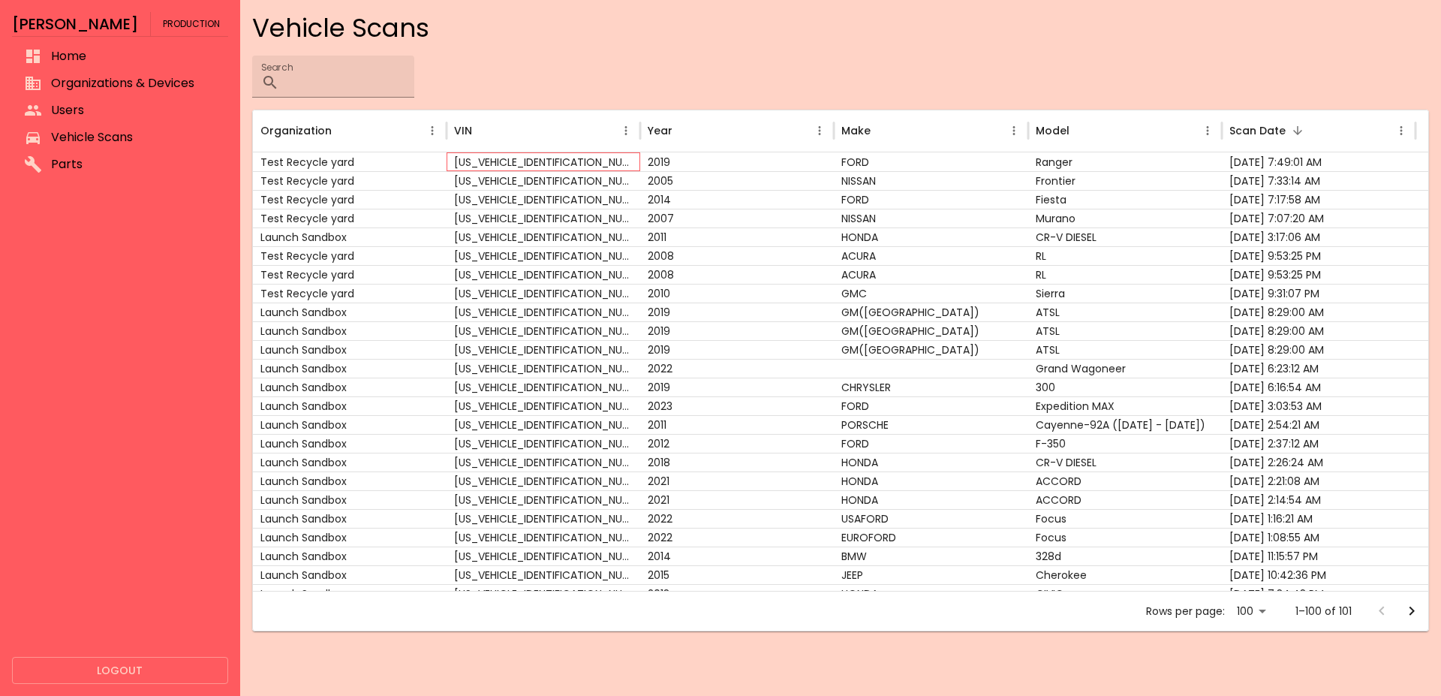
click at [516, 158] on div "[US_VEHICLE_IDENTIFICATION_NUMBER]" at bounding box center [544, 161] width 194 height 19
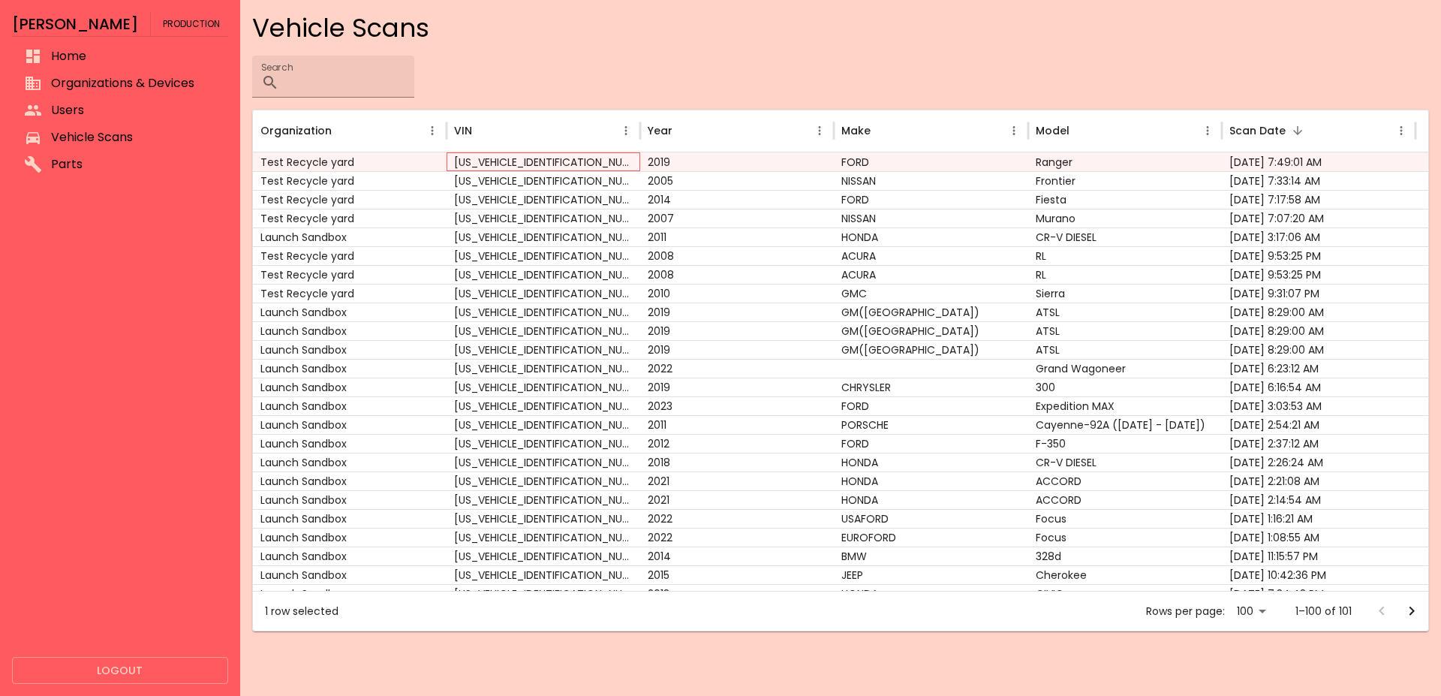
click at [516, 158] on div "[US_VEHICLE_IDENTIFICATION_NUMBER]" at bounding box center [544, 161] width 194 height 19
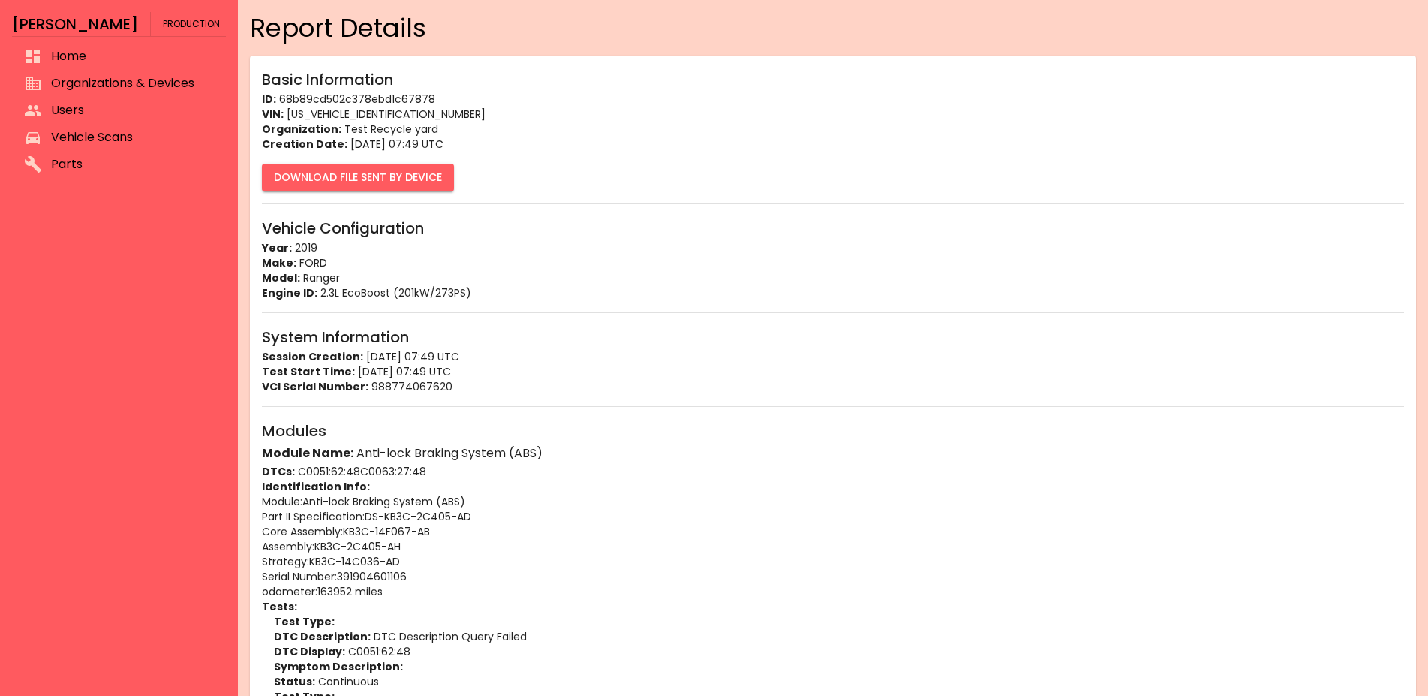
click at [337, 187] on button "Download File Sent By Device" at bounding box center [358, 178] width 192 height 28
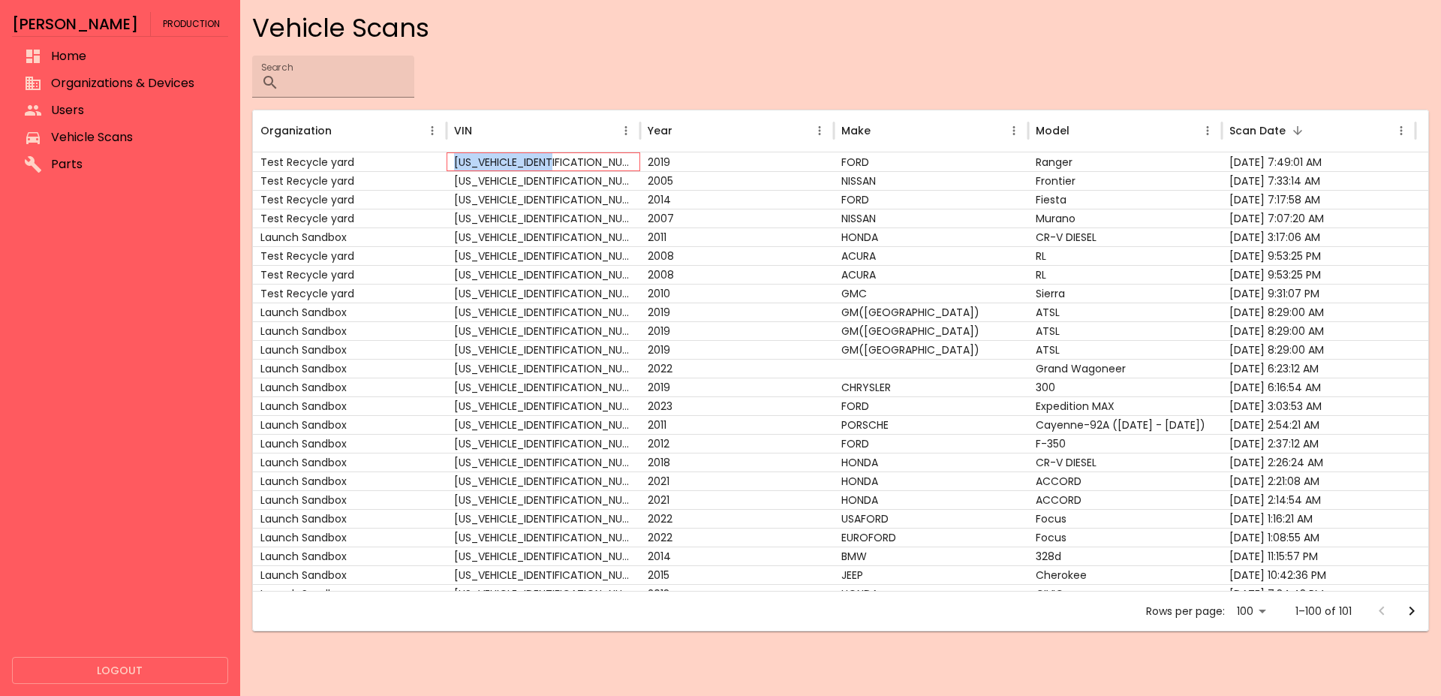
drag, startPoint x: 459, startPoint y: 159, endPoint x: 579, endPoint y: 167, distance: 119.6
click at [579, 167] on div "[US_VEHICLE_IDENTIFICATION_NUMBER]" at bounding box center [544, 161] width 194 height 19
